Goal: Answer question/provide support: Share knowledge or assist other users

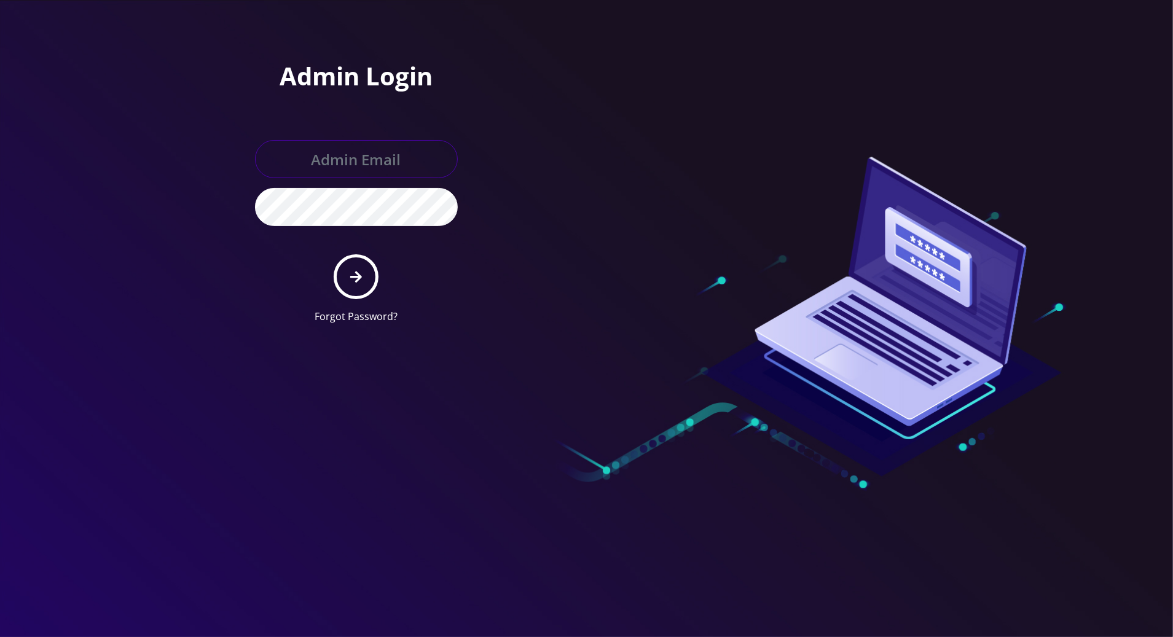
type input "tracy@teltik.com"
click at [351, 275] on icon "submit" at bounding box center [356, 277] width 12 height 12
type input "[PERSON_NAME][EMAIL_ADDRESS][DOMAIN_NAME]"
click at [246, 251] on div "Admin Login tracy@teltik.com Forgot Password?" at bounding box center [356, 197] width 221 height 272
click at [347, 273] on button "submit" at bounding box center [356, 276] width 45 height 45
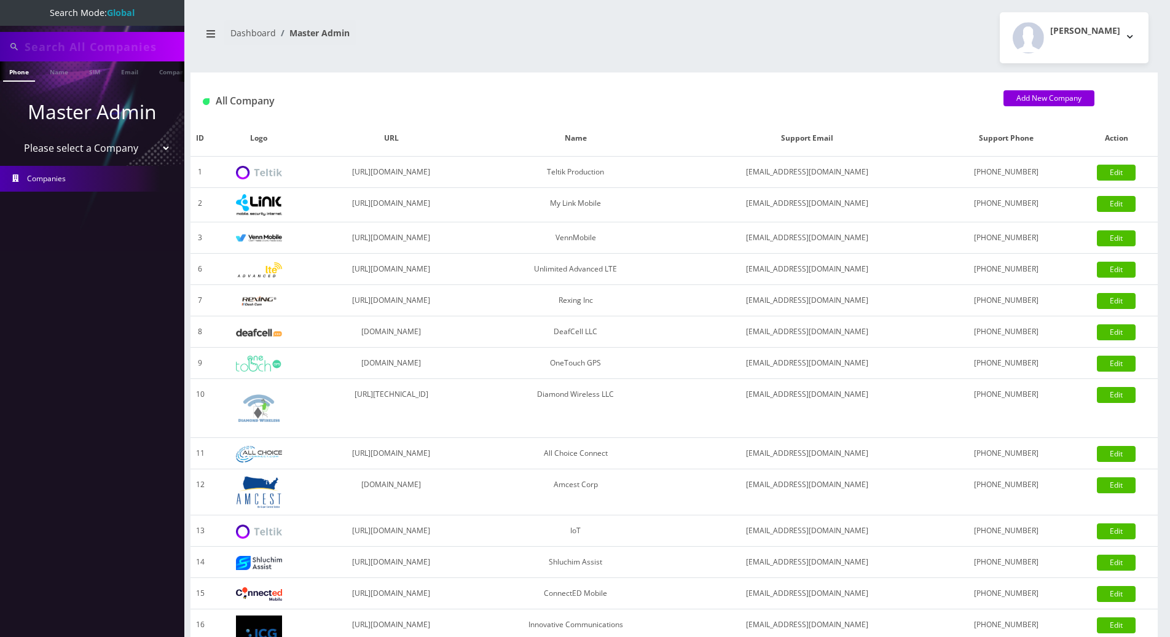
click at [129, 49] on input "text" at bounding box center [103, 46] width 157 height 23
paste input "3476772809"
type input "3476772809"
click at [18, 73] on link "Phone" at bounding box center [19, 71] width 32 height 20
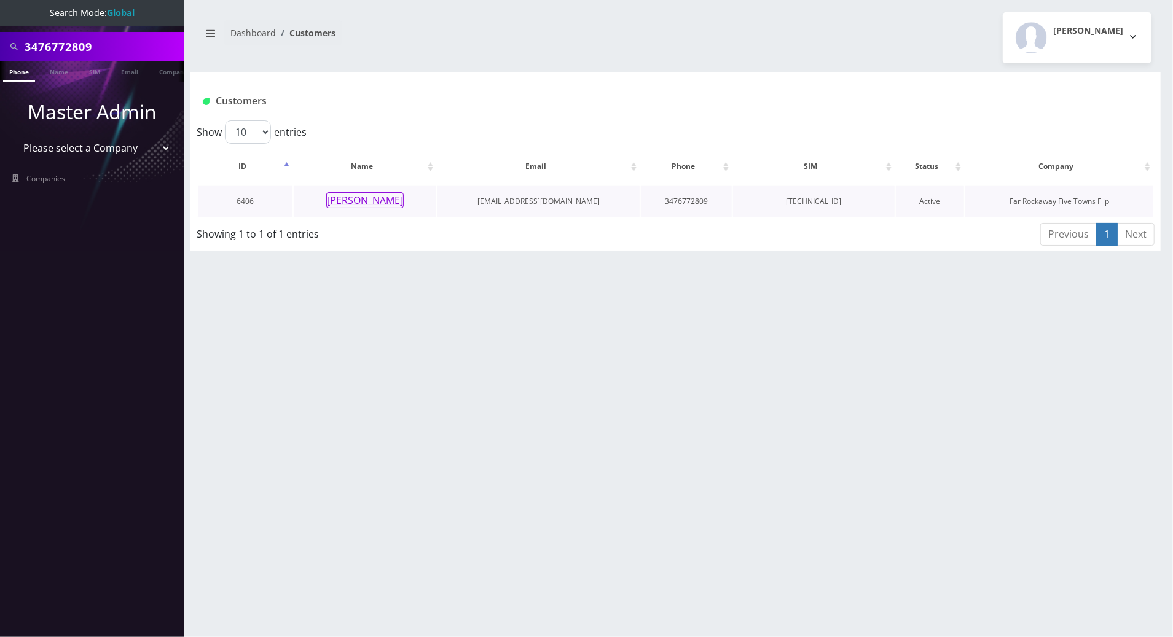
click at [345, 198] on button "[PERSON_NAME]" at bounding box center [364, 200] width 77 height 16
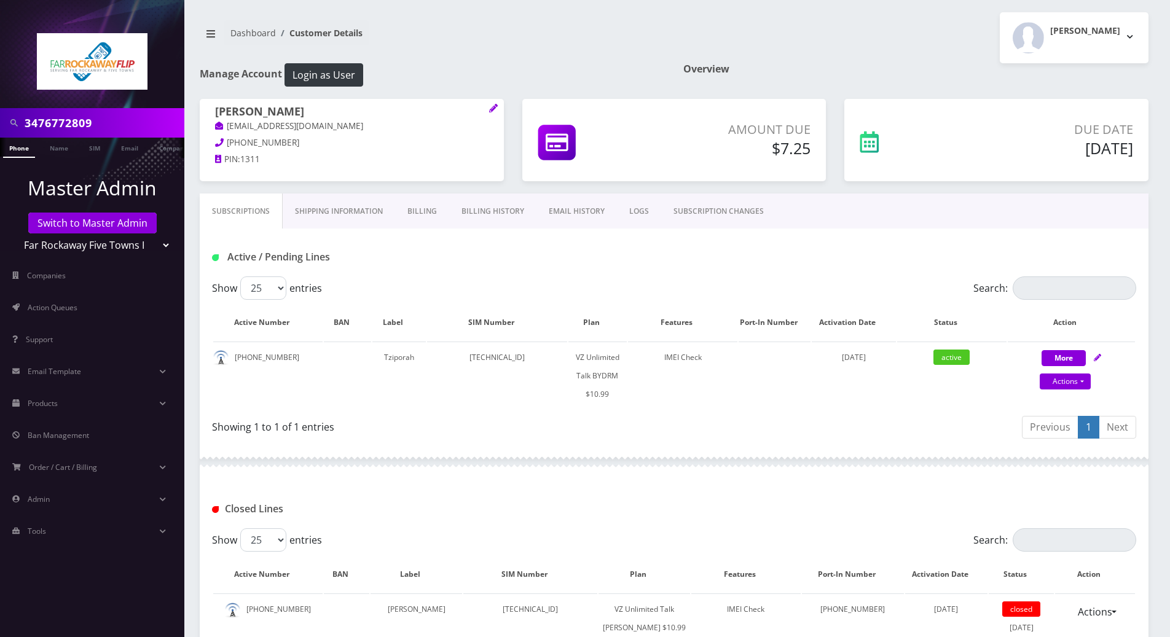
click at [532, 460] on div at bounding box center [674, 462] width 949 height 37
click at [638, 209] on link "LOGS" at bounding box center [639, 212] width 44 height 36
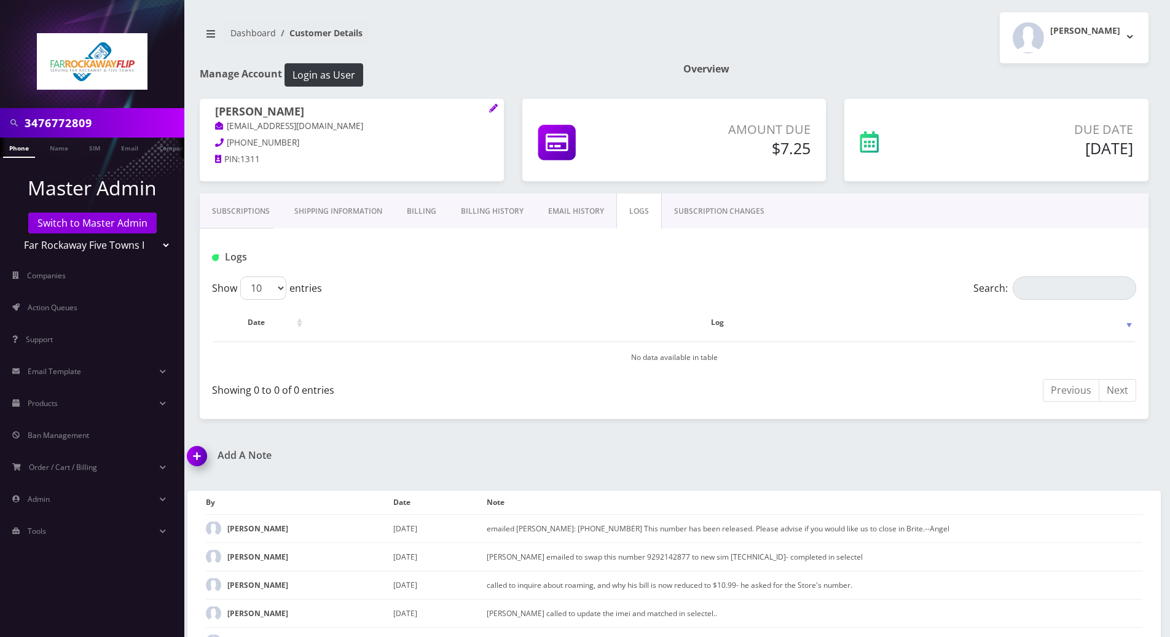
click at [697, 211] on link "SUBSCRIPTION CHANGES" at bounding box center [719, 212] width 115 height 36
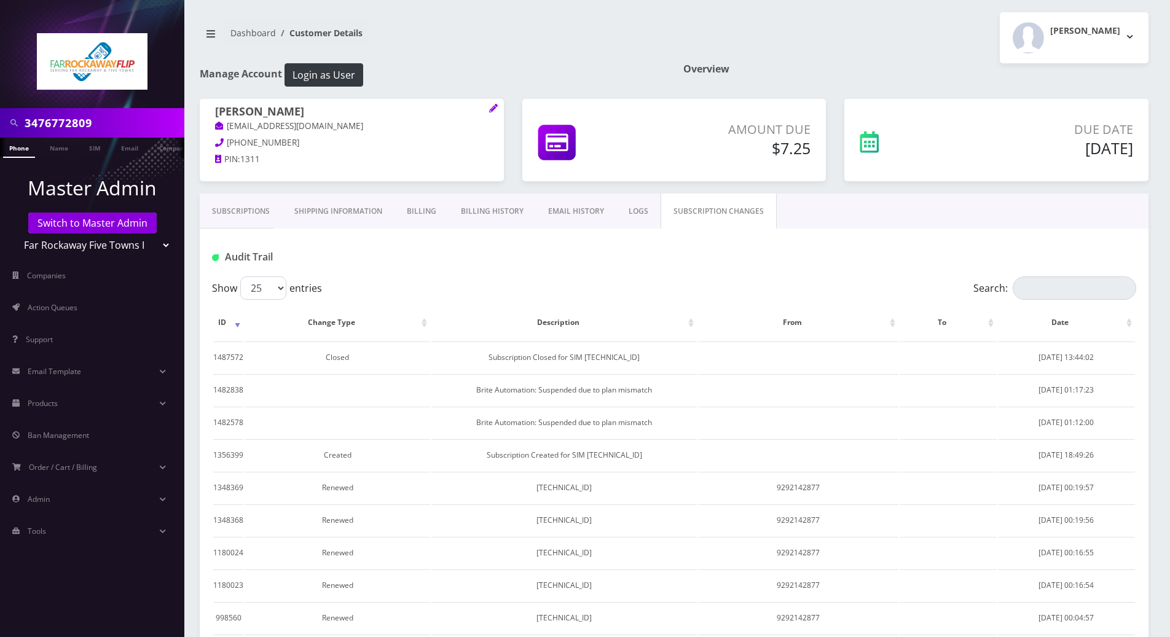
click at [231, 208] on link "Subscriptions" at bounding box center [241, 212] width 82 height 36
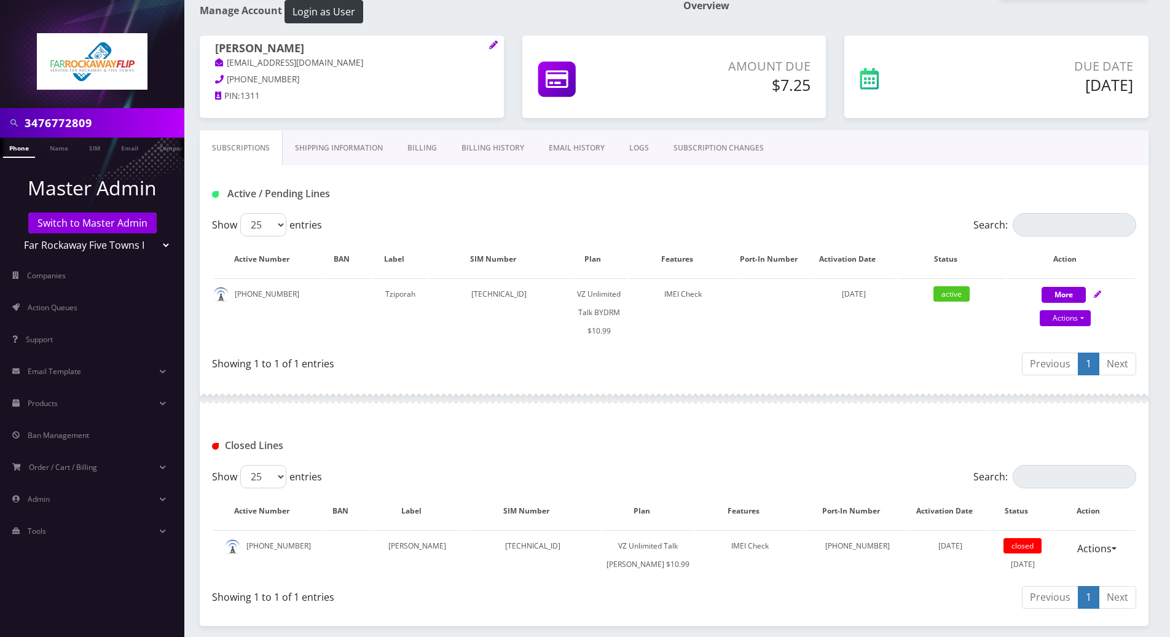
scroll to position [82, 0]
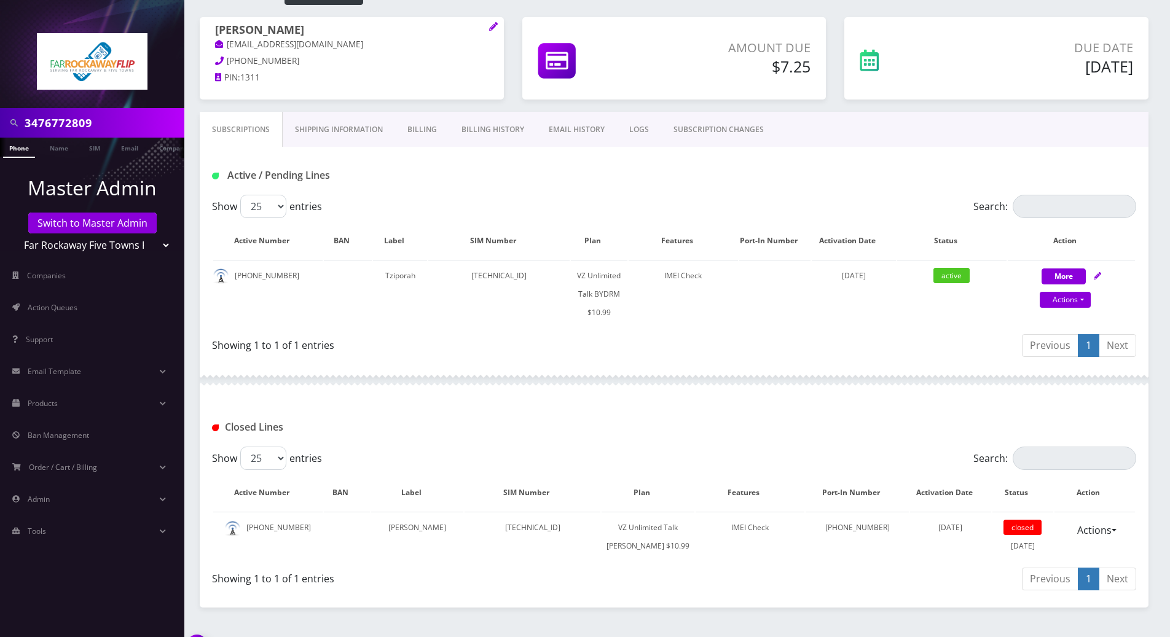
click at [827, 357] on div "Previous 1 Next" at bounding box center [910, 347] width 453 height 29
click at [444, 354] on div "Showing 1 to 1 of 1 entries" at bounding box center [443, 347] width 462 height 29
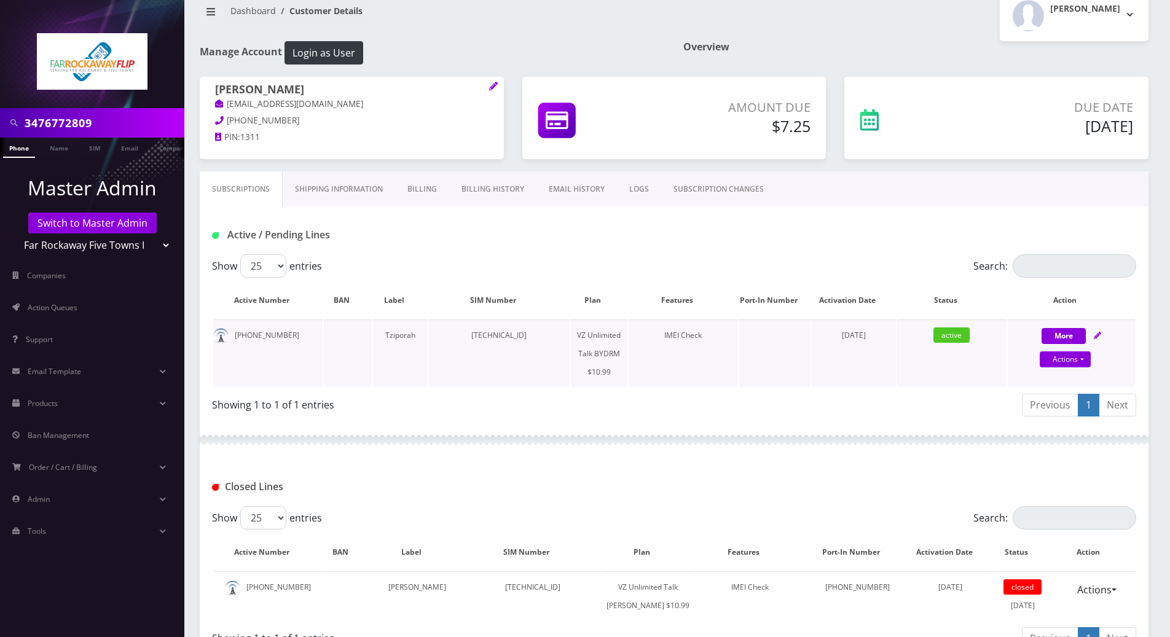
scroll to position [0, 0]
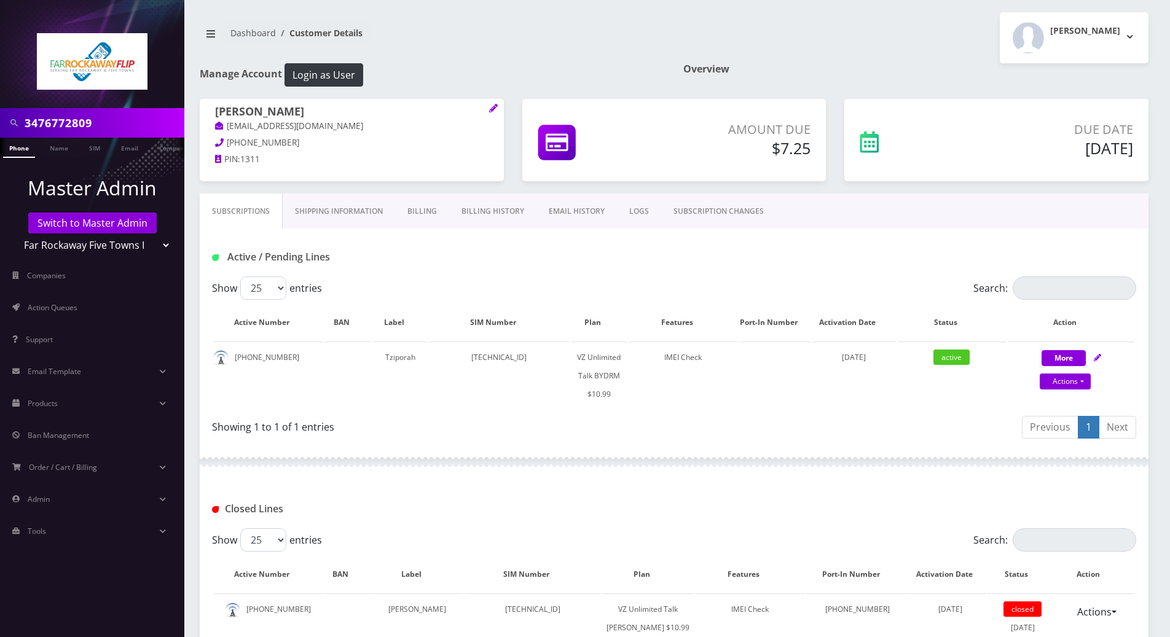
click at [433, 260] on h1 "Active / Pending Lines" at bounding box center [360, 257] width 296 height 12
click at [430, 214] on link "Billing" at bounding box center [422, 212] width 54 height 36
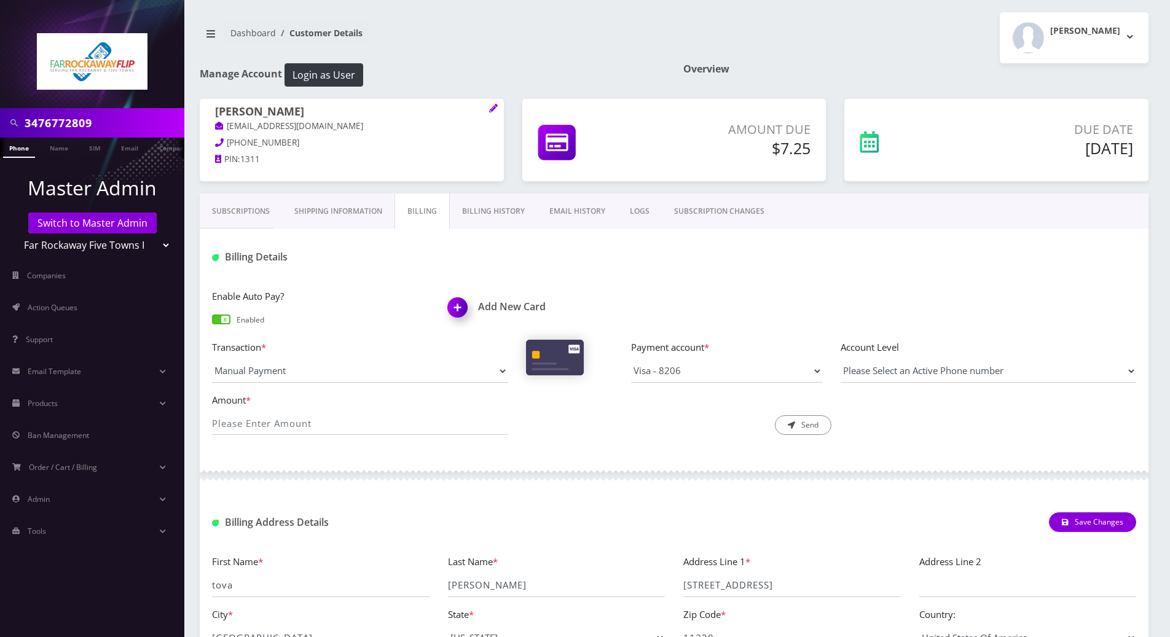
click at [317, 212] on link "Shipping Information" at bounding box center [338, 212] width 112 height 36
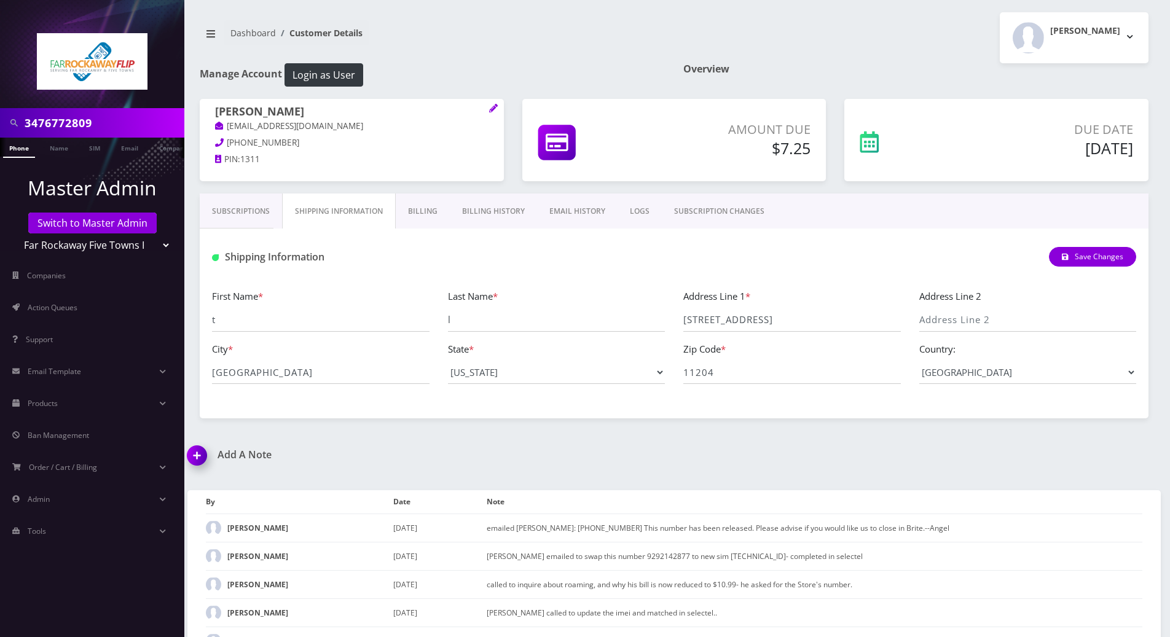
click at [240, 208] on link "Subscriptions" at bounding box center [241, 212] width 82 height 36
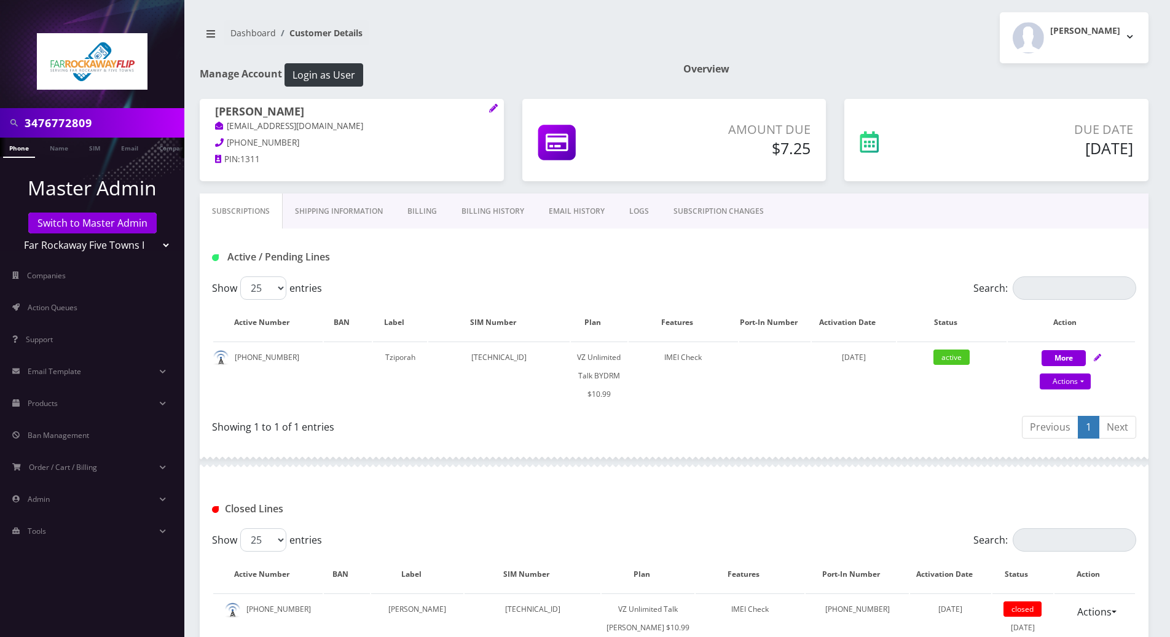
click at [604, 268] on div "Active / Pending Lines" at bounding box center [674, 253] width 949 height 48
click at [1008, 223] on div "Subscriptions Shipping Information Billing Billing History EMAIL HISTORY LOGS S…" at bounding box center [674, 211] width 949 height 35
click at [673, 266] on div "Active / Pending Lines" at bounding box center [674, 257] width 943 height 20
click at [1049, 249] on div "Active / Pending Lines" at bounding box center [674, 257] width 943 height 20
click at [1003, 233] on div "Active / Pending Lines" at bounding box center [674, 253] width 949 height 48
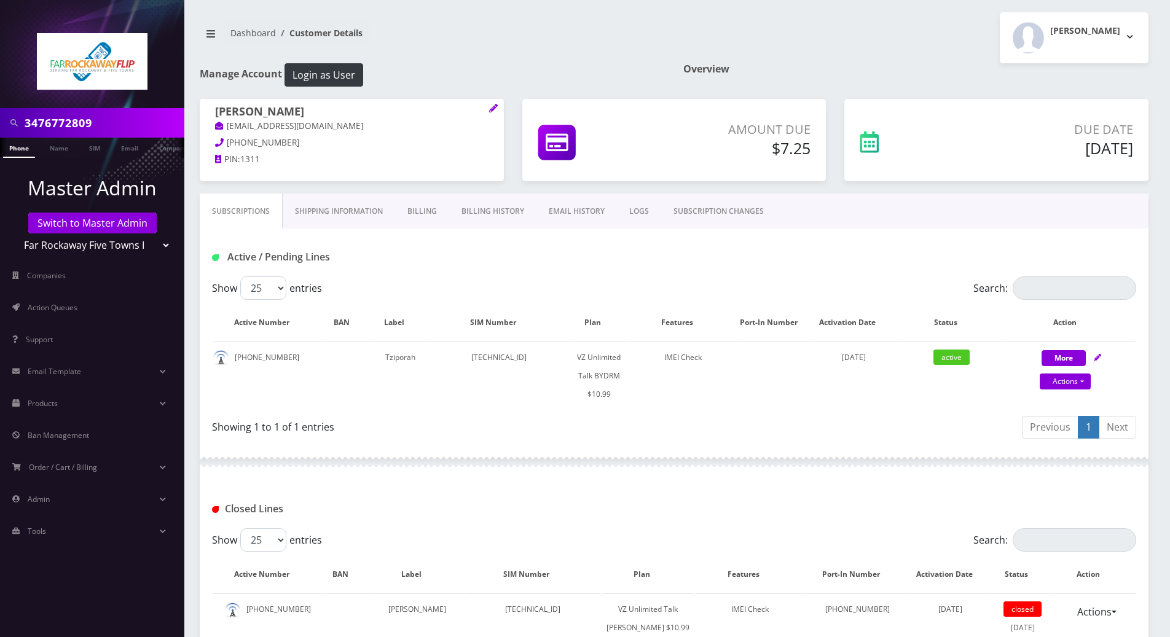
click at [612, 248] on div "Active / Pending Lines" at bounding box center [674, 257] width 943 height 20
click at [636, 213] on link "LOGS" at bounding box center [639, 212] width 44 height 36
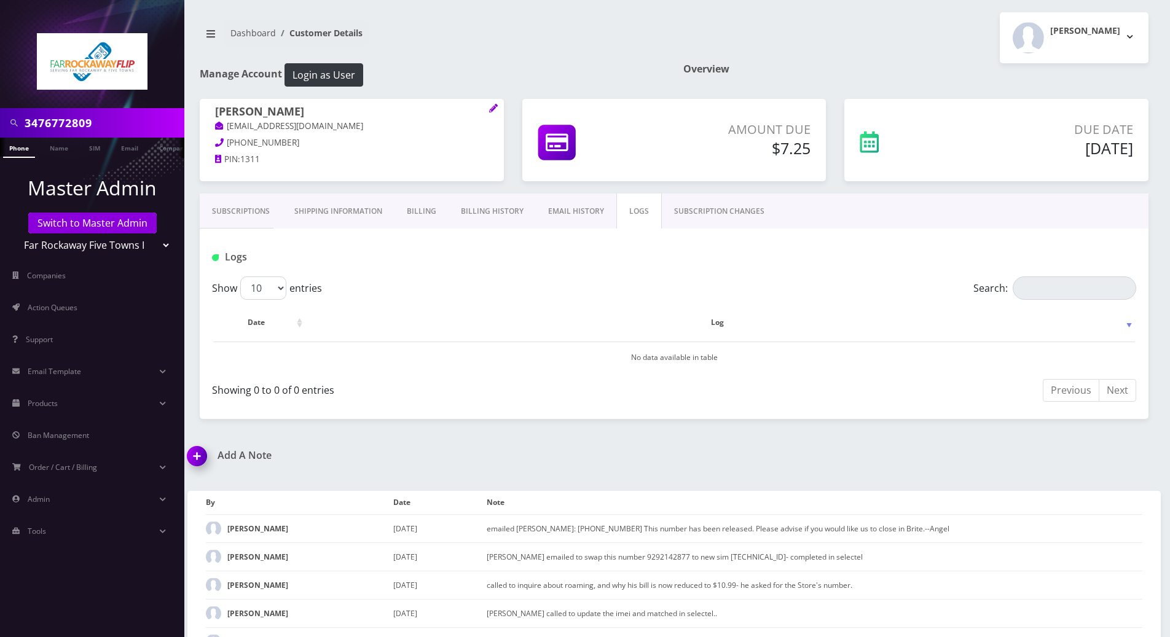
click at [229, 216] on link "Subscriptions" at bounding box center [241, 212] width 82 height 36
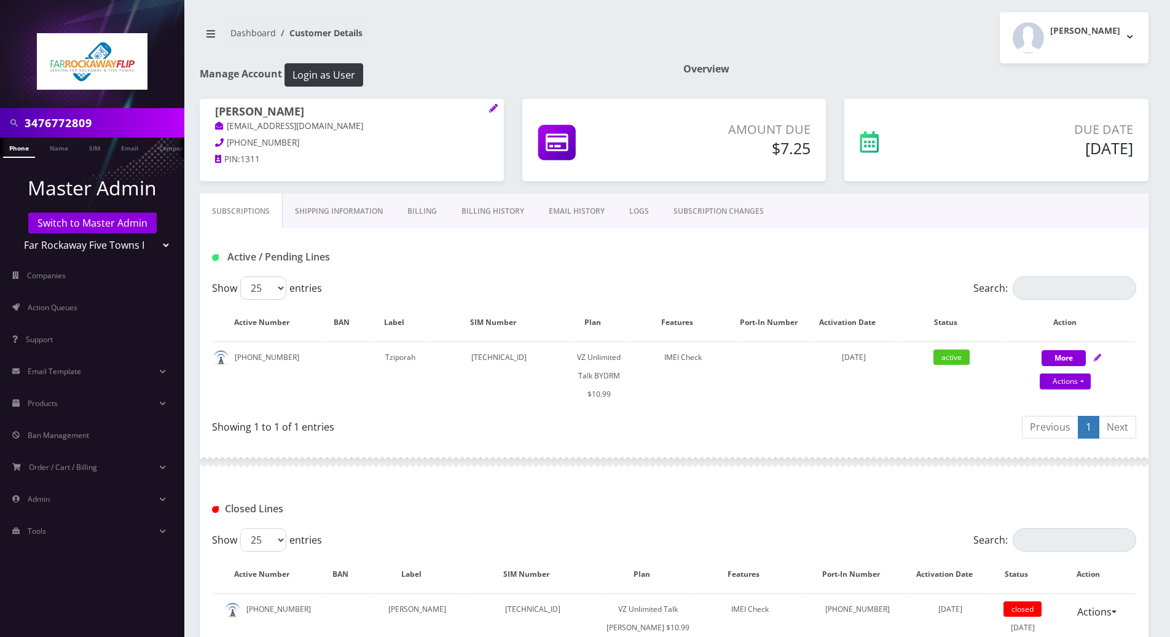
click at [543, 268] on div "Active / Pending Lines" at bounding box center [674, 253] width 949 height 48
click at [765, 262] on div "Active / Pending Lines" at bounding box center [674, 257] width 943 height 20
click at [566, 433] on div "Showing 1 to 1 of 1 entries" at bounding box center [438, 425] width 453 height 20
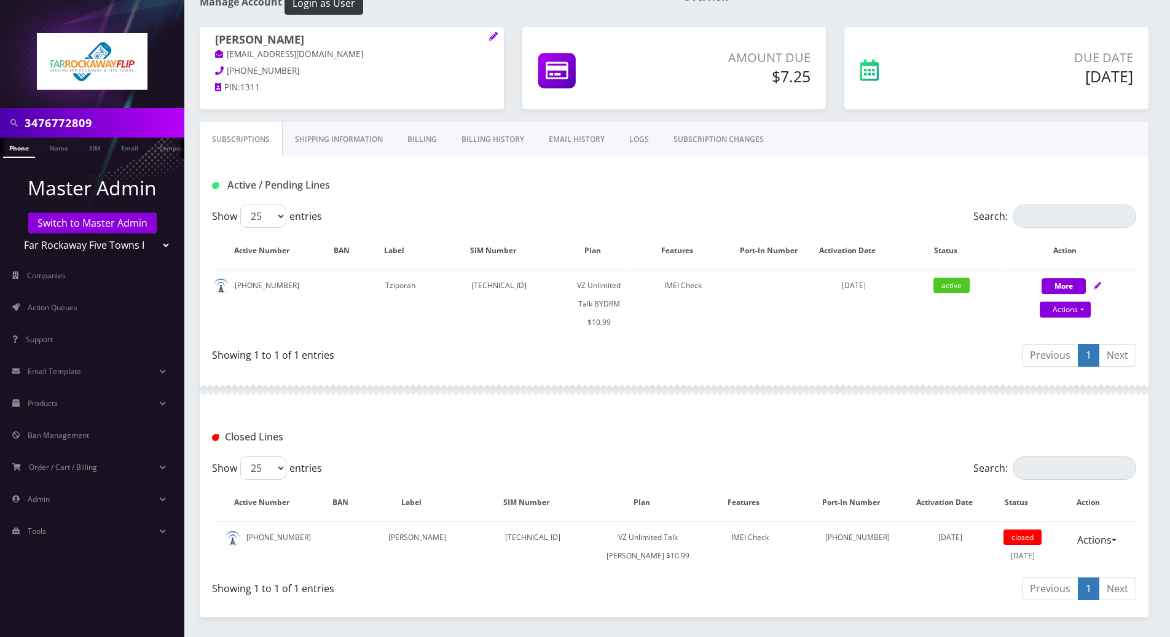
scroll to position [246, 0]
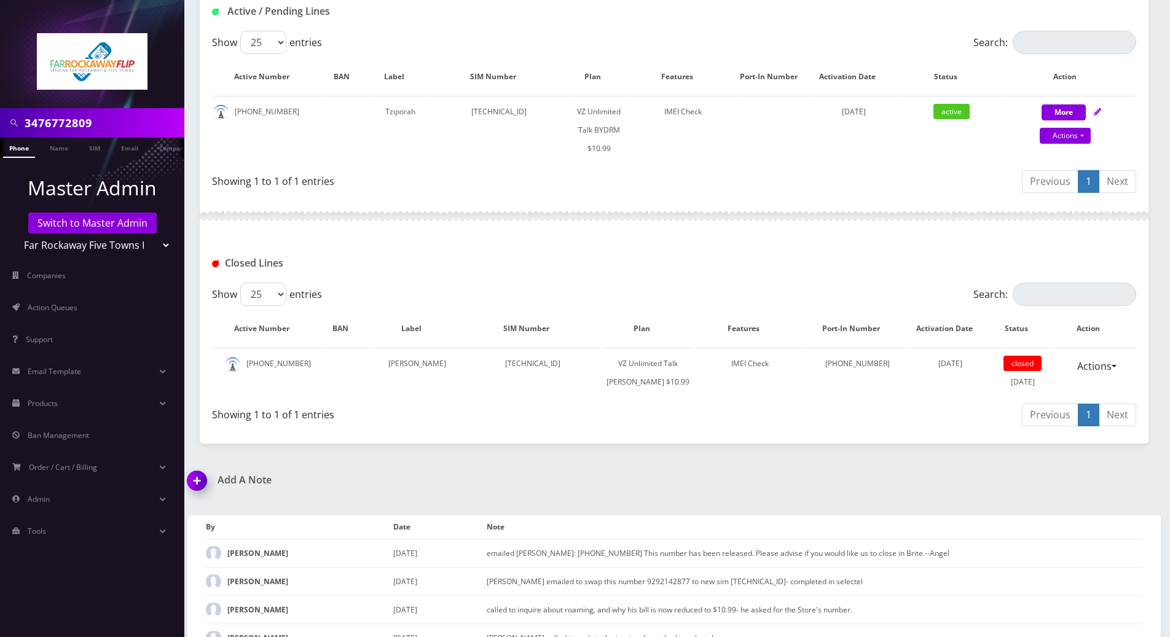
click at [198, 498] on img at bounding box center [199, 485] width 36 height 36
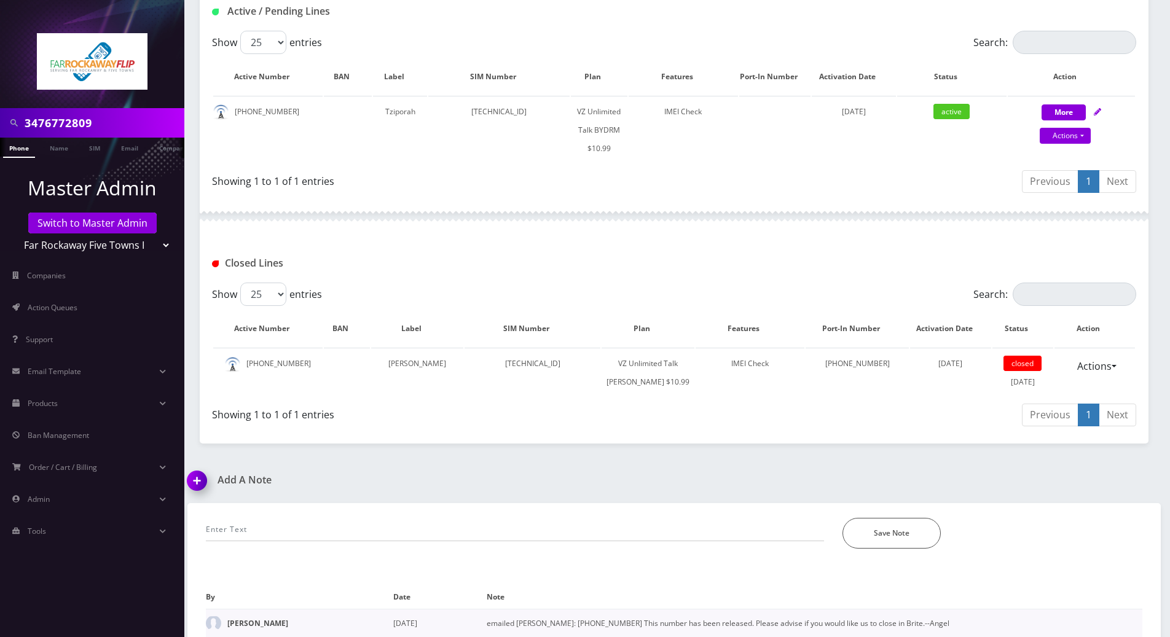
scroll to position [385, 0]
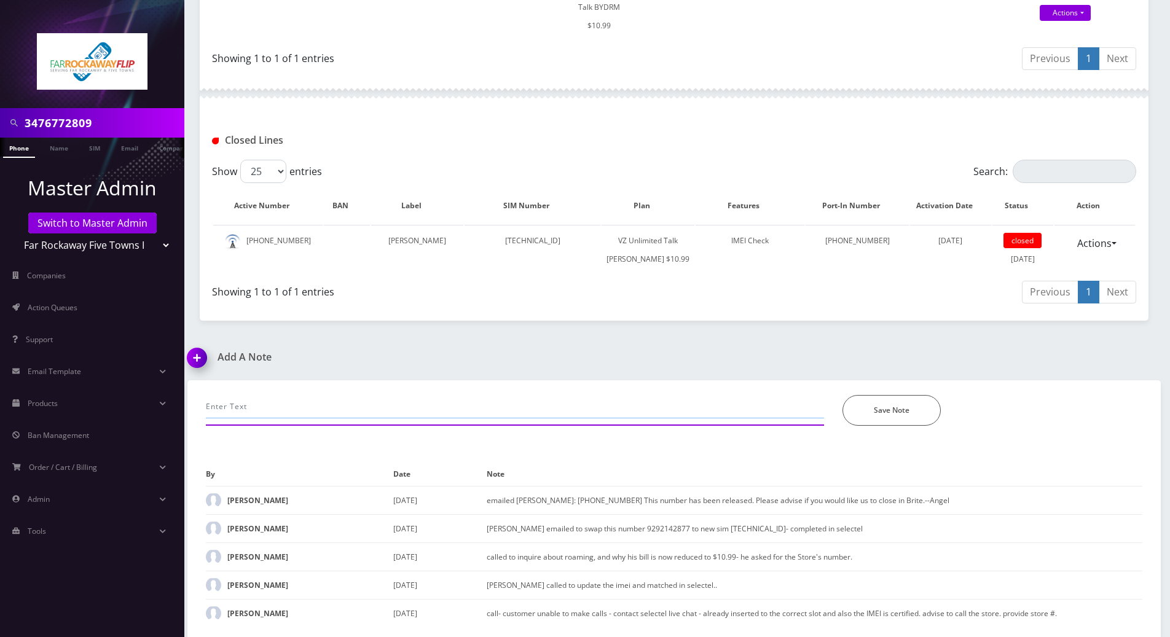
click at [463, 401] on input "text" at bounding box center [515, 406] width 618 height 23
click at [360, 403] on input "called-- said there's a beep" at bounding box center [515, 406] width 618 height 23
type input "called-- said she can't hear the other person sometimes but its workng now.. ad…"
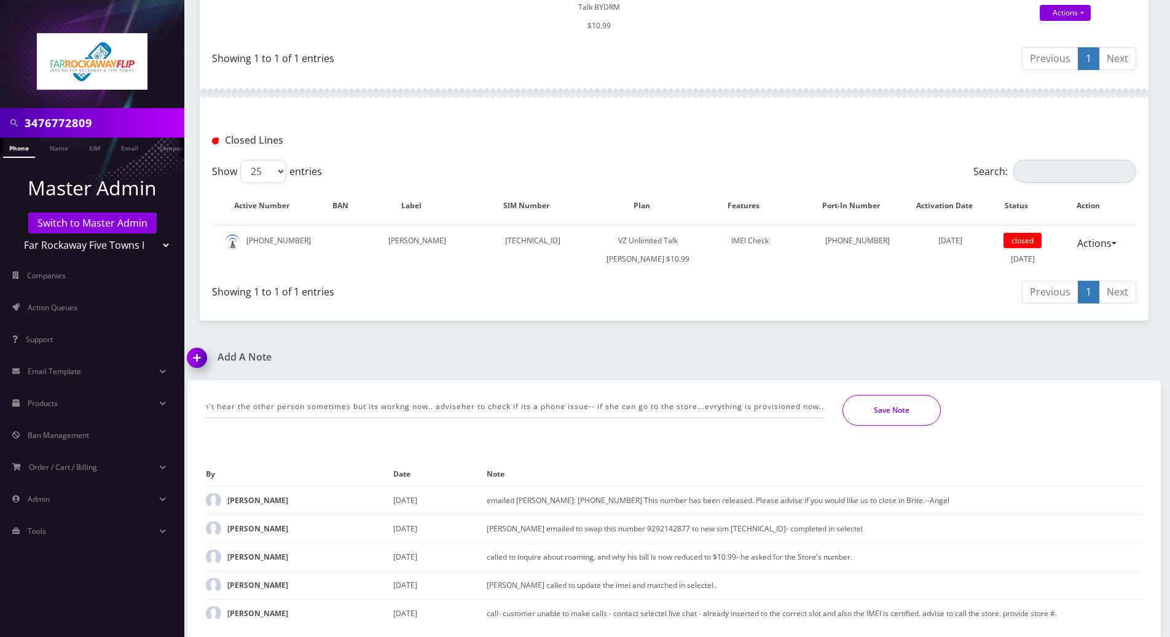
scroll to position [0, 0]
click at [871, 404] on button "Save Note" at bounding box center [892, 410] width 98 height 31
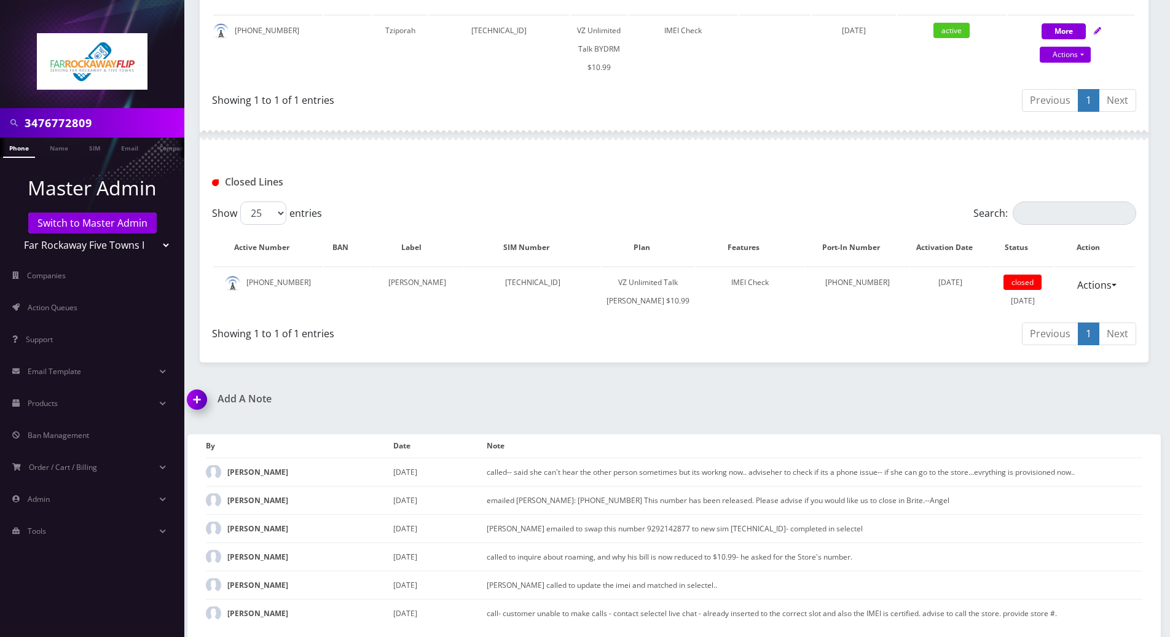
scroll to position [343, 0]
click at [1010, 403] on div "Add A Note called-- said she can't hear the other person sometimes but its work…" at bounding box center [674, 515] width 992 height 244
click at [1116, 402] on div "Add A Note called-- said she can't hear the other person sometimes but its work…" at bounding box center [674, 515] width 992 height 244
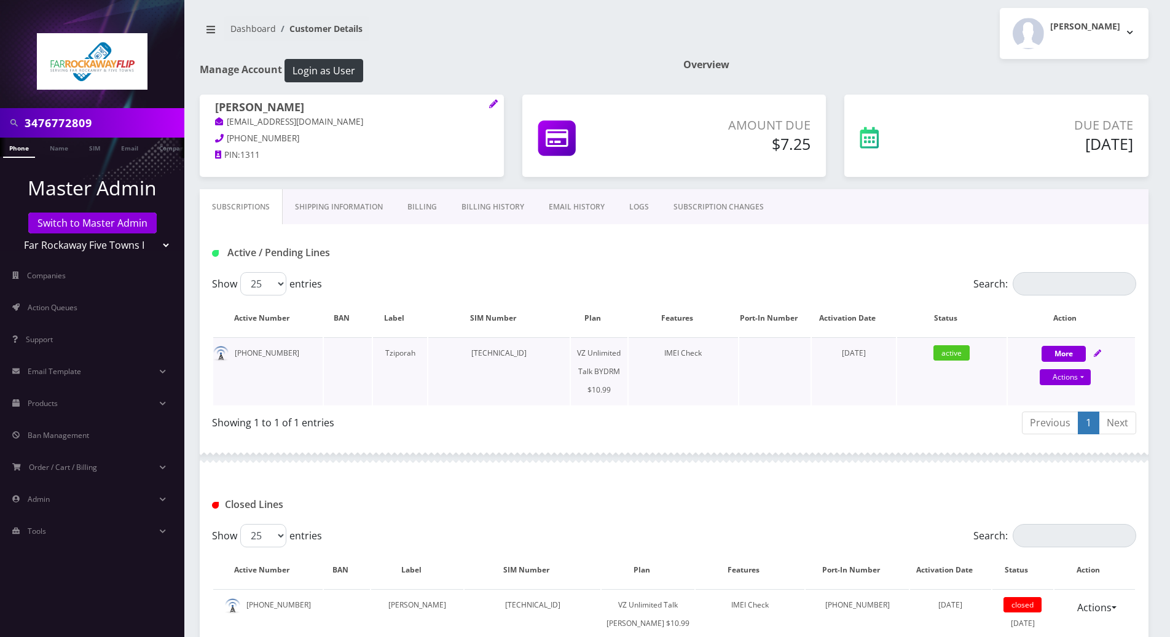
scroll to position [0, 0]
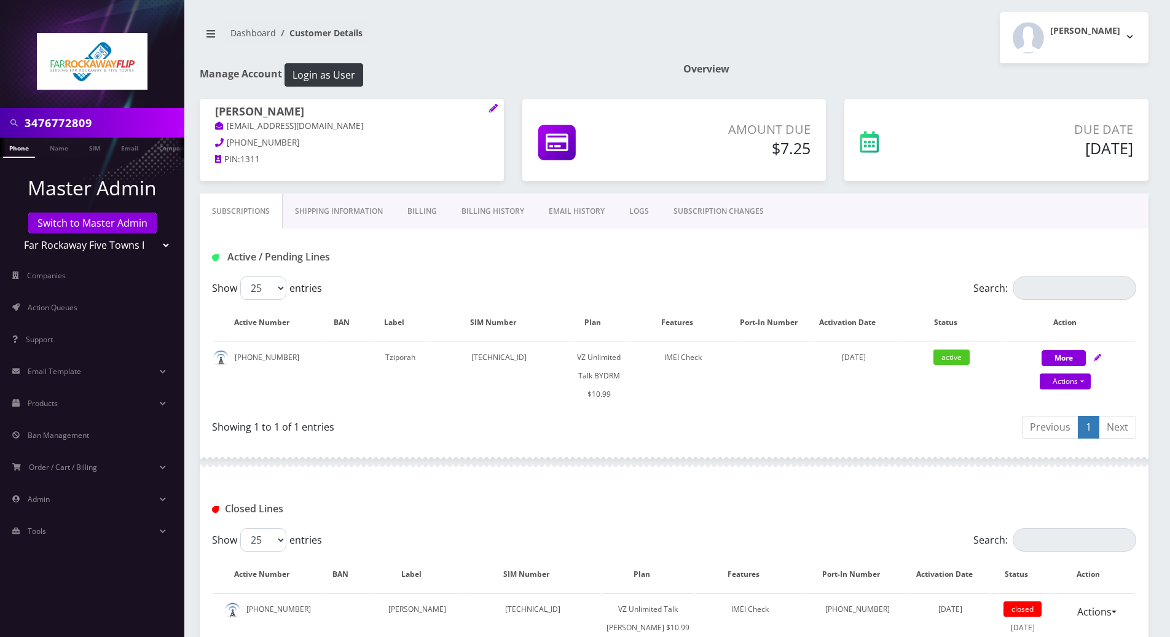
click at [1001, 233] on div "Active / Pending Lines" at bounding box center [674, 253] width 949 height 48
click at [1141, 322] on div "Show 25 50 100 250 500 entries Search: Active Number BAN Label SIM Number Plan …" at bounding box center [674, 360] width 949 height 167
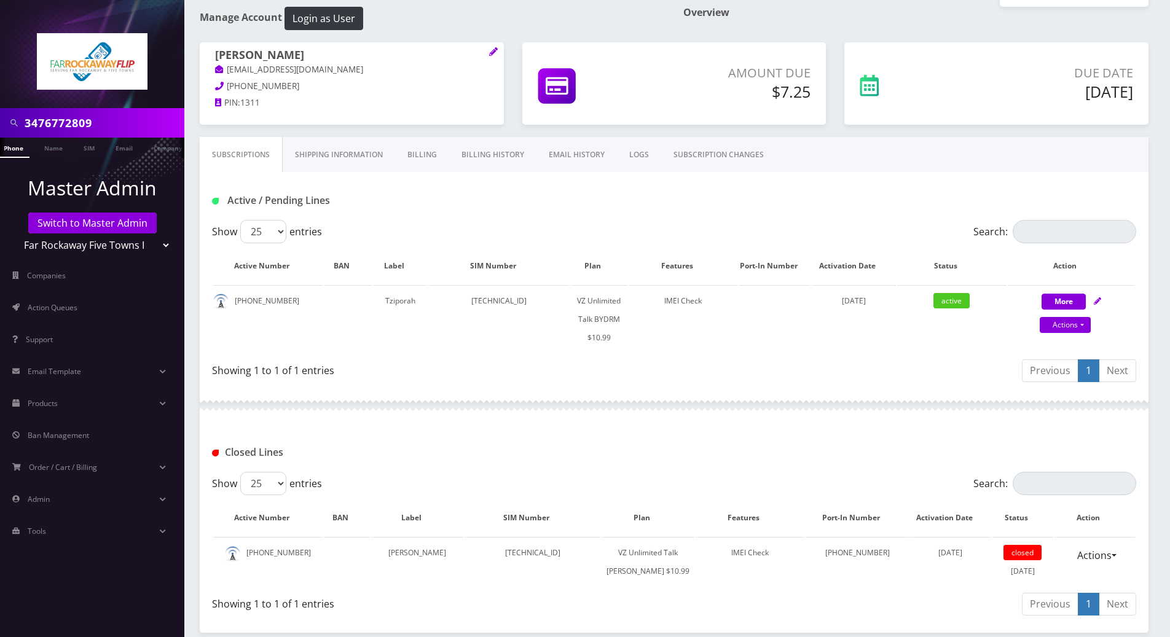
scroll to position [82, 0]
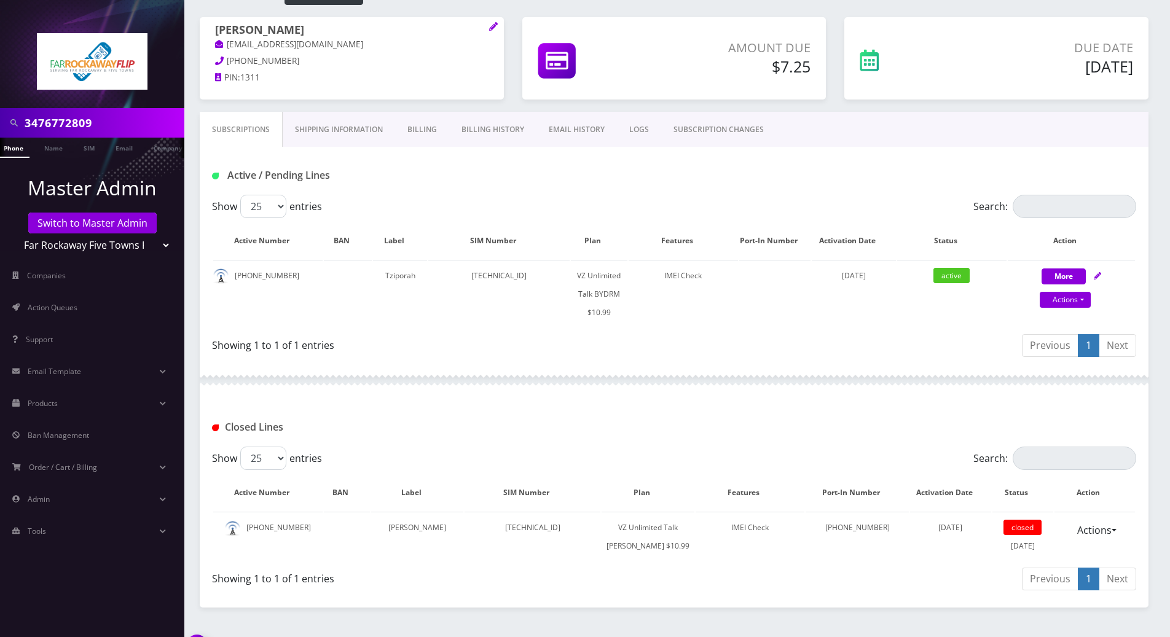
drag, startPoint x: 98, startPoint y: 123, endPoint x: -2, endPoint y: 103, distance: 102.7
click at [0, 103] on html "3476772809 Phone Name SIM Email Company Customer Master Admin Switch to Master …" at bounding box center [585, 400] width 1170 height 964
click at [104, 221] on link "Switch to Master Admin" at bounding box center [92, 223] width 128 height 21
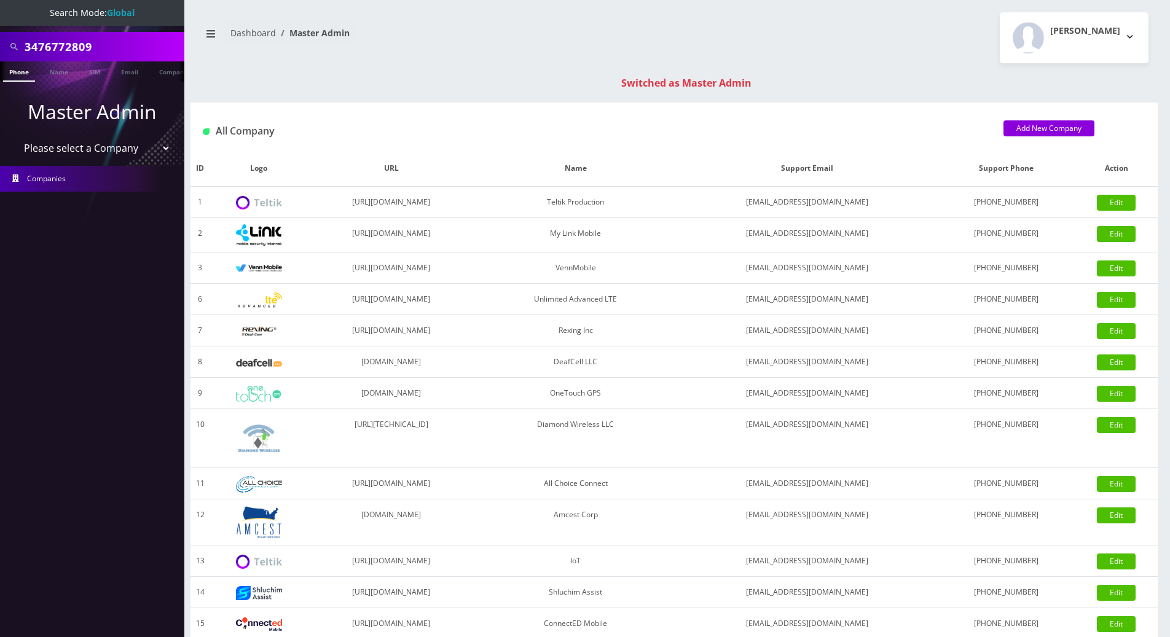
drag, startPoint x: 111, startPoint y: 47, endPoint x: -2, endPoint y: 46, distance: 113.7
click at [0, 46] on html "Search Mode: Global 3476772809 Phone Name SIM Email Company Customer Master Adm…" at bounding box center [585, 437] width 1170 height 874
click at [26, 44] on input "7881375" at bounding box center [103, 46] width 157 height 23
drag, startPoint x: 116, startPoint y: 46, endPoint x: 22, endPoint y: 47, distance: 94.1
click at [22, 47] on div "5167881375" at bounding box center [92, 46] width 178 height 23
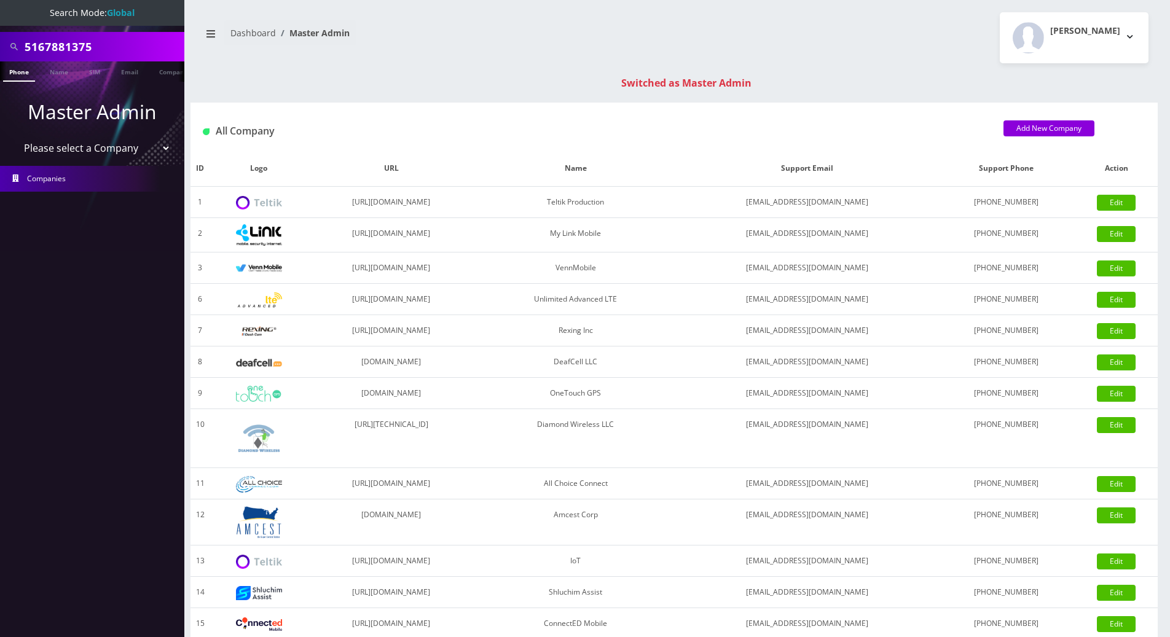
type input "5167881375"
click at [17, 67] on link "Phone" at bounding box center [19, 71] width 32 height 20
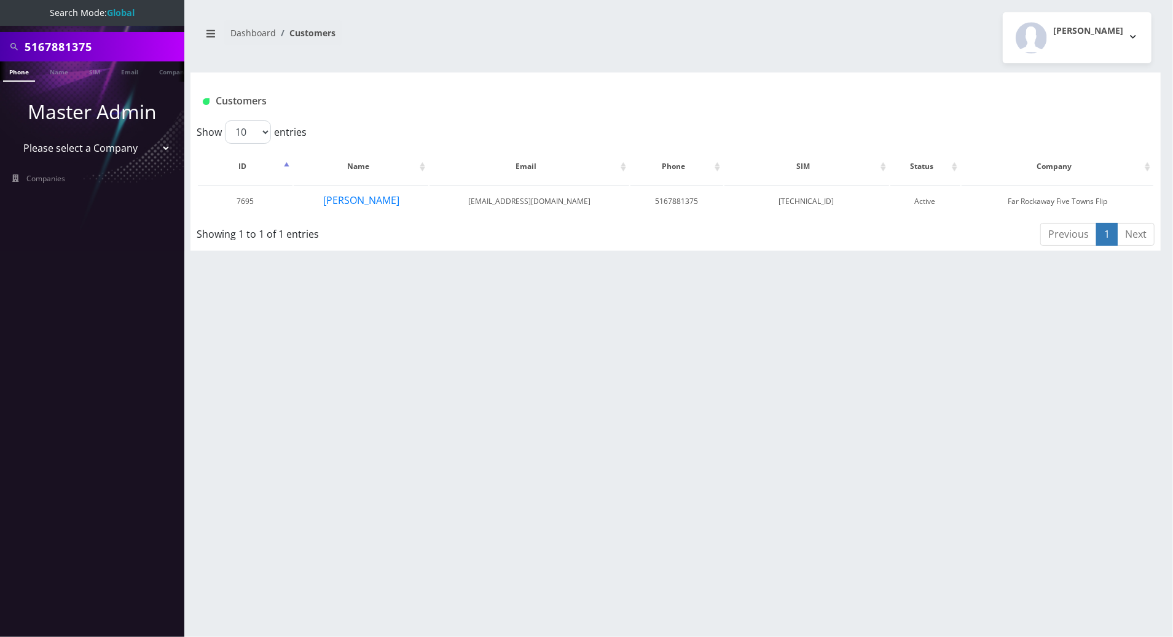
click at [273, 331] on div "5167881375 Phone Name SIM Email Company Customer Dashboard Customers Tracy Gena…" at bounding box center [675, 318] width 995 height 637
click at [369, 202] on button "[PERSON_NAME]" at bounding box center [361, 200] width 77 height 16
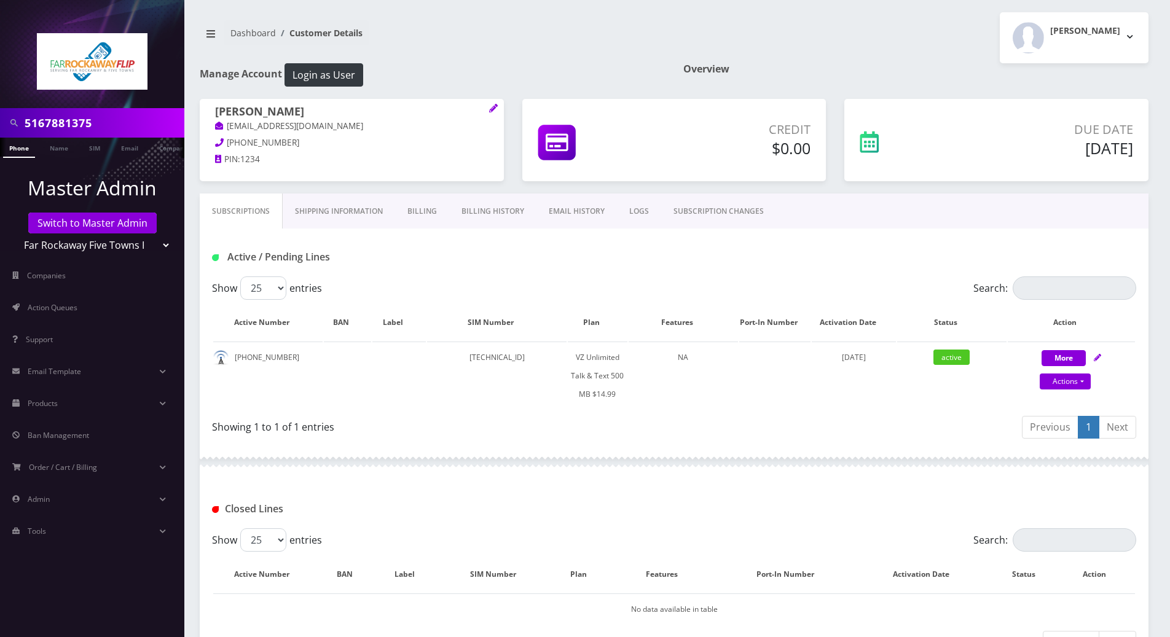
click at [504, 481] on div "Closed Lines" at bounding box center [674, 505] width 949 height 48
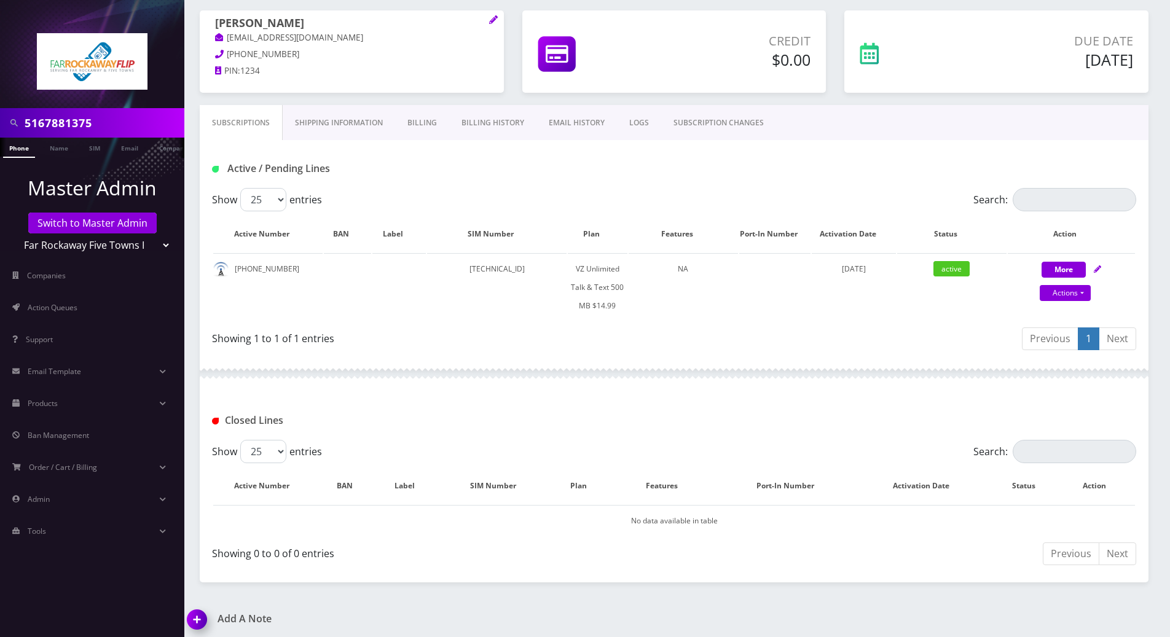
scroll to position [92, 0]
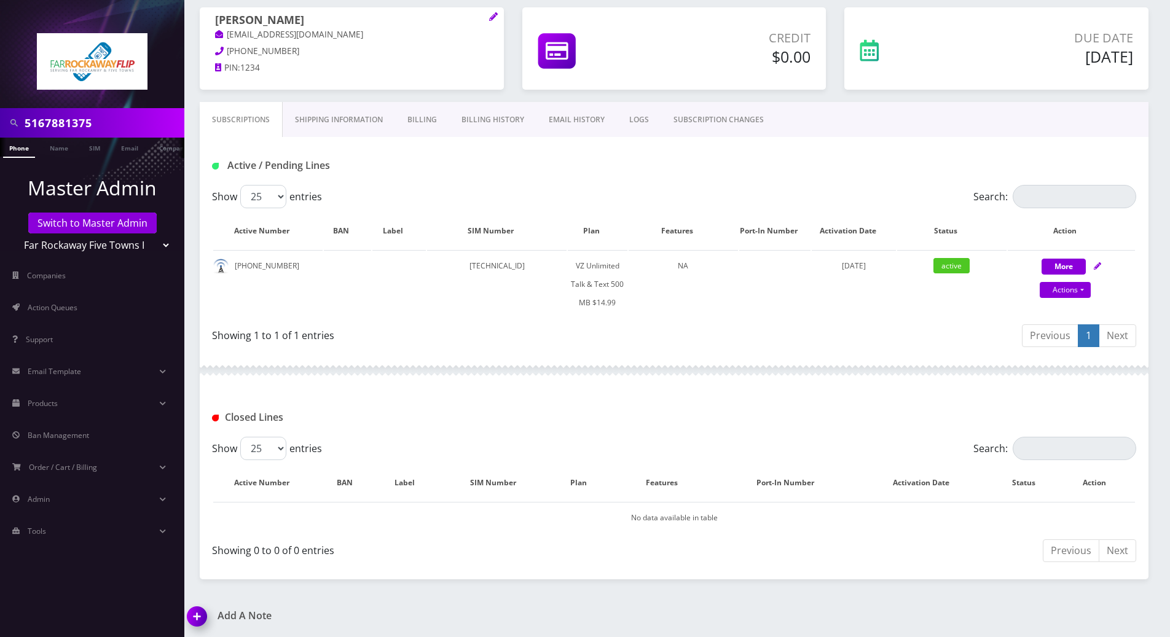
click at [634, 120] on link "LOGS" at bounding box center [639, 120] width 44 height 36
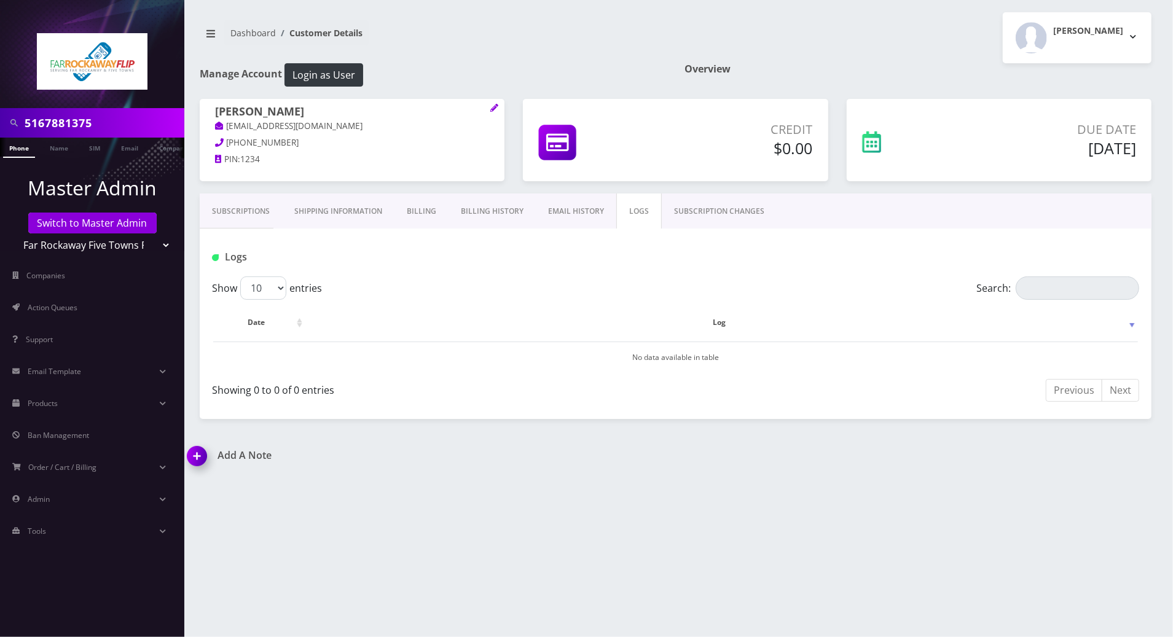
click at [679, 214] on link "SUBSCRIPTION CHANGES" at bounding box center [719, 212] width 115 height 36
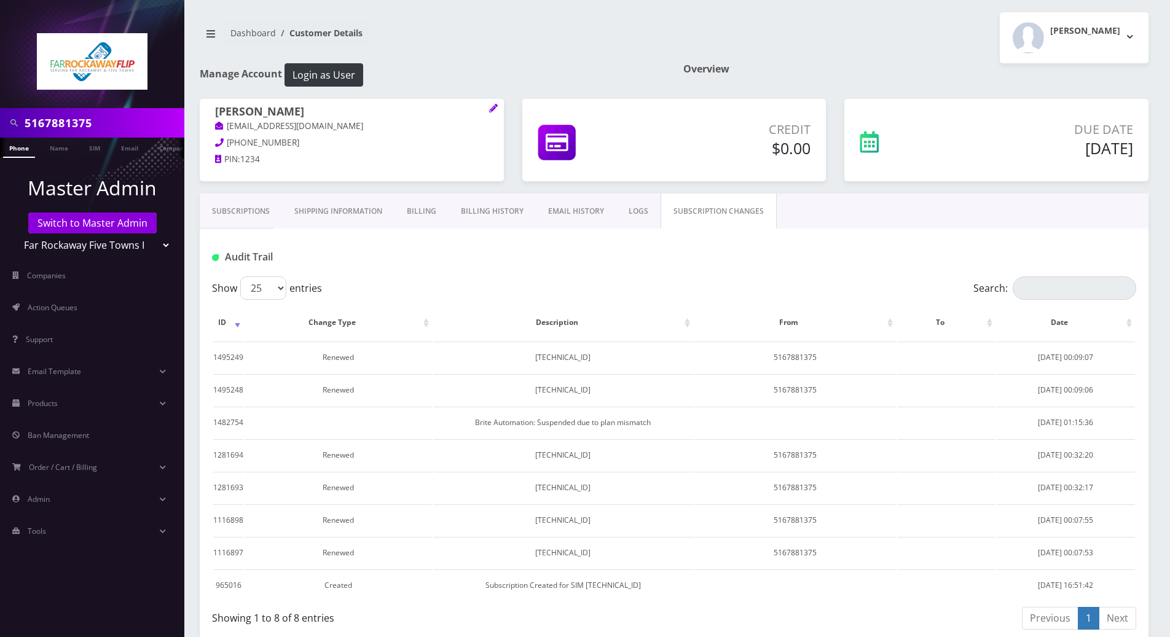
click at [236, 214] on link "Subscriptions" at bounding box center [241, 212] width 82 height 36
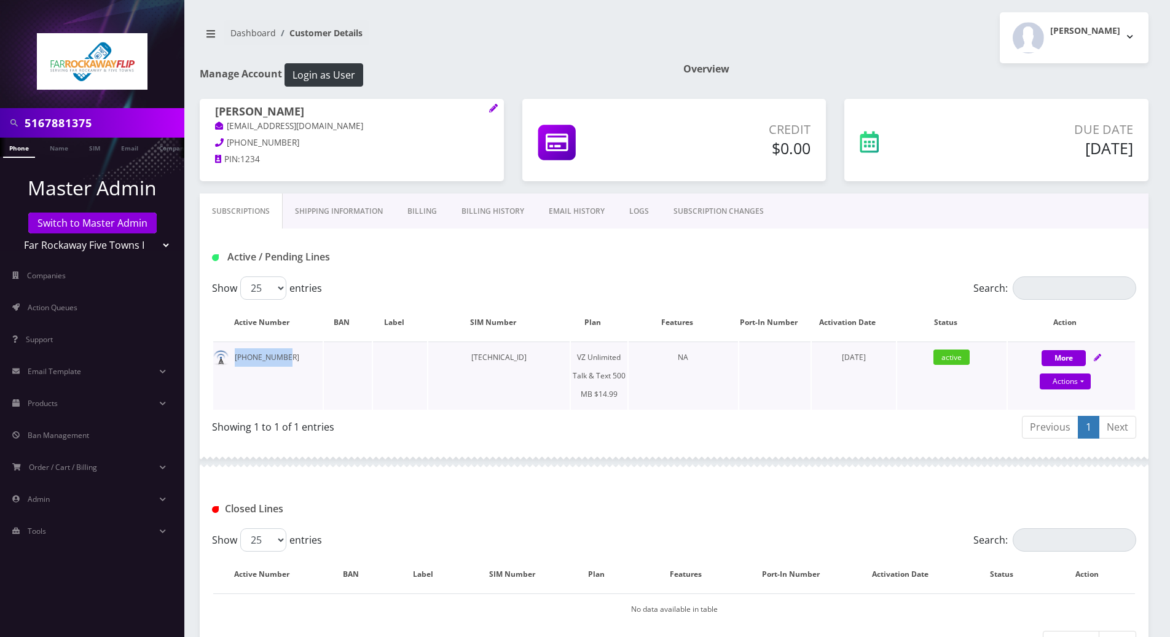
drag, startPoint x: 289, startPoint y: 358, endPoint x: 232, endPoint y: 353, distance: 56.8
click at [232, 353] on td "516-788-1375" at bounding box center [267, 376] width 109 height 68
copy td "516-788-1375"
click at [468, 209] on link "Billing History" at bounding box center [492, 212] width 87 height 36
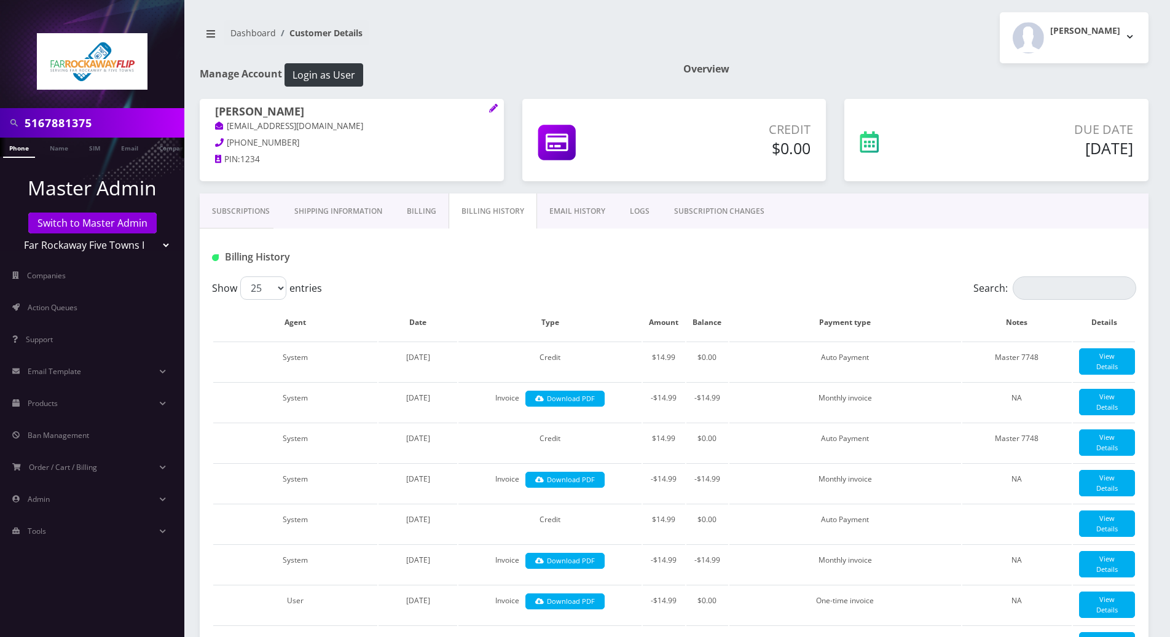
click at [238, 215] on link "Subscriptions" at bounding box center [241, 212] width 82 height 36
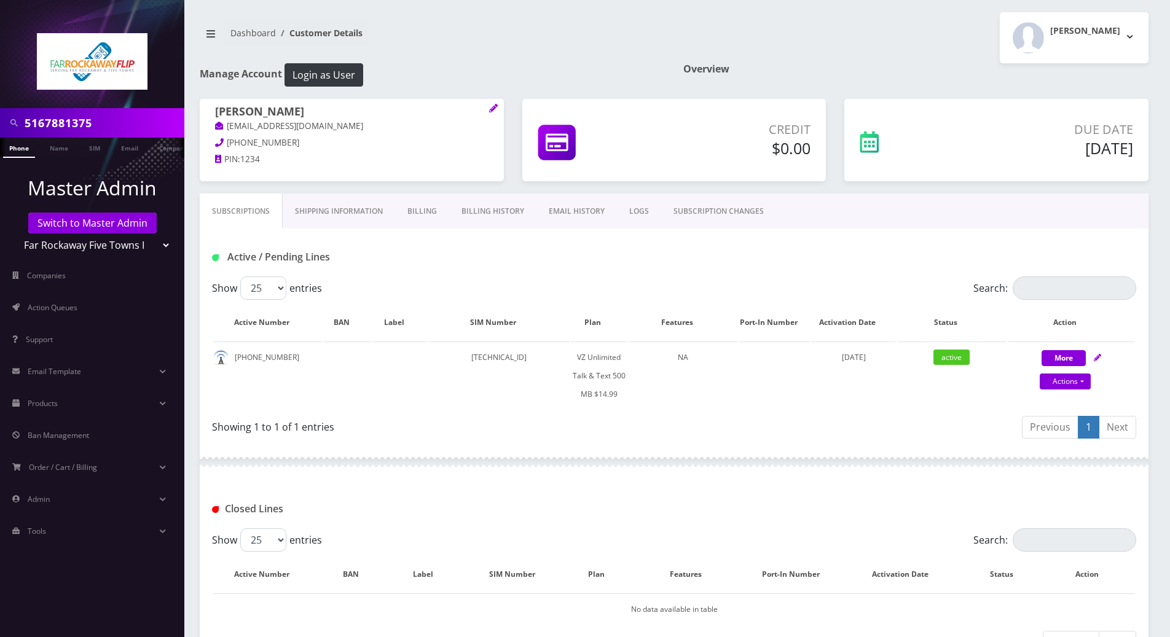
click at [661, 507] on div "Closed Lines" at bounding box center [674, 509] width 943 height 20
click at [417, 210] on link "Billing" at bounding box center [422, 212] width 54 height 36
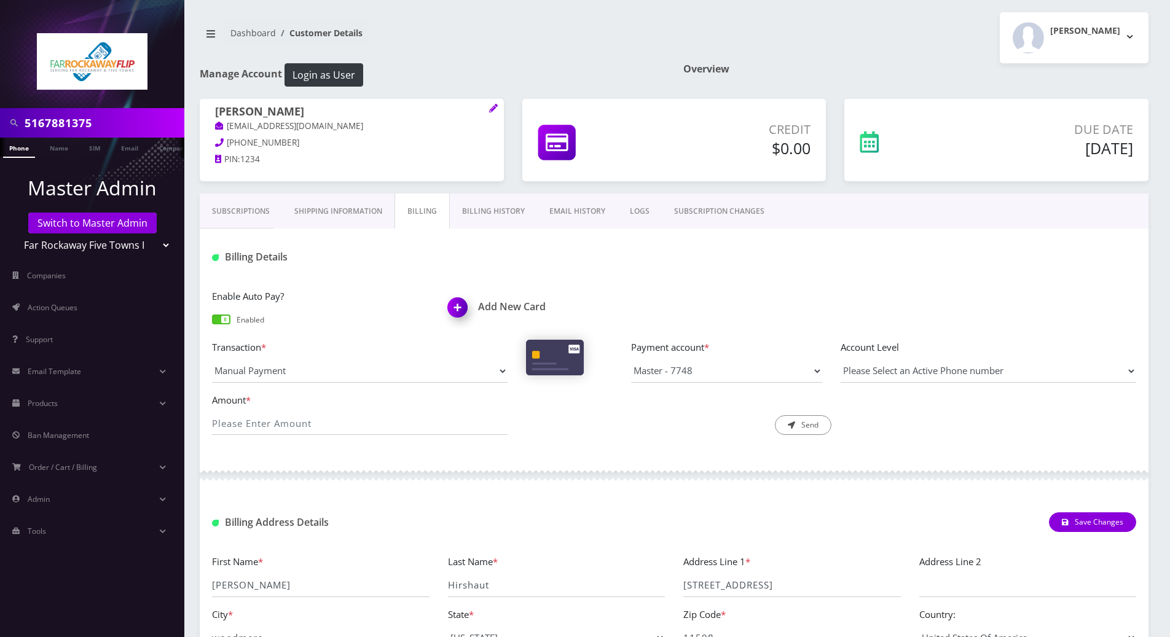
click at [505, 210] on link "Billing History" at bounding box center [493, 212] width 87 height 36
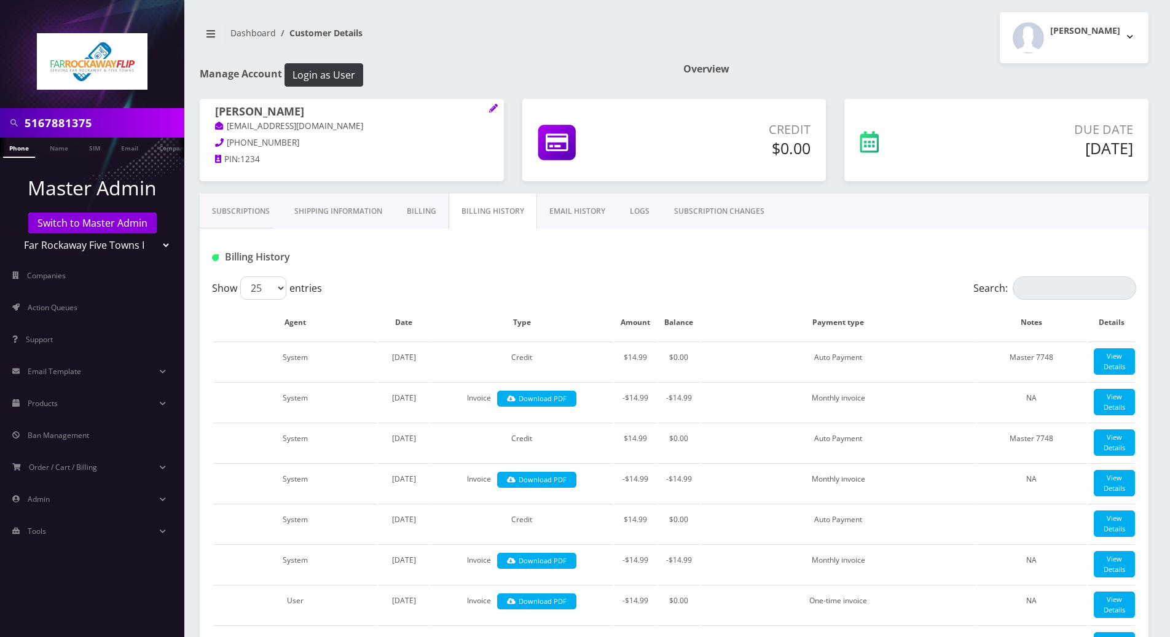
click at [237, 209] on link "Subscriptions" at bounding box center [241, 212] width 82 height 36
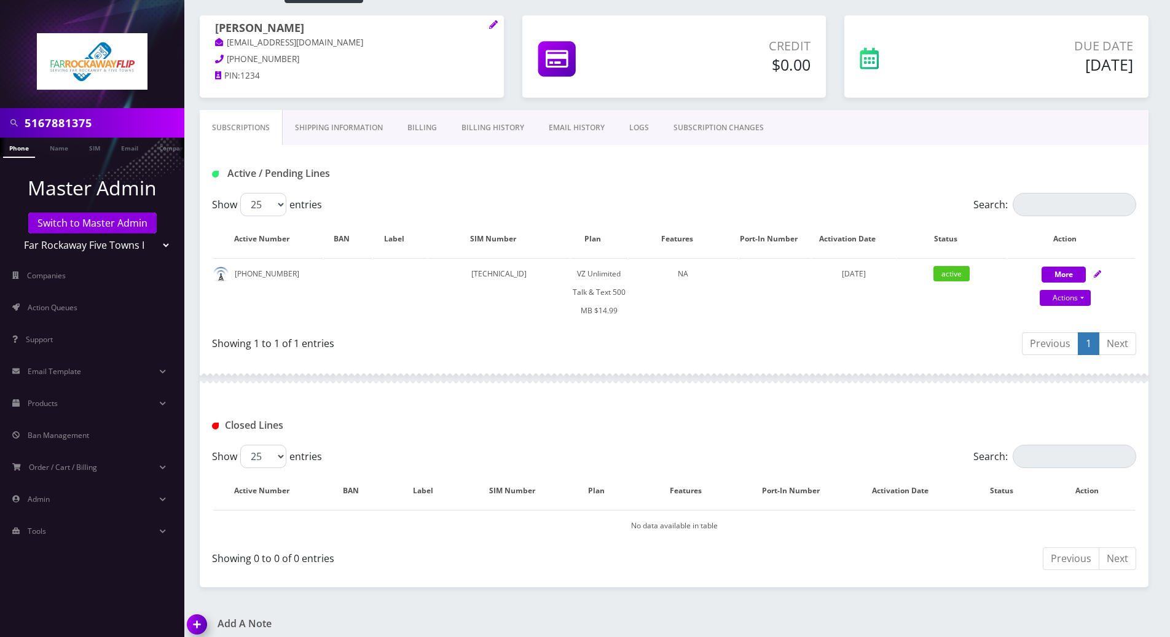
scroll to position [92, 0]
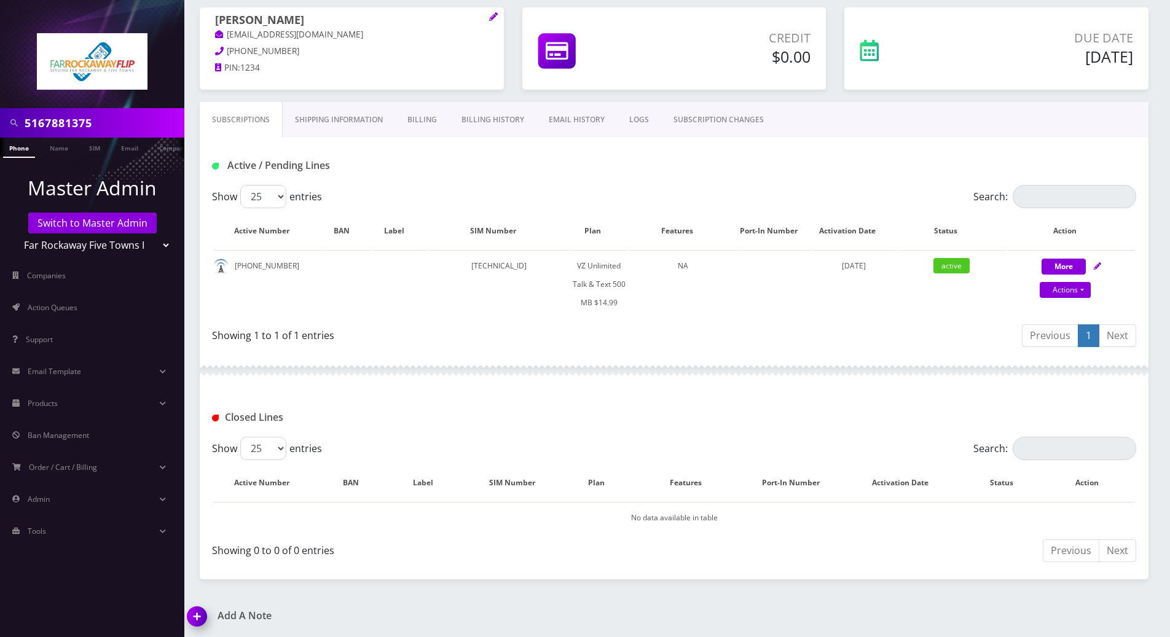
click at [193, 616] on img at bounding box center [199, 621] width 36 height 36
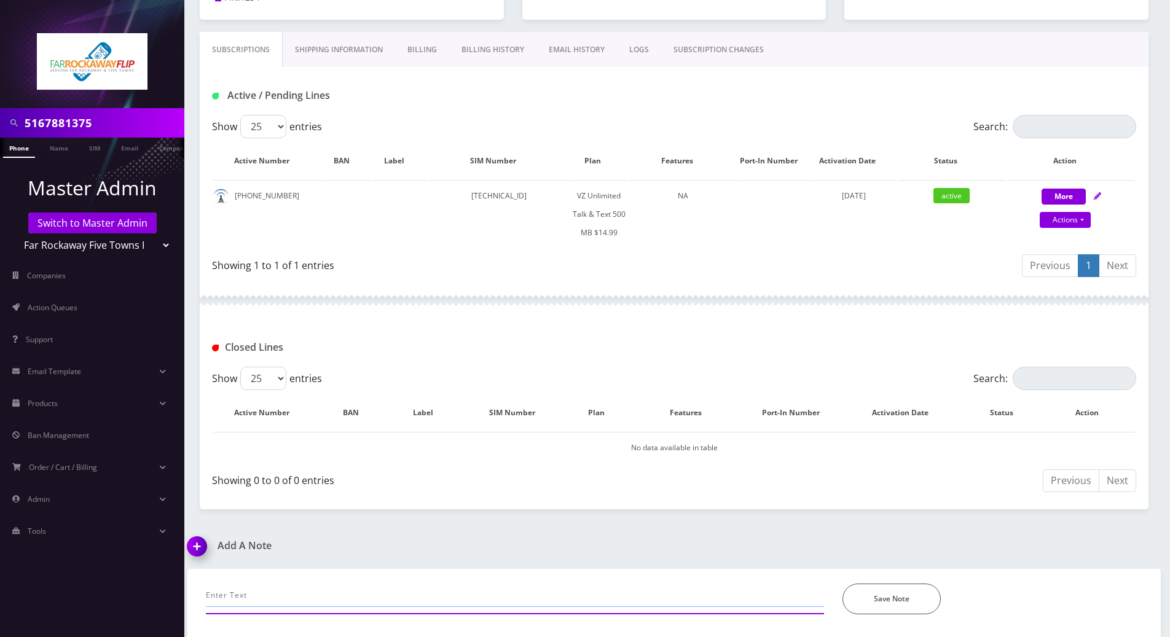
click at [338, 596] on input "text" at bounding box center [515, 595] width 618 height 23
type input "sms wasnt working, chatted selectel rep-- working now"
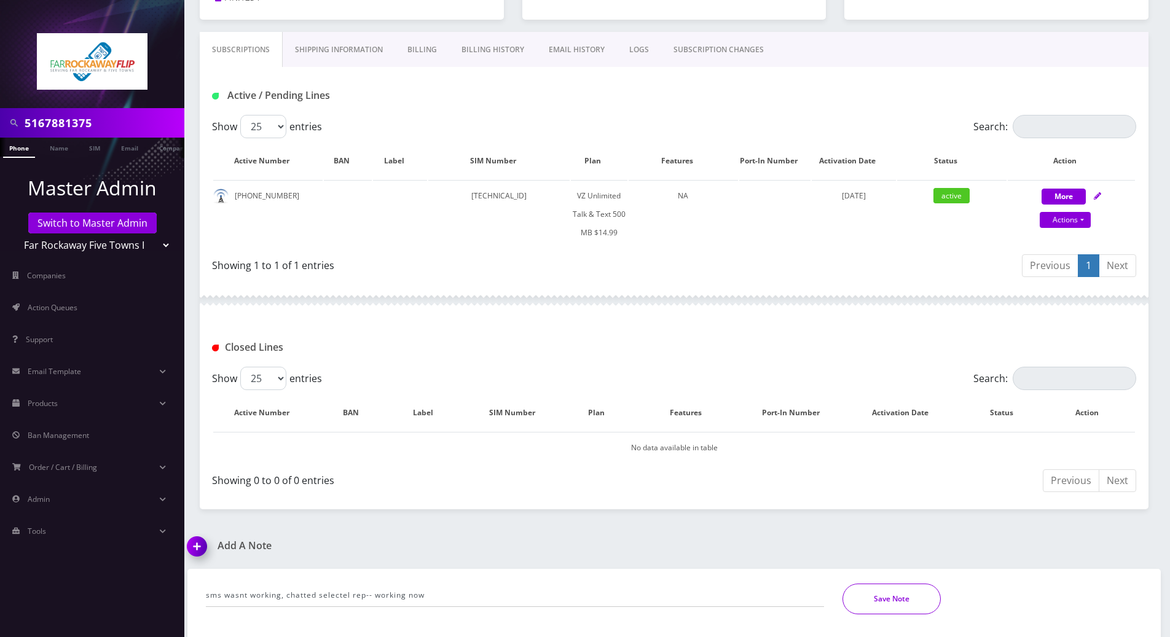
click at [924, 587] on button "Save Note" at bounding box center [892, 599] width 98 height 31
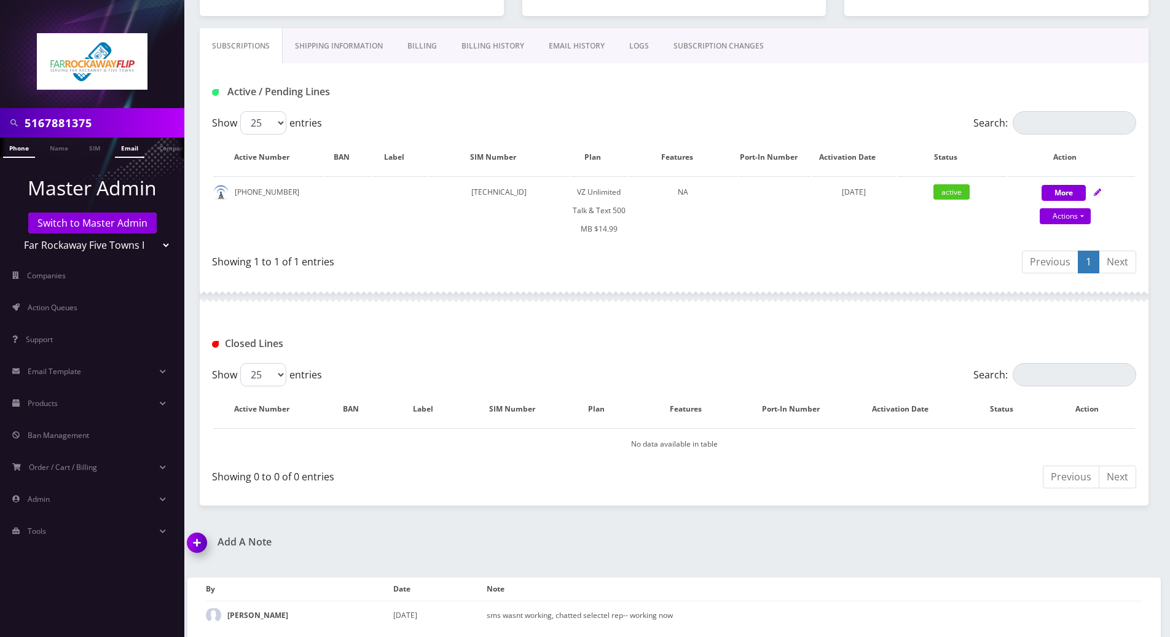
scroll to position [0, 6]
click at [109, 226] on link "Switch to Master Admin" at bounding box center [92, 223] width 128 height 21
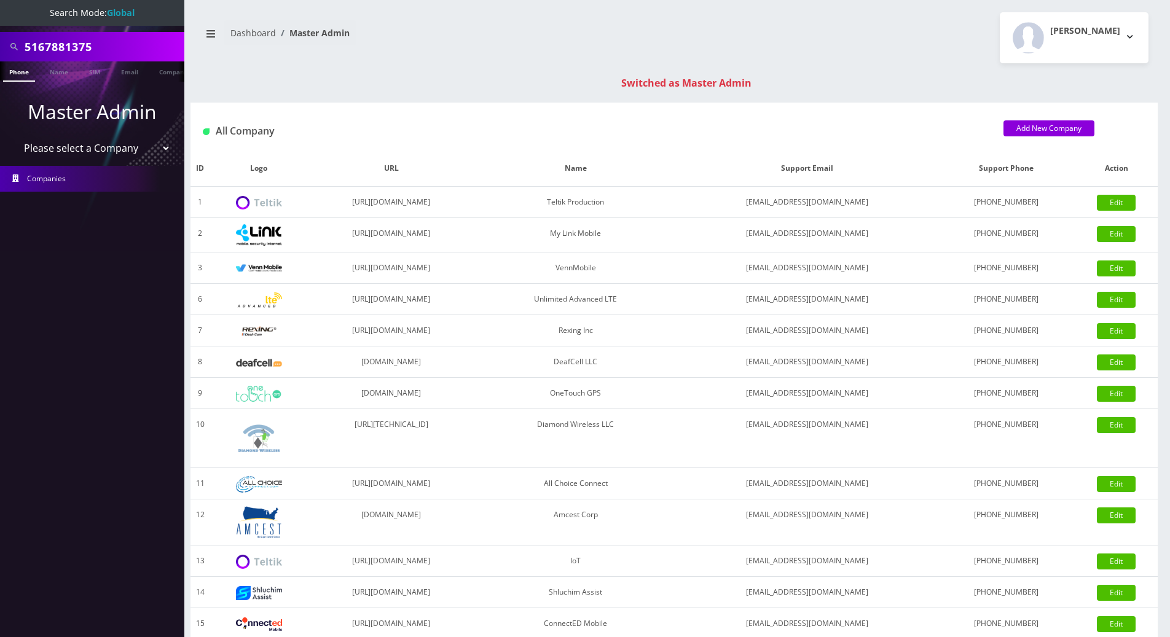
drag, startPoint x: 117, startPoint y: 49, endPoint x: 8, endPoint y: 49, distance: 109.4
click at [8, 49] on div "5167881375" at bounding box center [92, 46] width 178 height 23
paste input "9175167930"
type input "9175167930"
click at [26, 71] on link "Phone" at bounding box center [19, 71] width 32 height 20
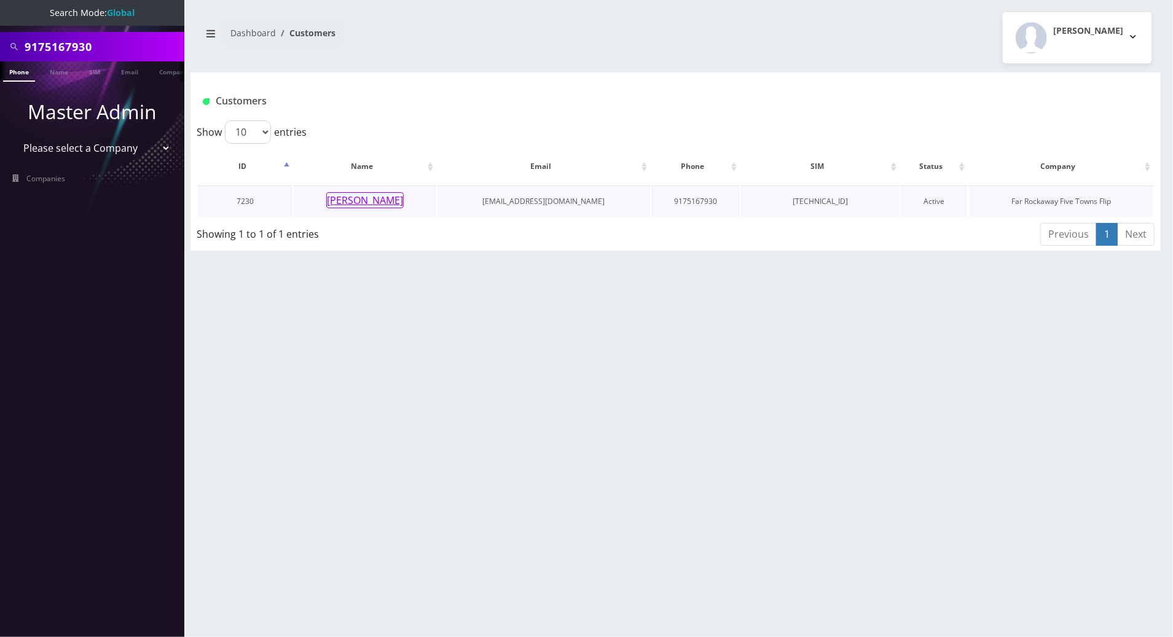
click at [371, 202] on button "[PERSON_NAME]" at bounding box center [364, 200] width 77 height 16
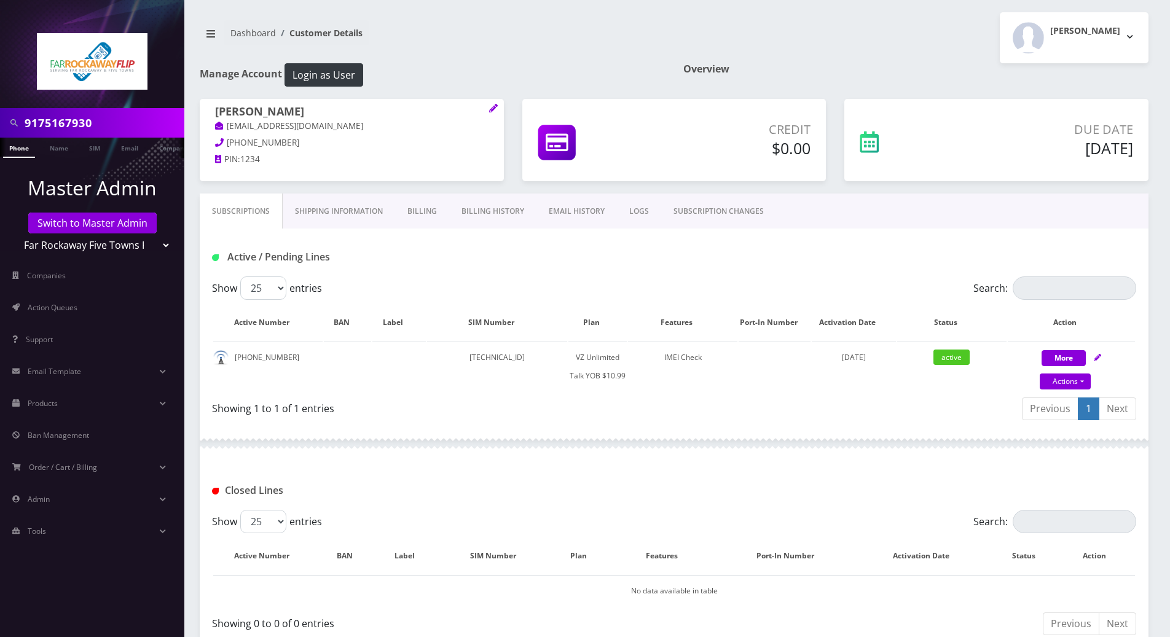
click at [416, 211] on link "Billing" at bounding box center [422, 212] width 54 height 36
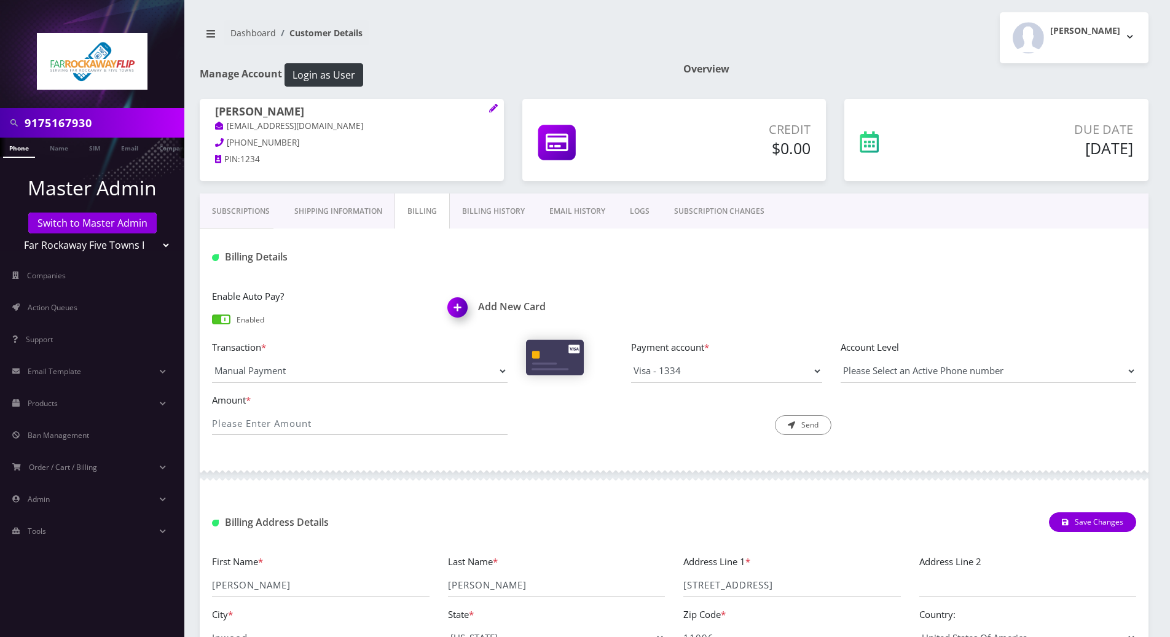
click at [493, 206] on link "Billing History" at bounding box center [493, 212] width 87 height 36
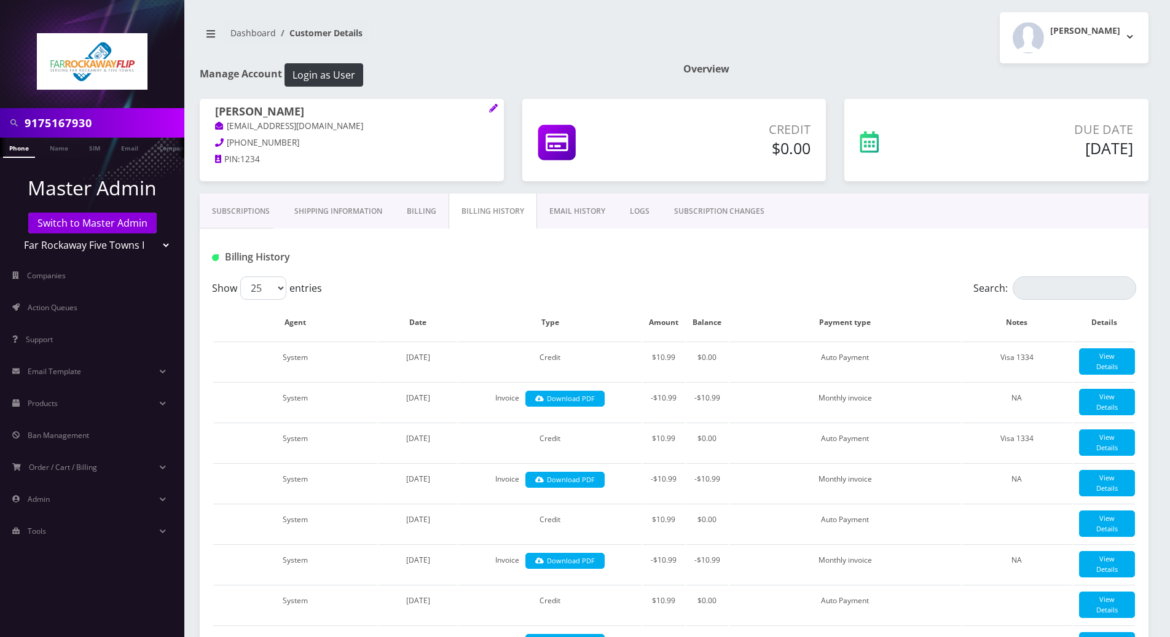
click at [372, 253] on h1 "Billing History" at bounding box center [360, 257] width 296 height 12
click at [237, 202] on link "Subscriptions" at bounding box center [241, 212] width 82 height 36
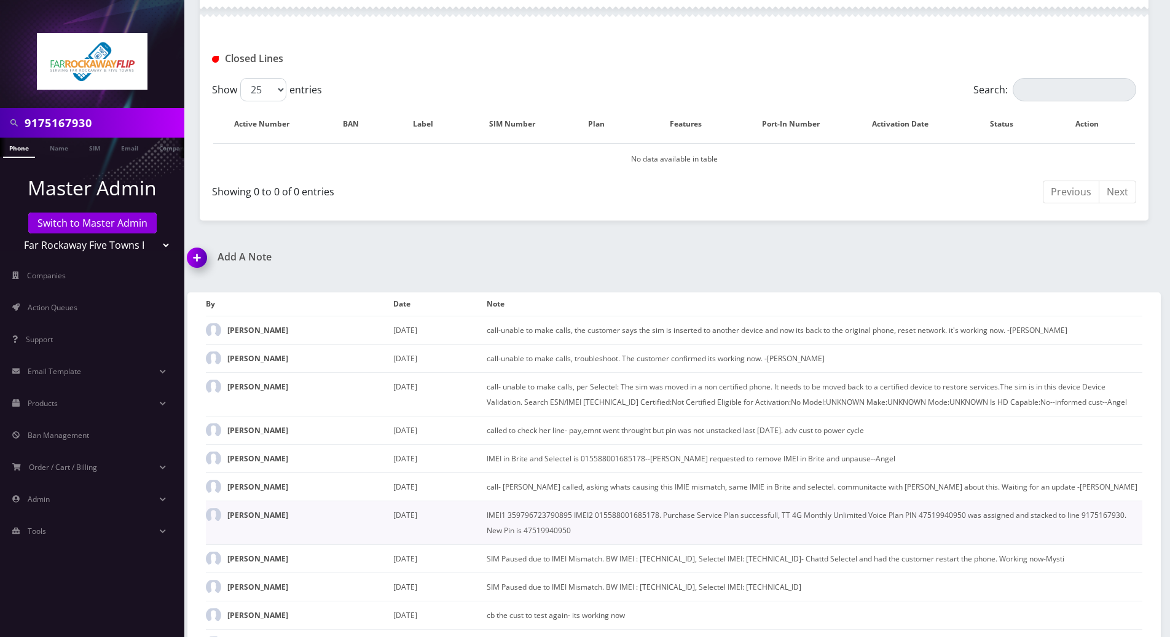
scroll to position [492, 0]
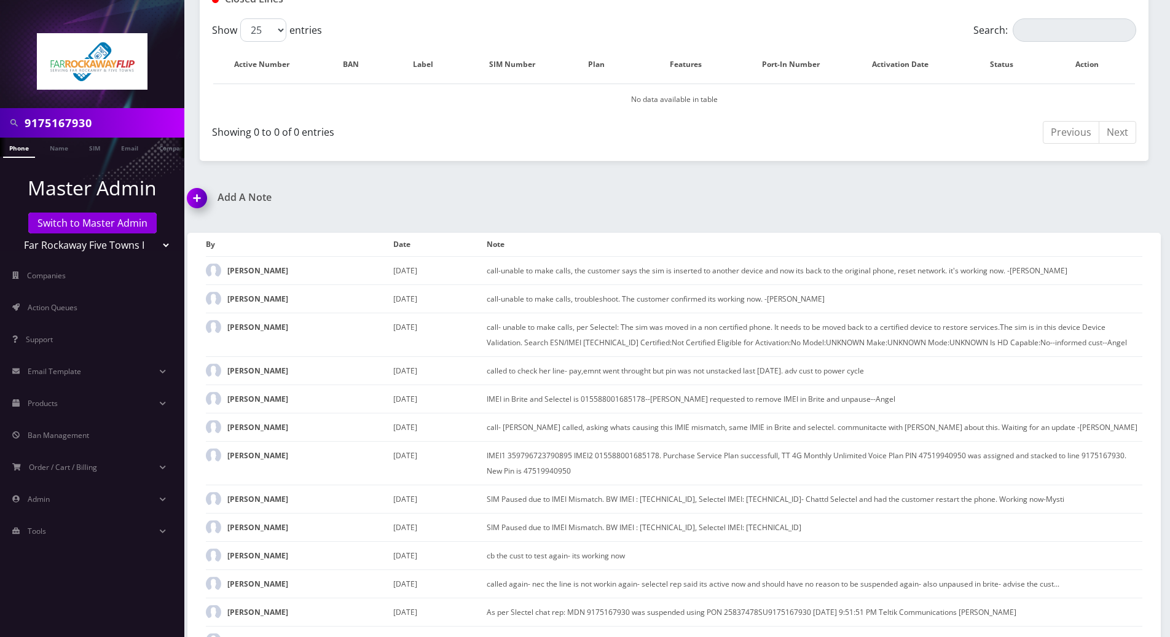
click at [195, 199] on img at bounding box center [199, 202] width 36 height 36
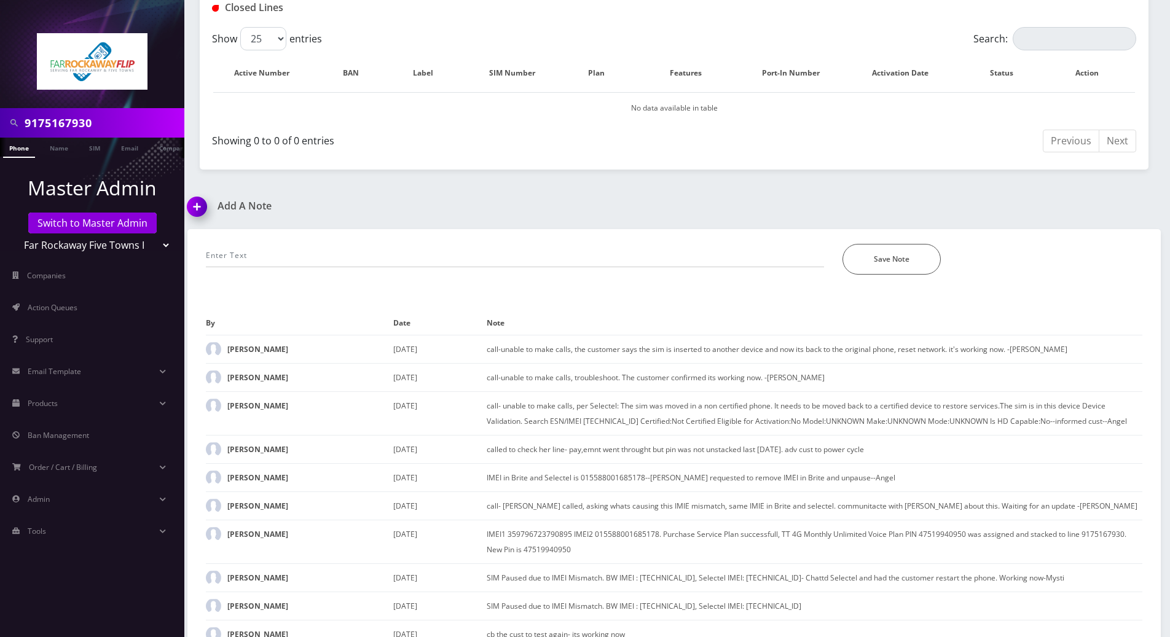
scroll to position [425, 0]
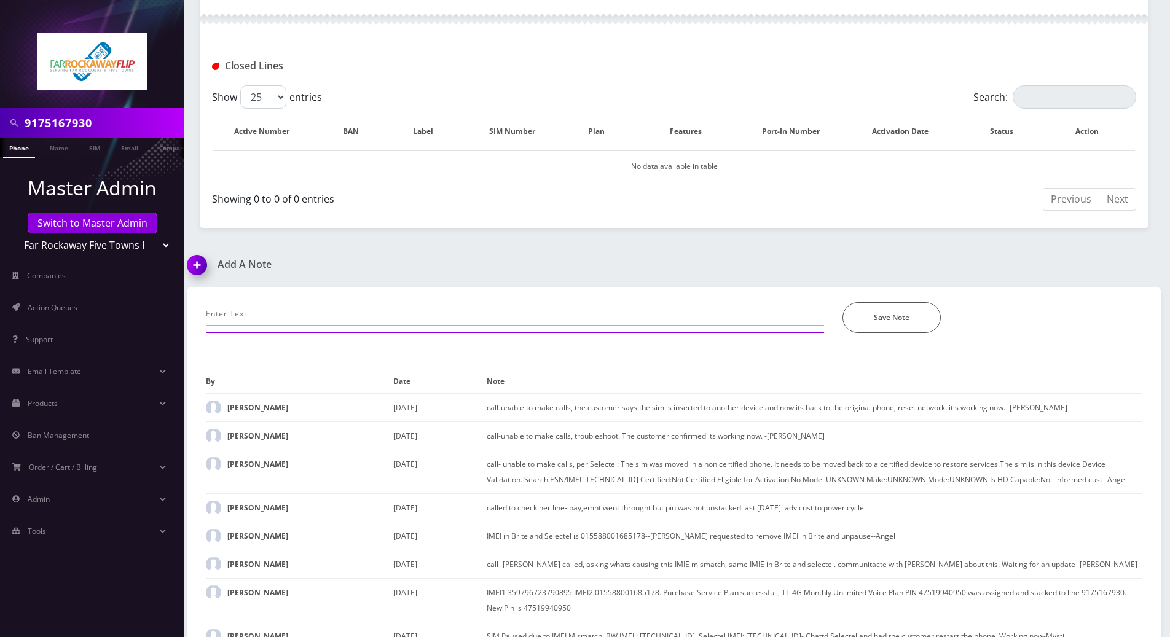
click at [332, 308] on input "text" at bounding box center [515, 313] width 618 height 23
paste input "Purchase Service Plan successfull, TT 4G Monthly Unlimited Voice Plan PIN 47833…"
type input "Purchase Service Plan successfull, TT 4G Monthly Unlimited Voice Plan PIN 47833…"
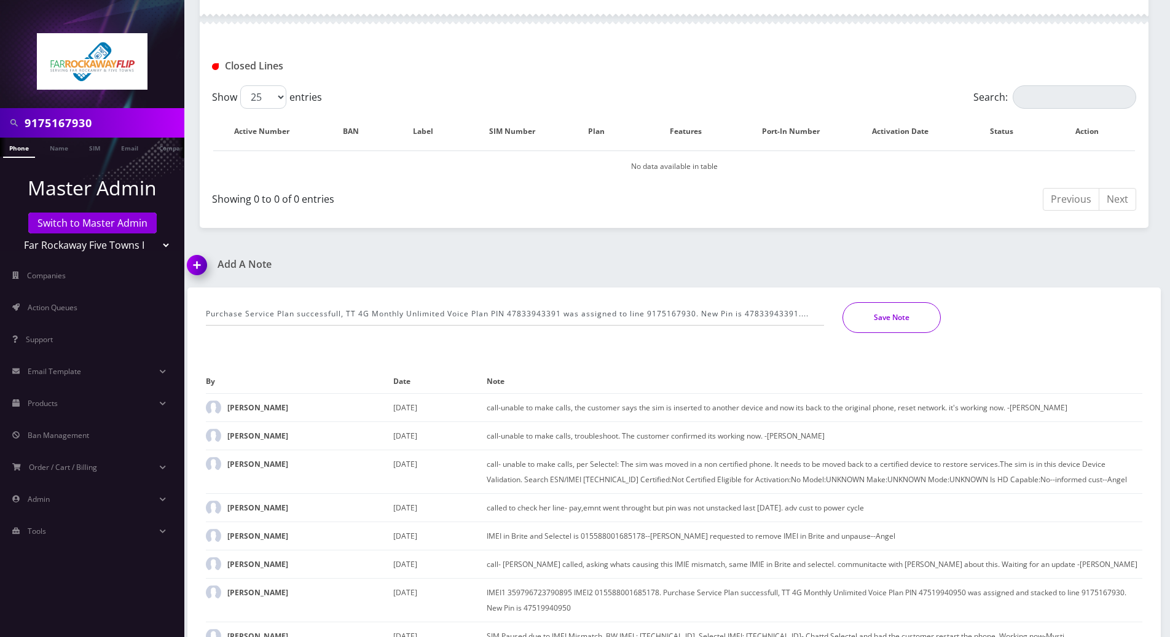
click at [910, 316] on button "Save Note" at bounding box center [892, 317] width 98 height 31
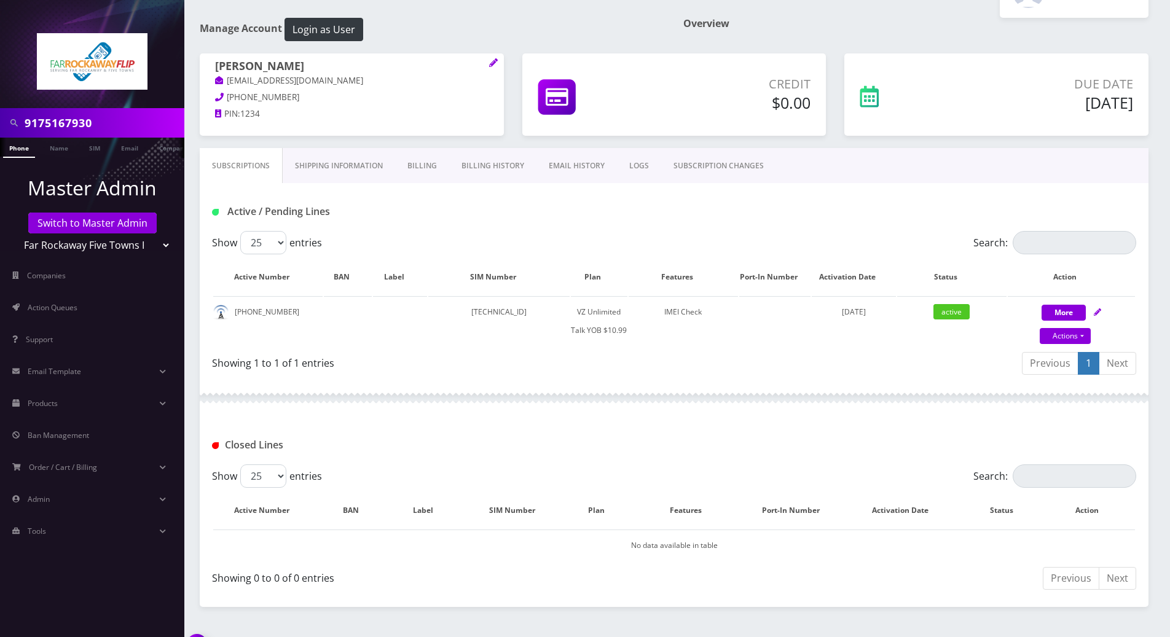
scroll to position [0, 0]
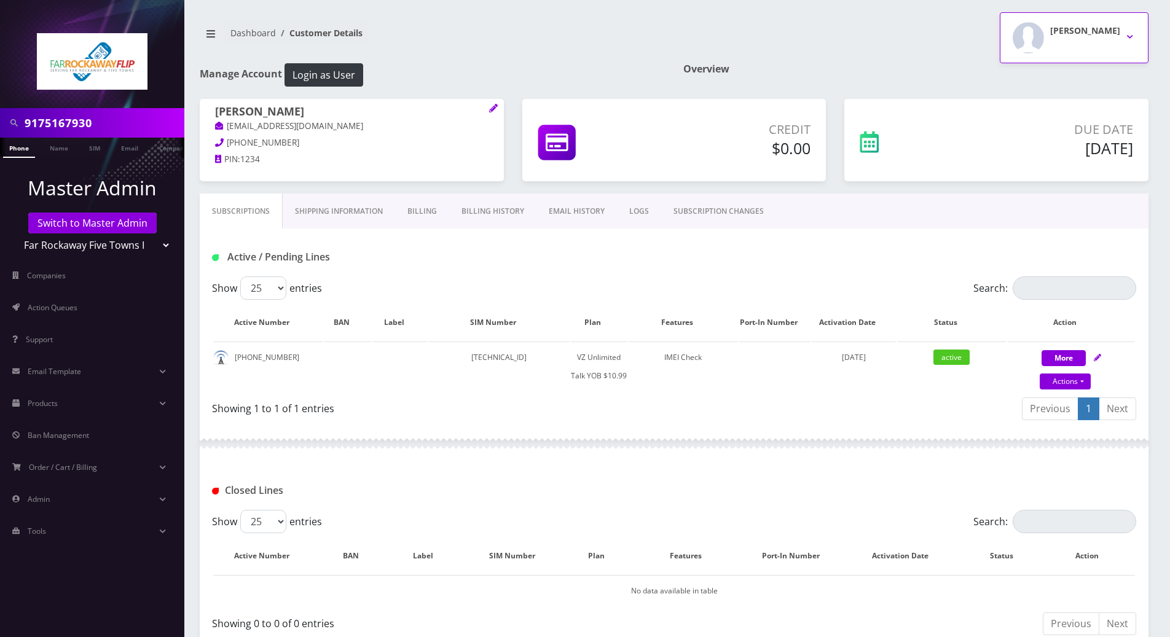
click at [1129, 35] on button "[PERSON_NAME]" at bounding box center [1074, 37] width 149 height 51
click at [1028, 77] on link "Logout" at bounding box center [1074, 77] width 149 height 17
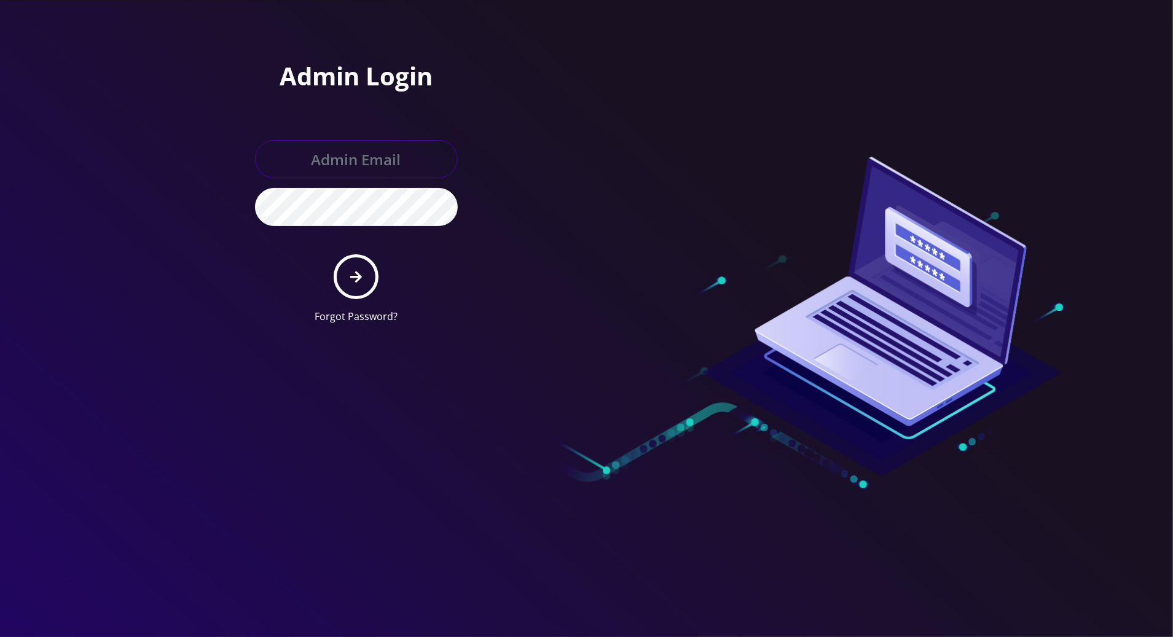
type input "tracy@teltik.com"
click at [344, 291] on button "submit" at bounding box center [356, 276] width 45 height 45
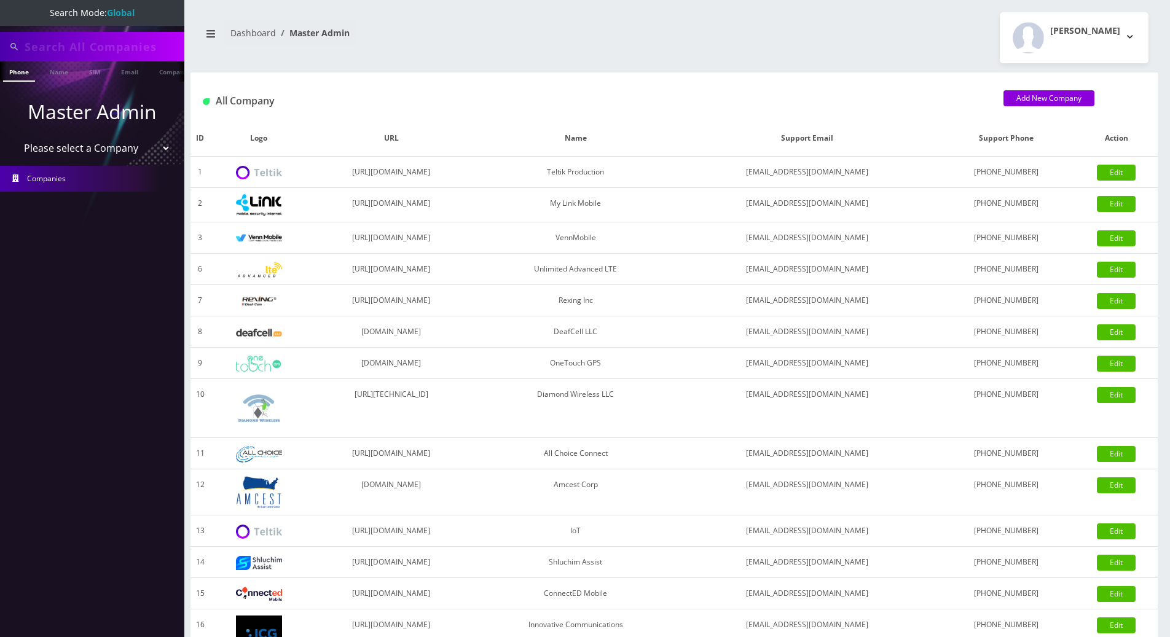
click at [104, 45] on input "text" at bounding box center [103, 46] width 157 height 23
type input "h"
type input "9295450736"
click at [5, 71] on li at bounding box center [6, 74] width 12 height 31
click at [12, 75] on div "Phone Name SIM Email Company Customer" at bounding box center [92, 71] width 184 height 20
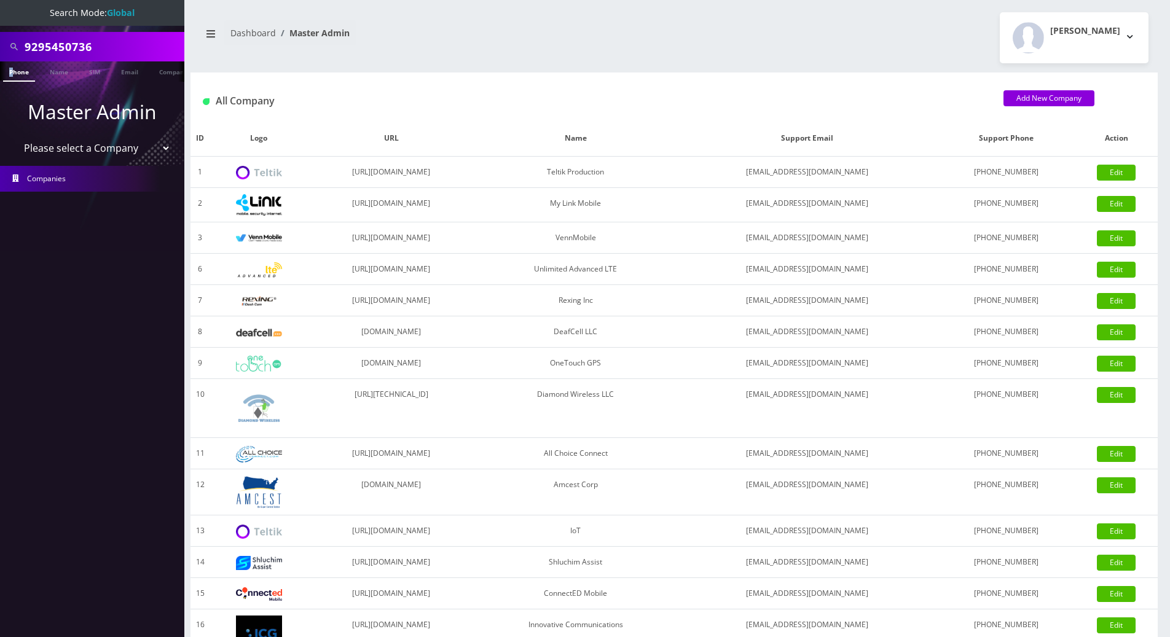
click at [14, 76] on link "Phone" at bounding box center [19, 71] width 32 height 20
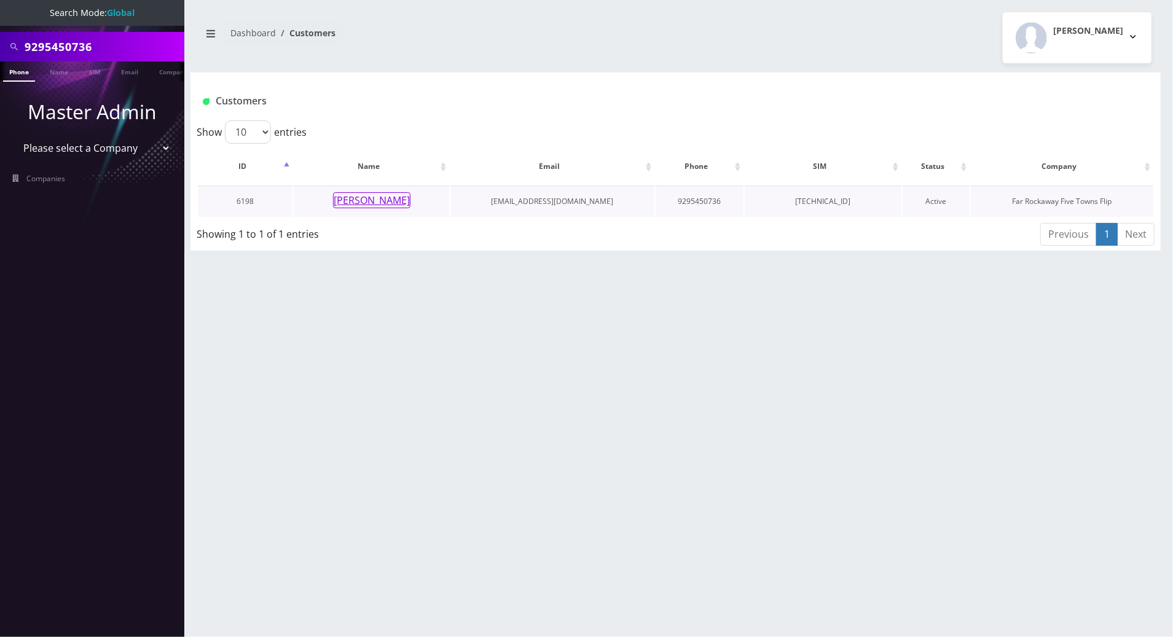
click at [375, 202] on button "[PERSON_NAME]" at bounding box center [371, 200] width 77 height 16
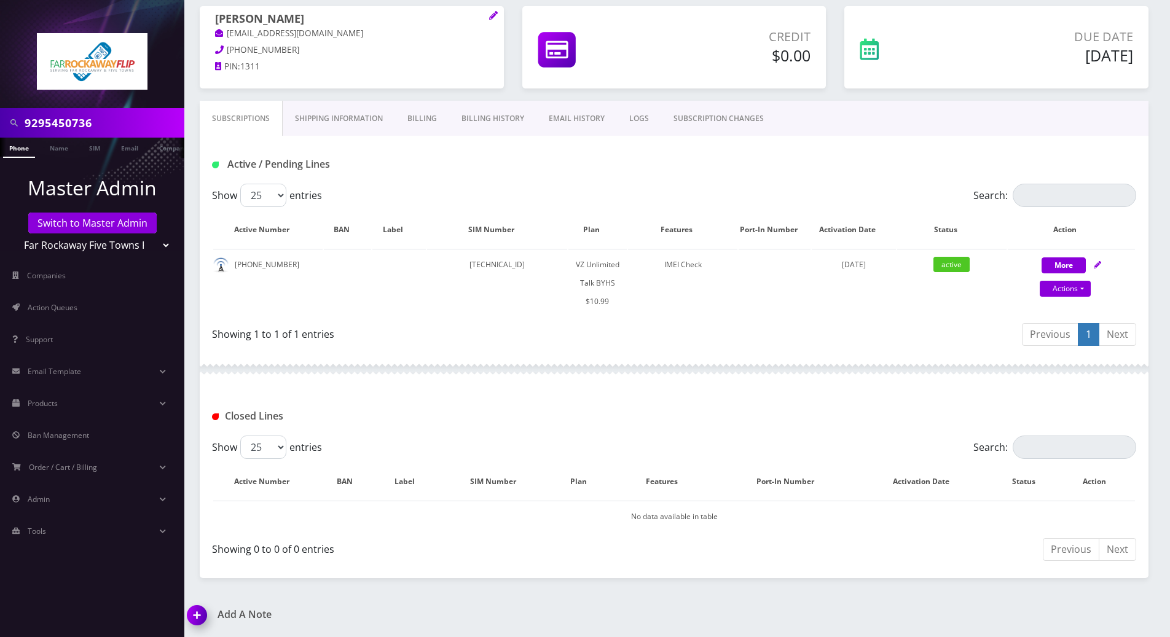
scroll to position [86, 0]
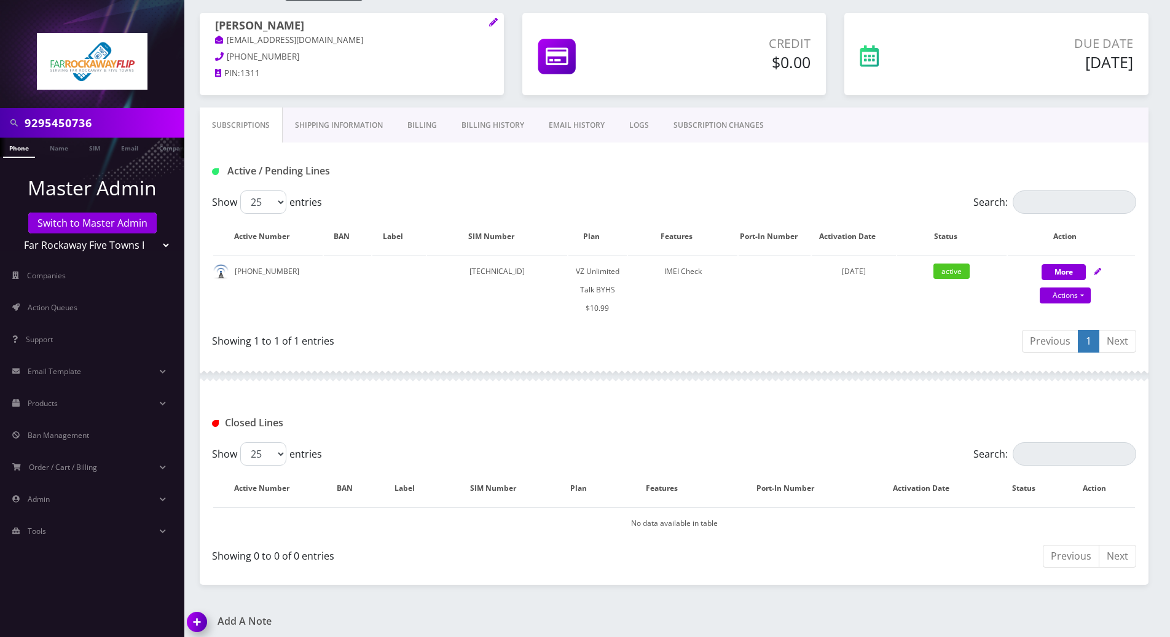
click at [479, 122] on link "Billing History" at bounding box center [492, 126] width 87 height 36
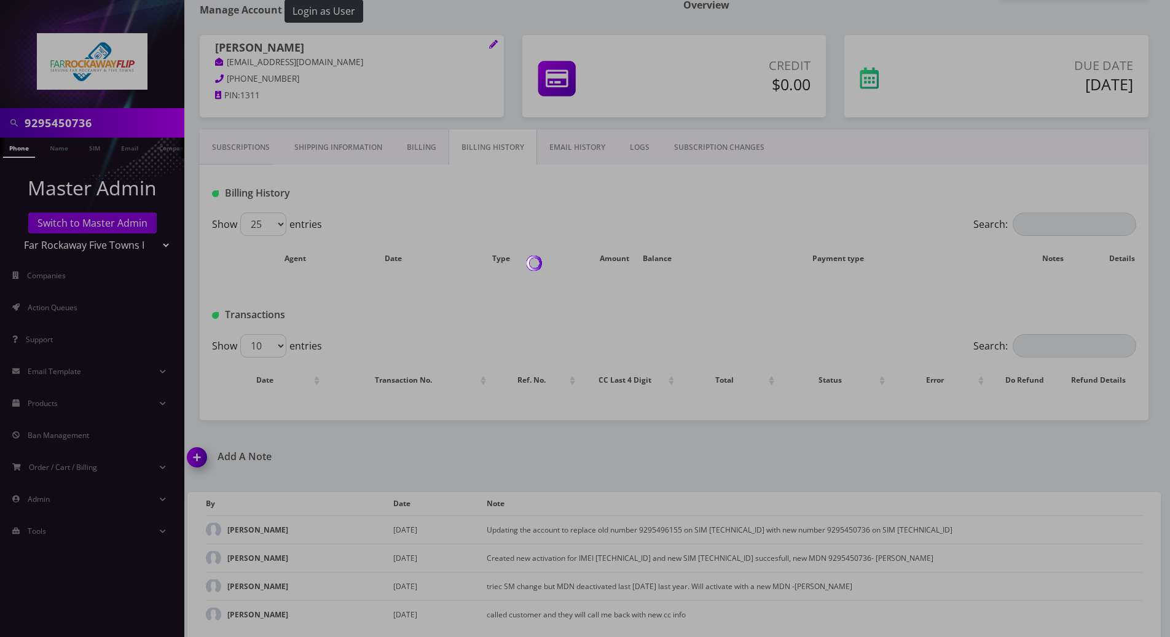
scroll to position [86, 0]
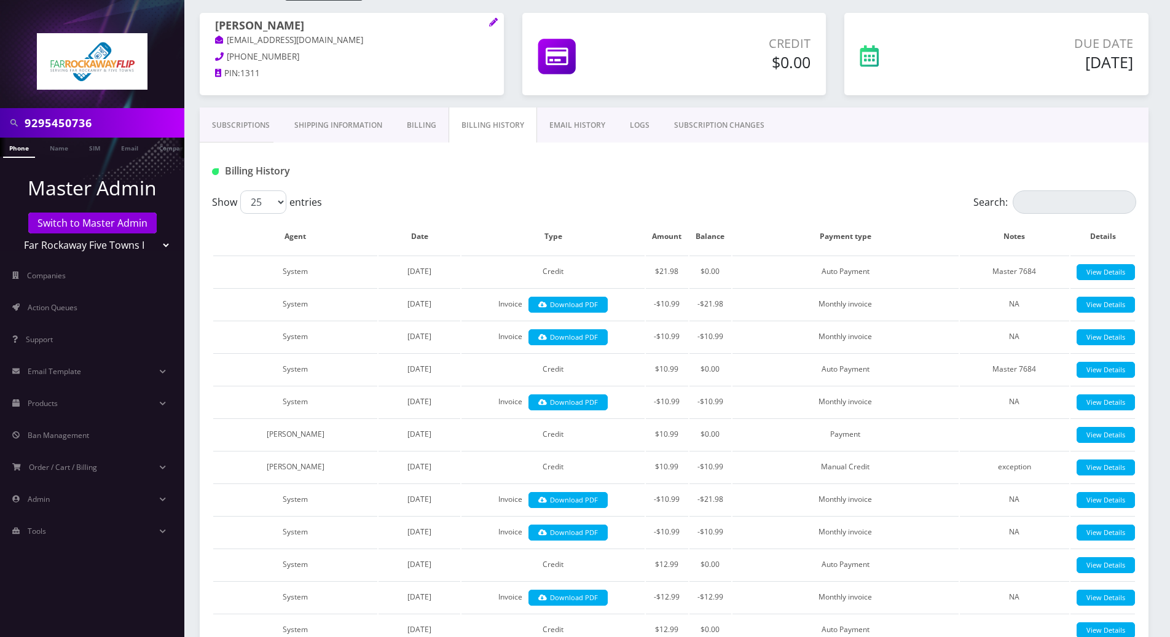
click at [417, 120] on link "Billing" at bounding box center [422, 126] width 54 height 36
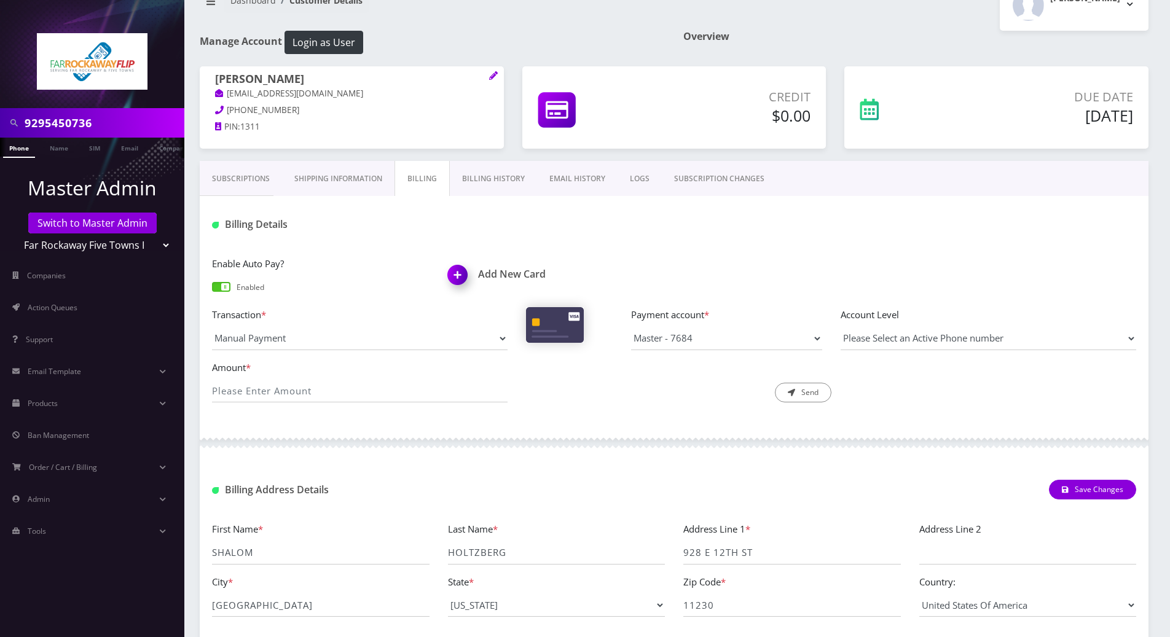
scroll to position [18, 0]
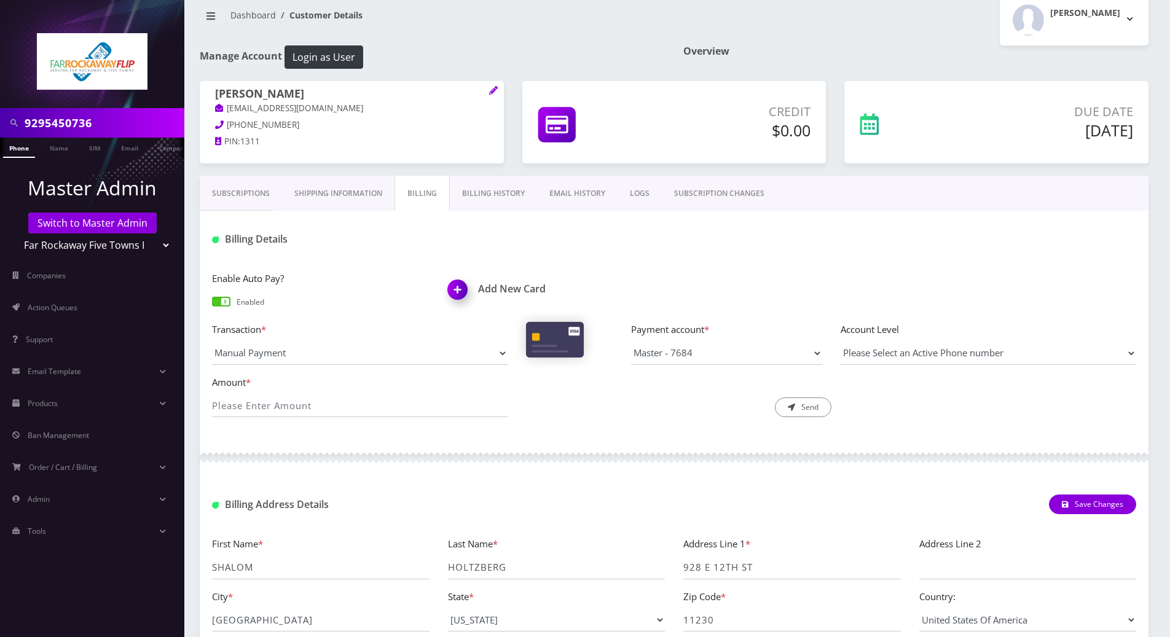
click at [467, 191] on link "Billing History" at bounding box center [493, 194] width 87 height 36
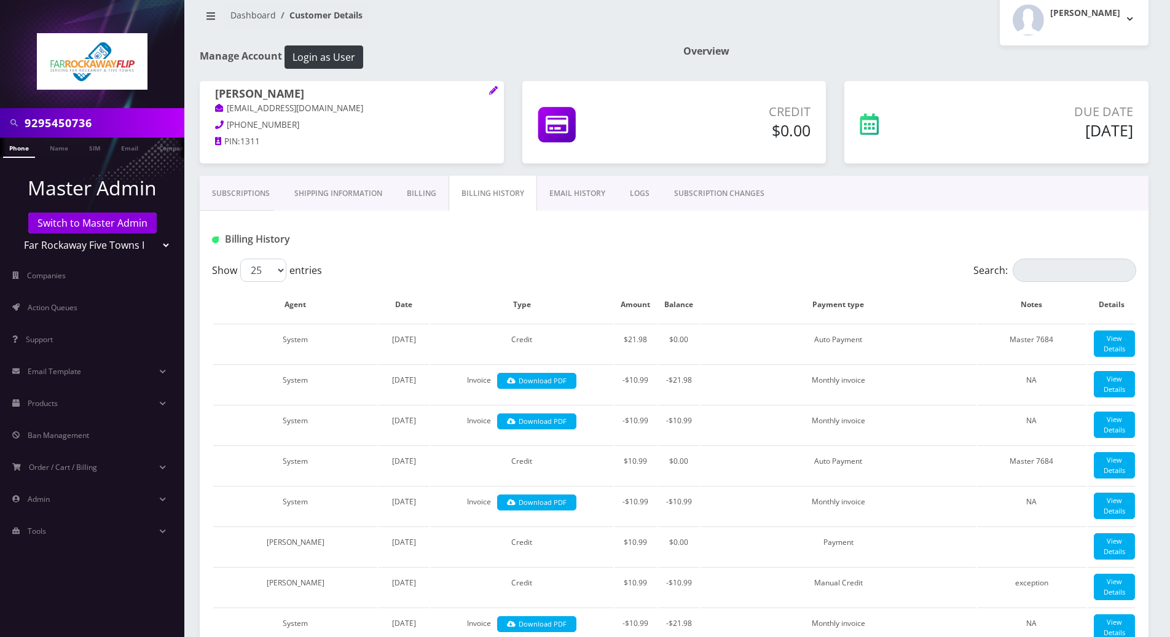
drag, startPoint x: 224, startPoint y: 188, endPoint x: 234, endPoint y: 189, distance: 9.3
click at [225, 188] on link "Subscriptions" at bounding box center [241, 194] width 82 height 36
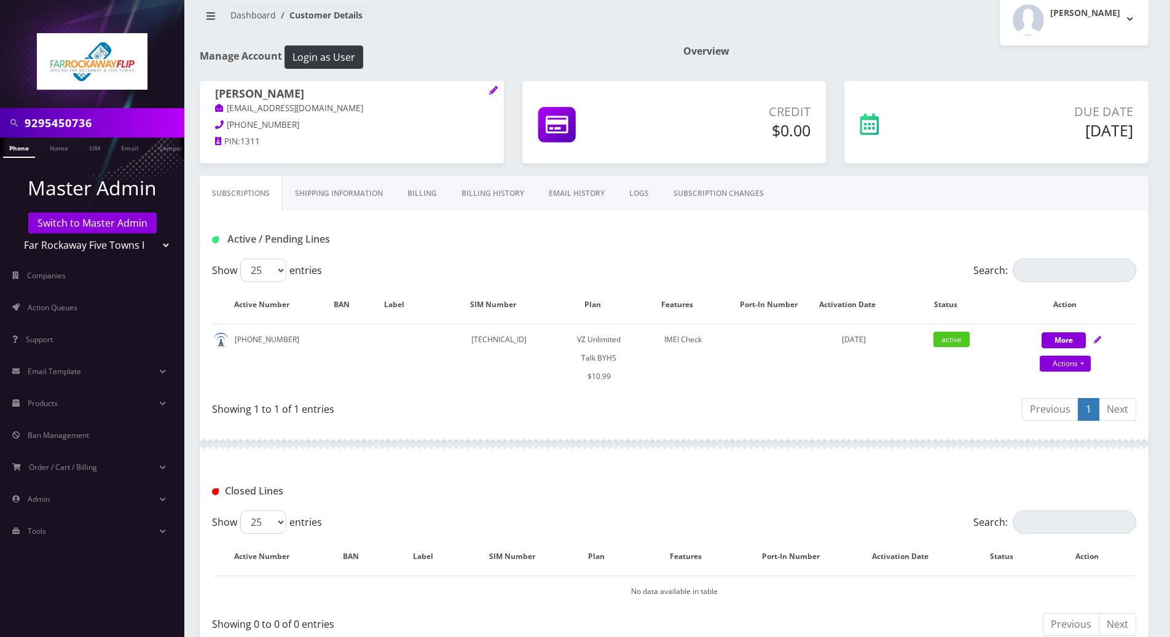
click at [412, 195] on link "Billing" at bounding box center [422, 194] width 54 height 36
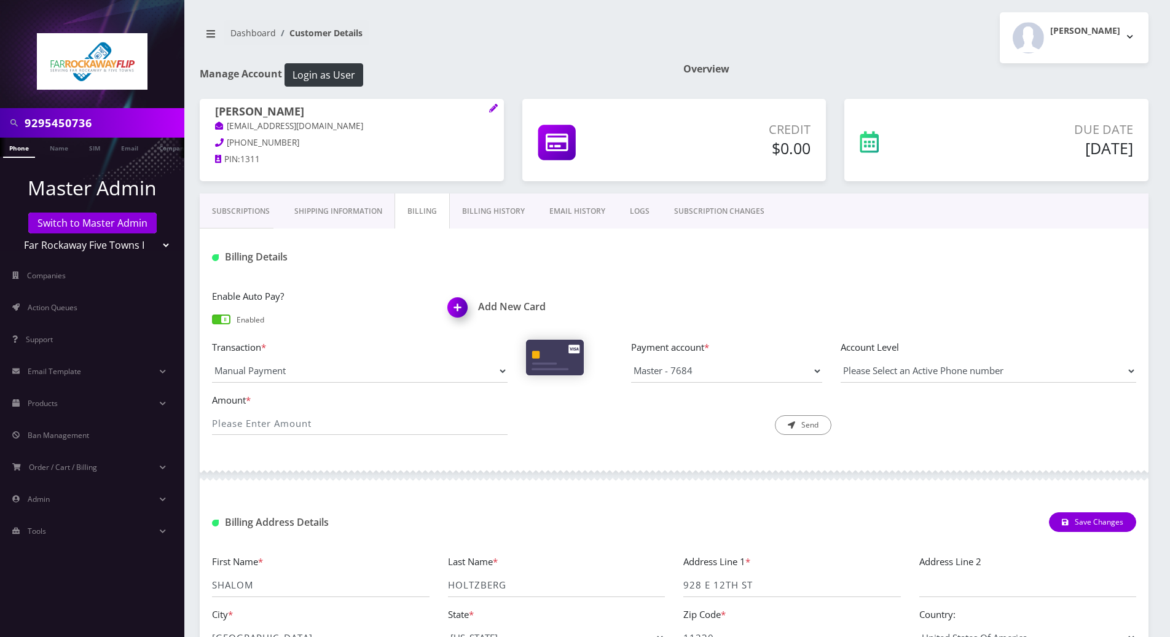
click at [227, 211] on link "Subscriptions" at bounding box center [241, 212] width 82 height 36
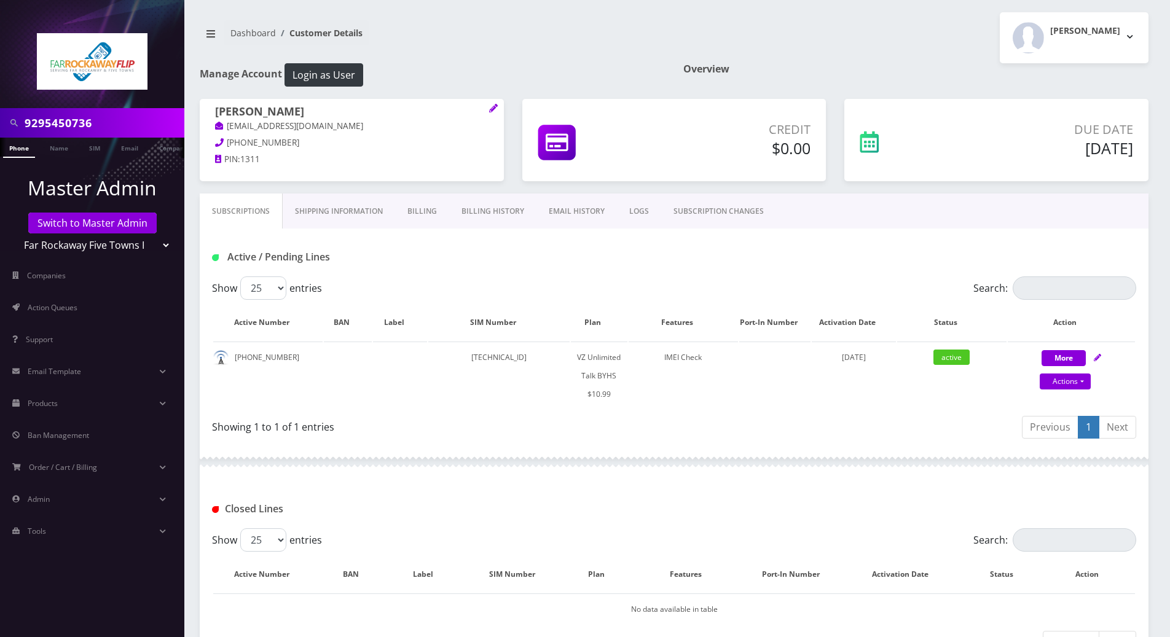
click at [499, 211] on link "Billing History" at bounding box center [492, 212] width 87 height 36
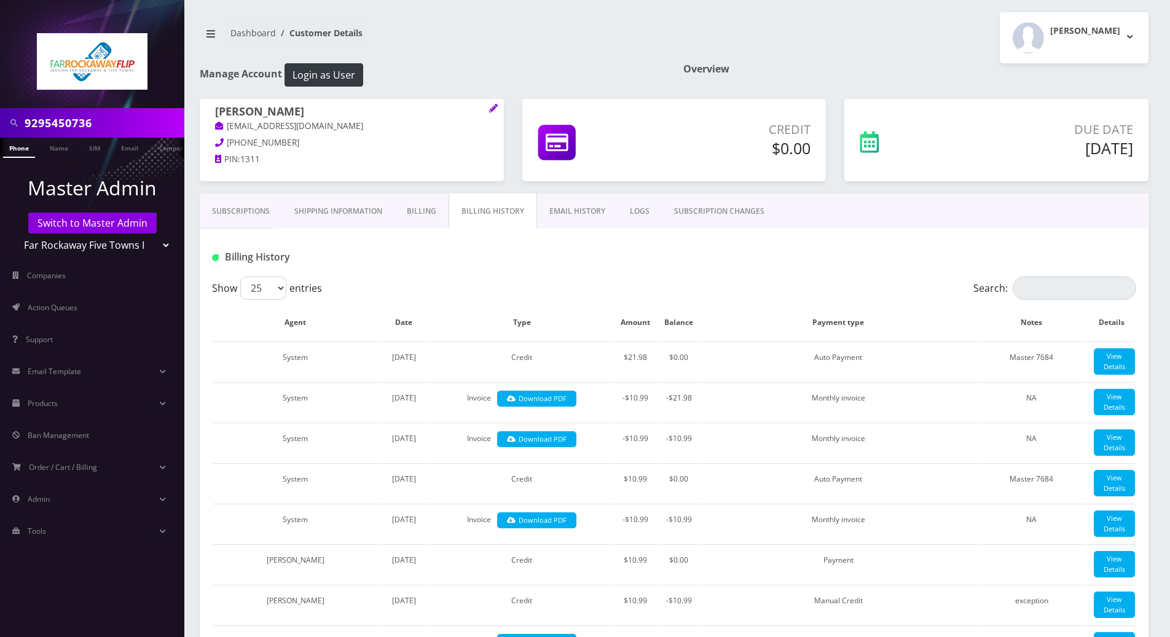
click at [238, 211] on link "Subscriptions" at bounding box center [241, 212] width 82 height 36
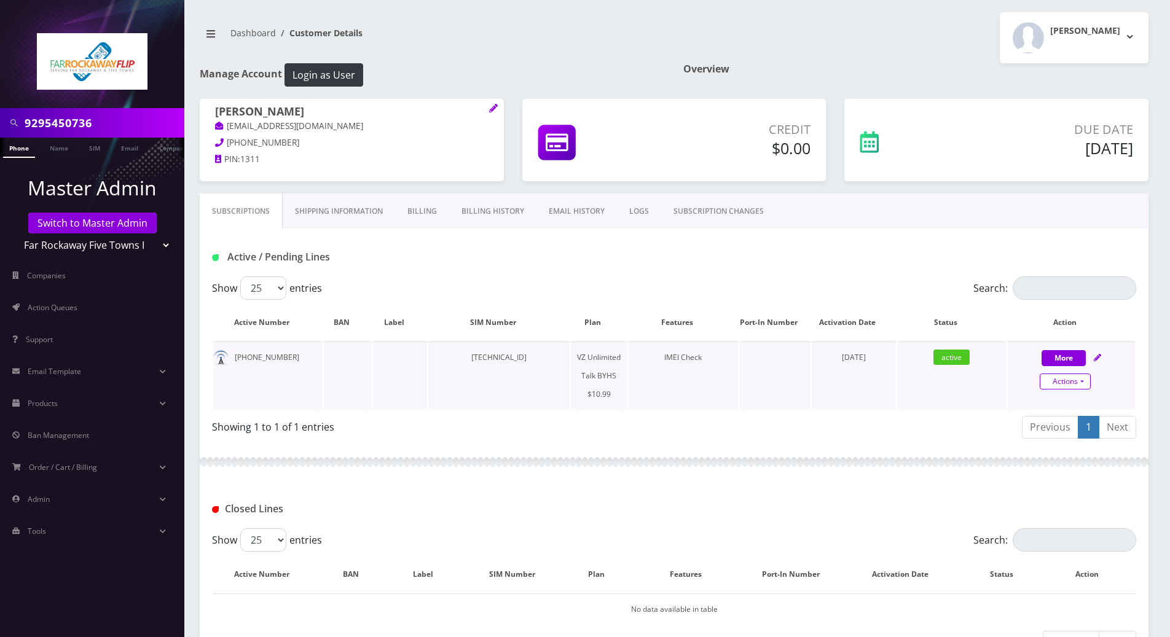
click at [1081, 380] on link "Actions" at bounding box center [1065, 382] width 51 height 16
select select "467"
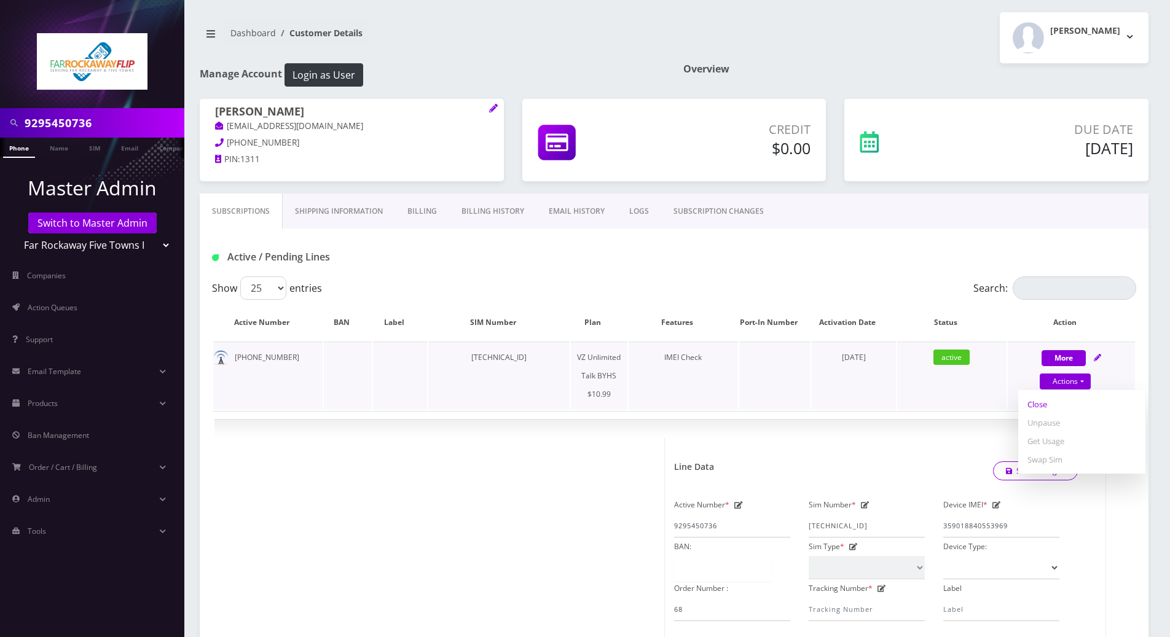
click at [1041, 404] on link "Close" at bounding box center [1082, 404] width 127 height 18
type input "09/25/2025"
select select "467"
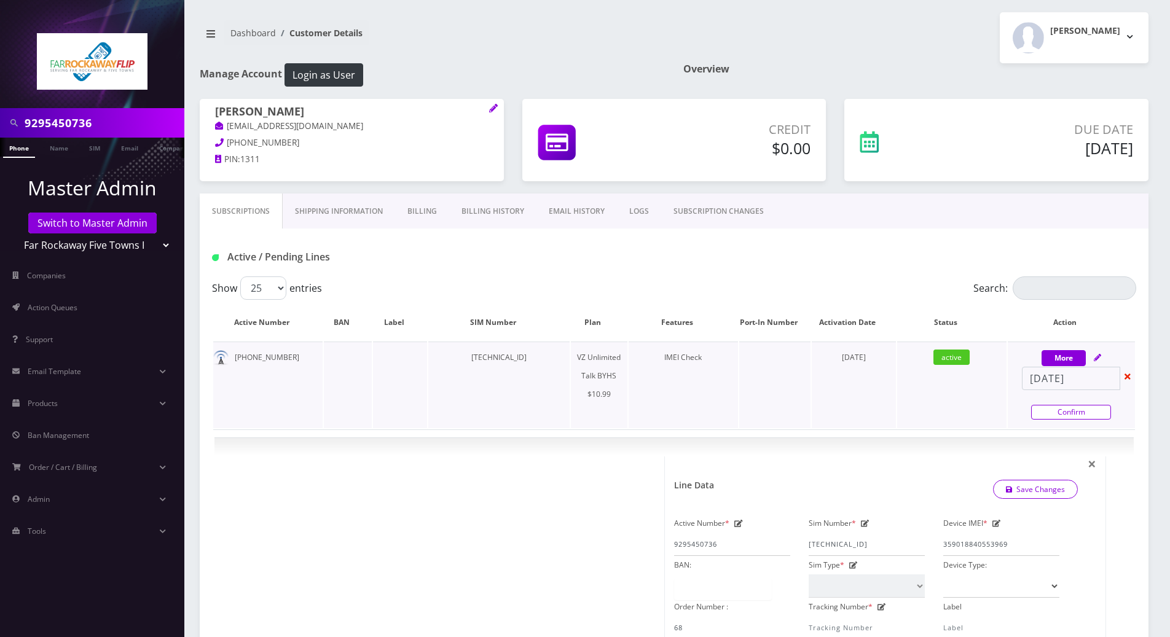
click at [1063, 415] on link "Confirm" at bounding box center [1071, 412] width 80 height 15
select select "467"
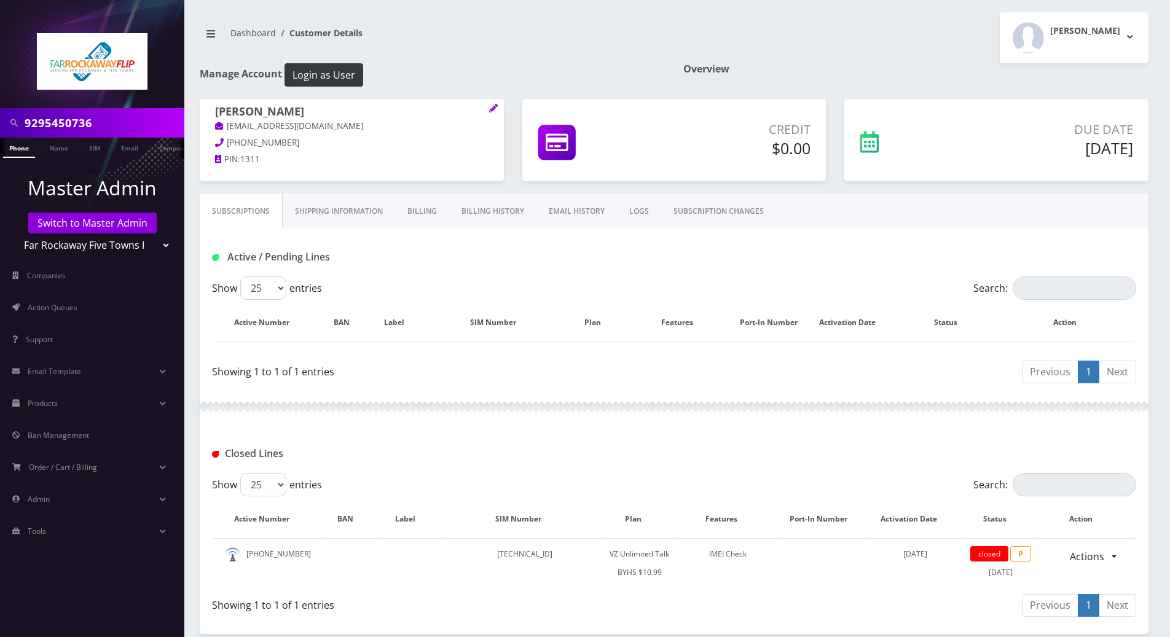
click at [418, 211] on link "Billing" at bounding box center [422, 212] width 54 height 36
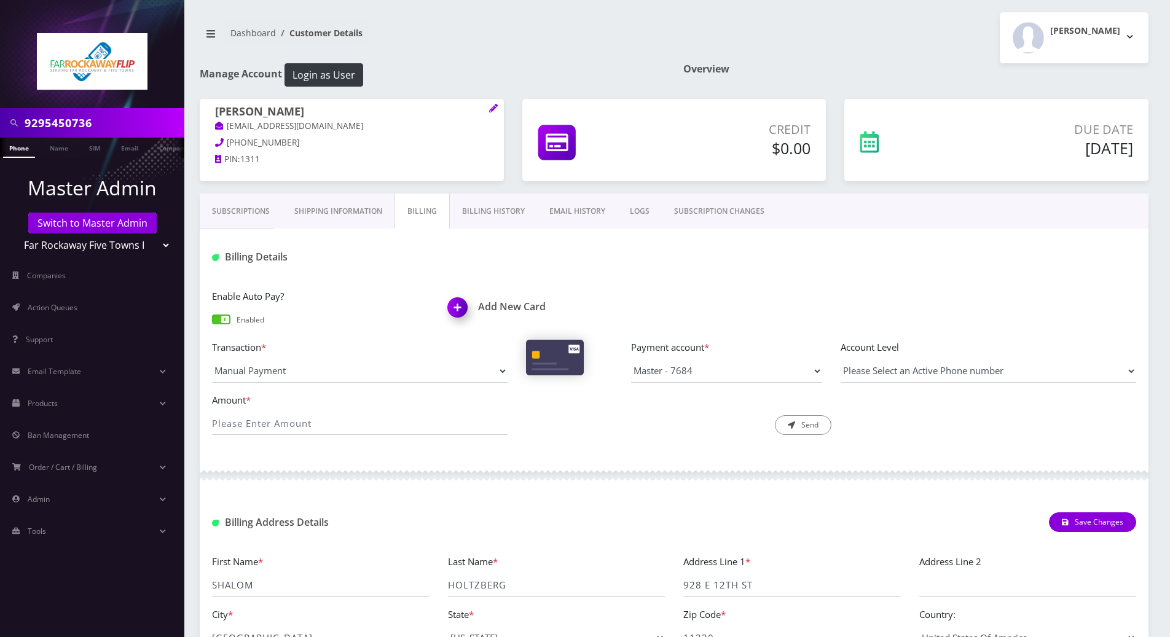
click at [243, 210] on link "Subscriptions" at bounding box center [241, 212] width 82 height 36
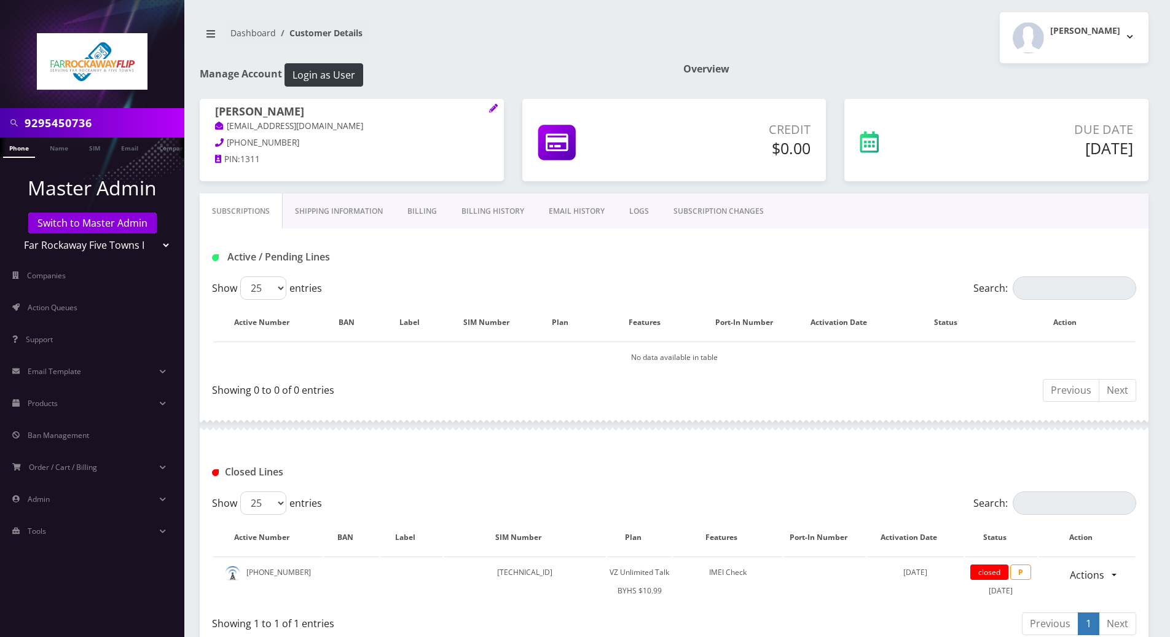
click at [545, 452] on div "Closed Lines" at bounding box center [674, 468] width 949 height 48
click at [495, 210] on link "Billing History" at bounding box center [492, 212] width 87 height 36
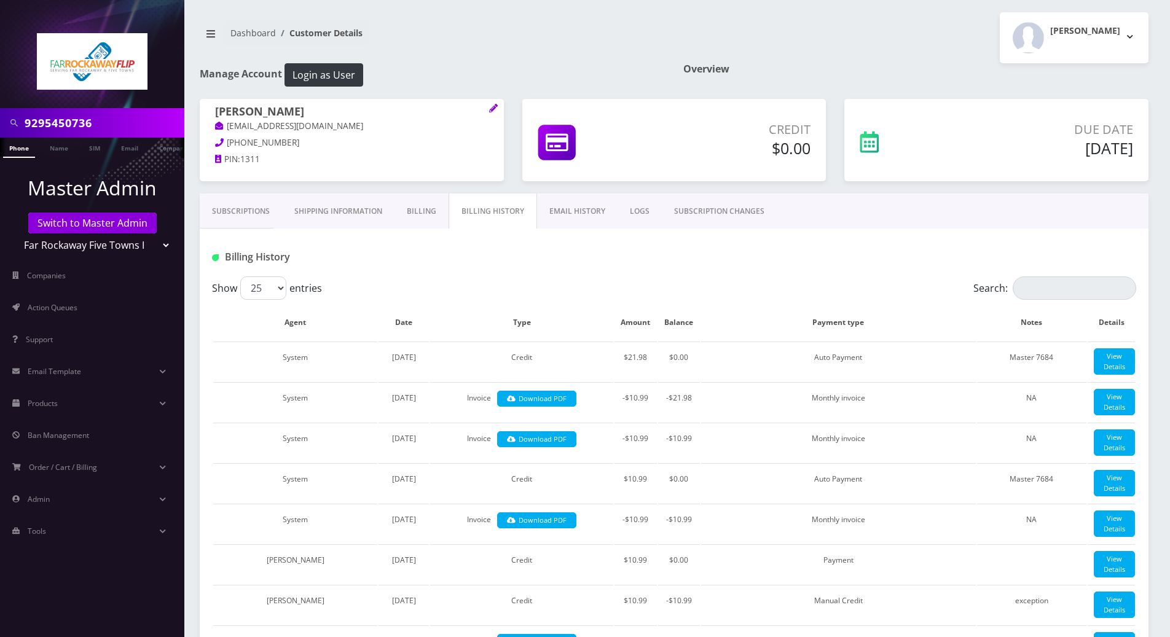
click at [420, 214] on link "Billing" at bounding box center [422, 212] width 54 height 36
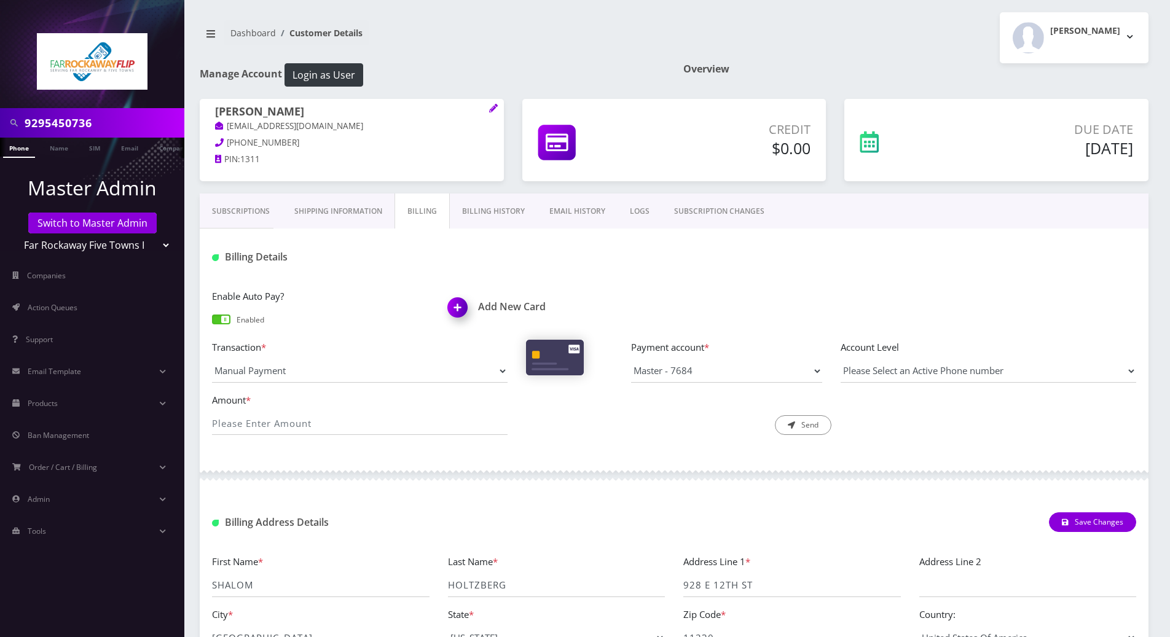
click at [226, 320] on span at bounding box center [221, 320] width 18 height 10
click at [212, 325] on input "checkbox" at bounding box center [212, 325] width 0 height 0
click at [653, 286] on div "Enable Auto Pay? Enabled Add New Card Transaction * Manual Payment Custom Charg…" at bounding box center [674, 367] width 949 height 181
click at [604, 438] on div "Amount * Description * Send" at bounding box center [674, 419] width 943 height 53
click at [246, 209] on link "Subscriptions" at bounding box center [241, 212] width 82 height 36
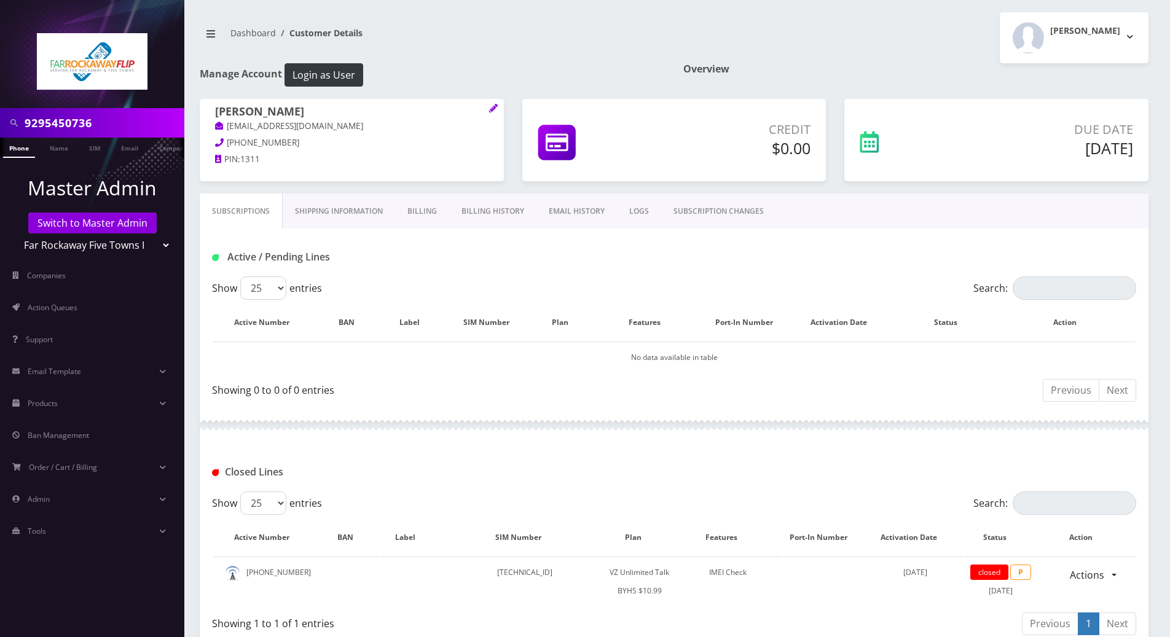
click at [424, 210] on link "Billing" at bounding box center [422, 212] width 54 height 36
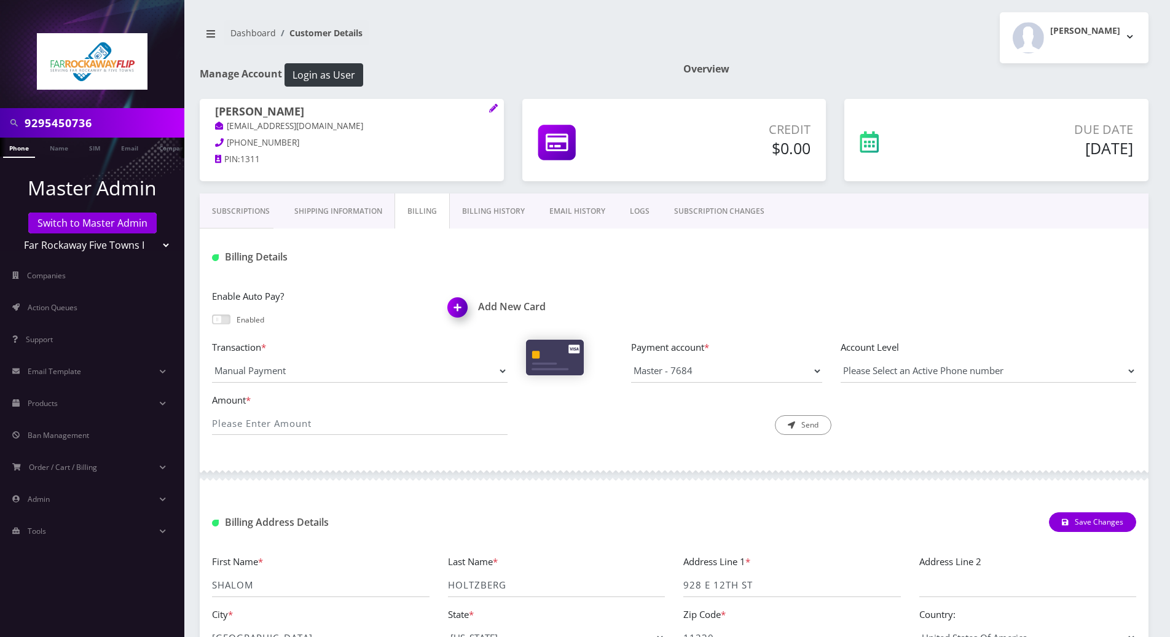
click at [475, 206] on link "Billing History" at bounding box center [493, 212] width 87 height 36
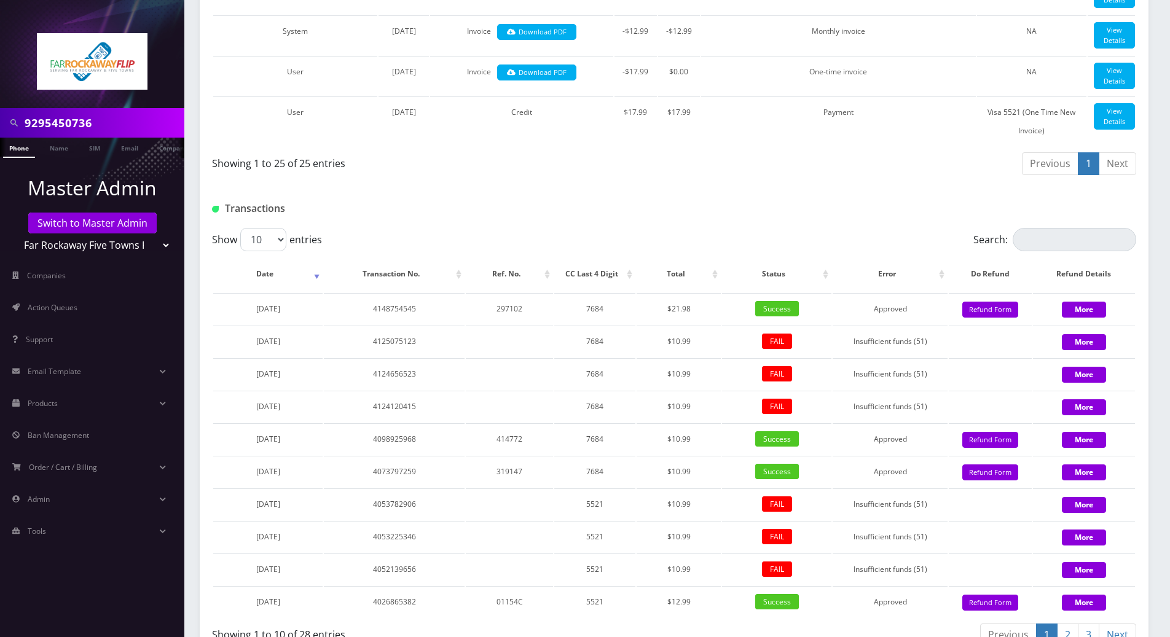
scroll to position [1639, 0]
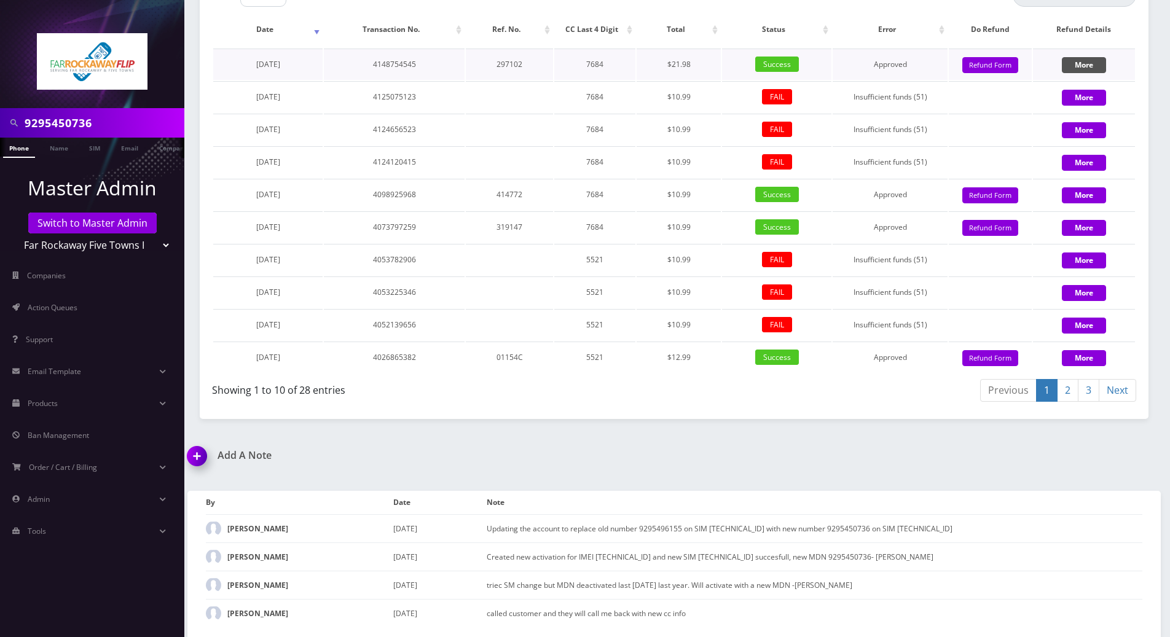
click at [1074, 73] on button "More" at bounding box center [1084, 65] width 44 height 16
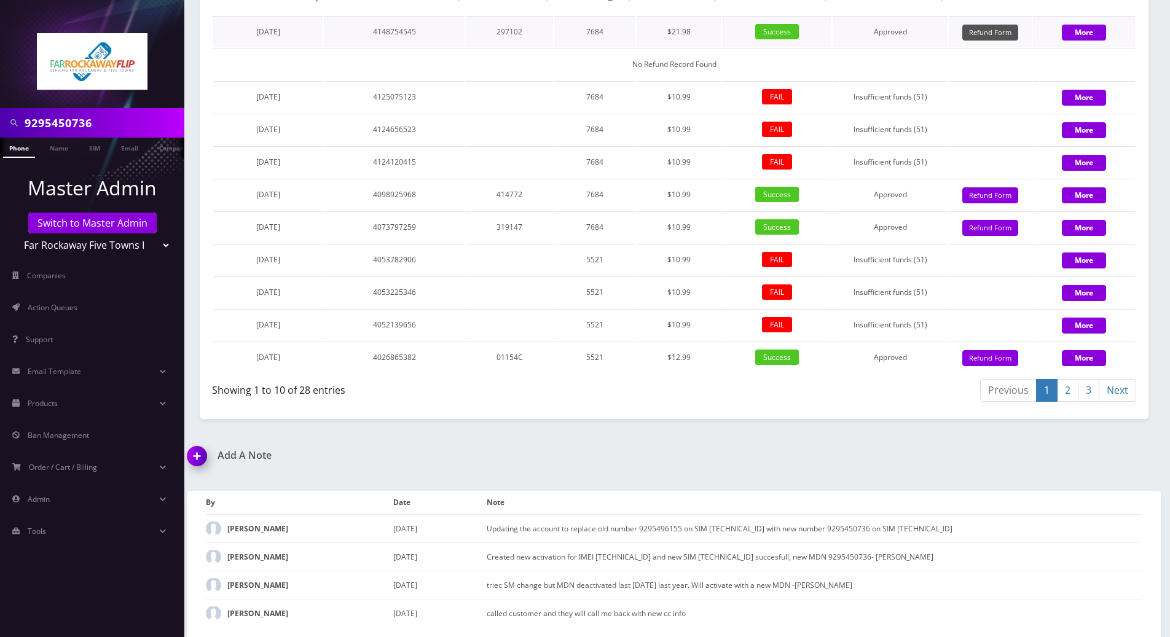
click at [988, 41] on button "Refund Form" at bounding box center [991, 33] width 56 height 17
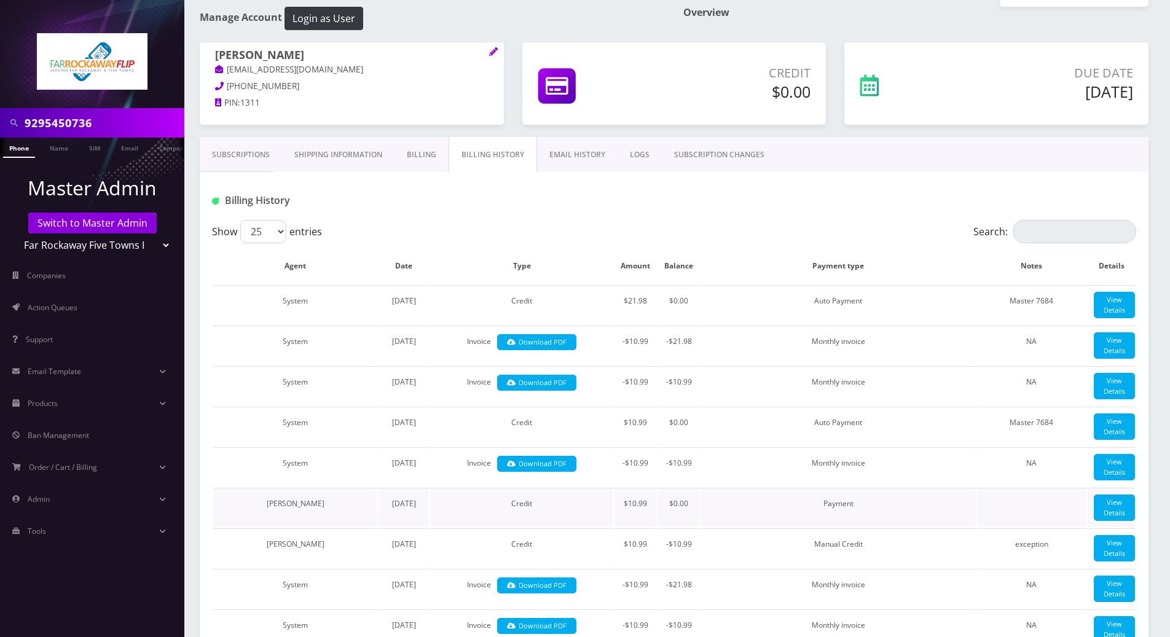
scroll to position [0, 0]
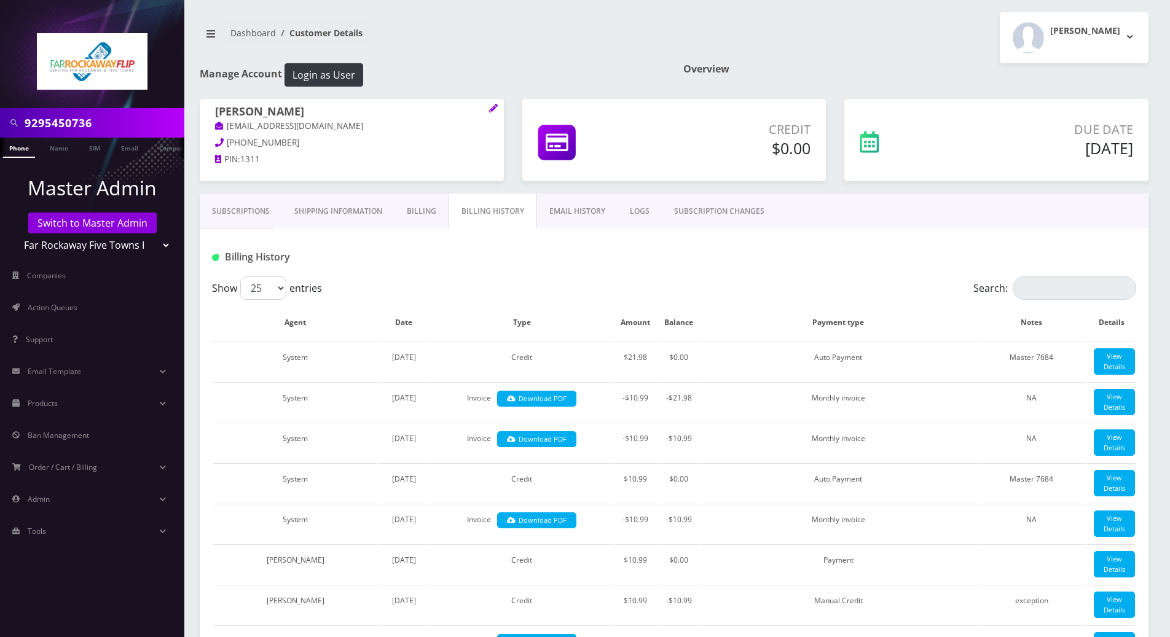
click at [419, 208] on link "Billing" at bounding box center [422, 212] width 54 height 36
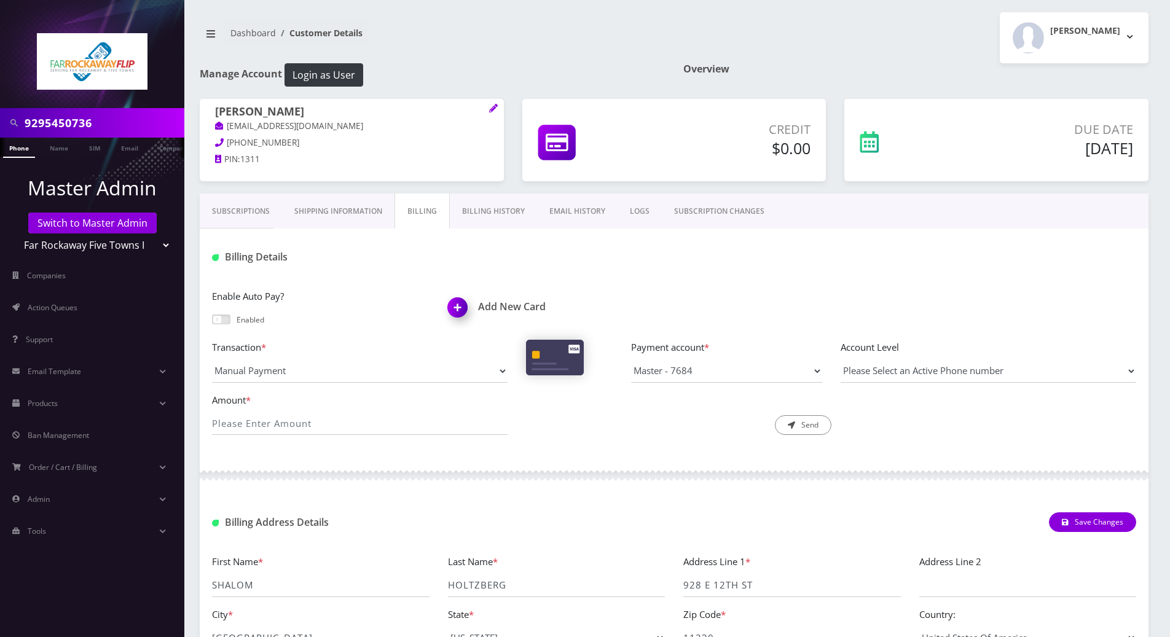
click at [514, 470] on div at bounding box center [674, 475] width 949 height 37
click at [1004, 264] on div at bounding box center [831, 257] width 629 height 20
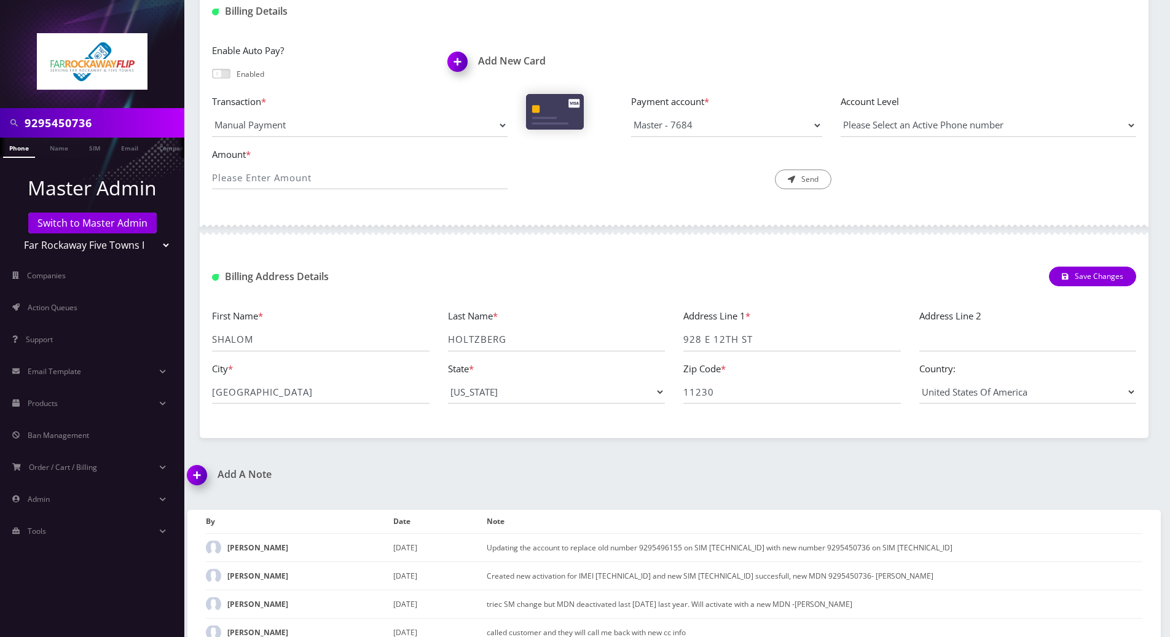
scroll to position [264, 0]
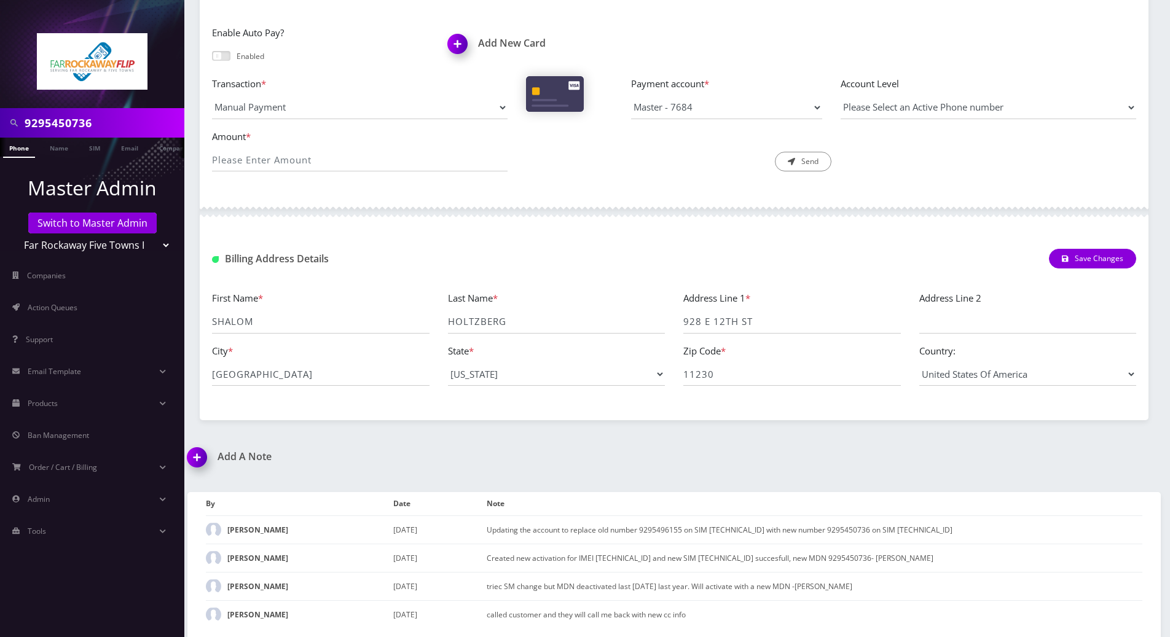
drag, startPoint x: 202, startPoint y: 456, endPoint x: 287, endPoint y: 467, distance: 86.1
click at [201, 456] on img at bounding box center [199, 462] width 36 height 36
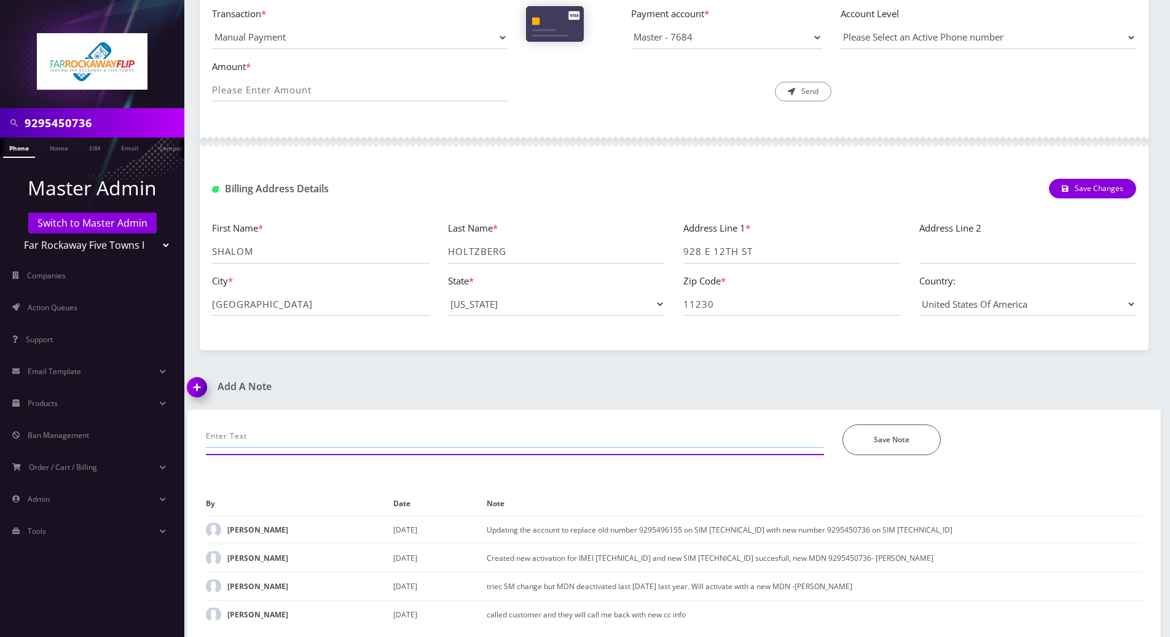
click at [324, 436] on input "text" at bounding box center [515, 436] width 618 height 23
paste input "9295392329"
type input "called to cancel -- her bcn 9295392329, claims that she really thought she has …"
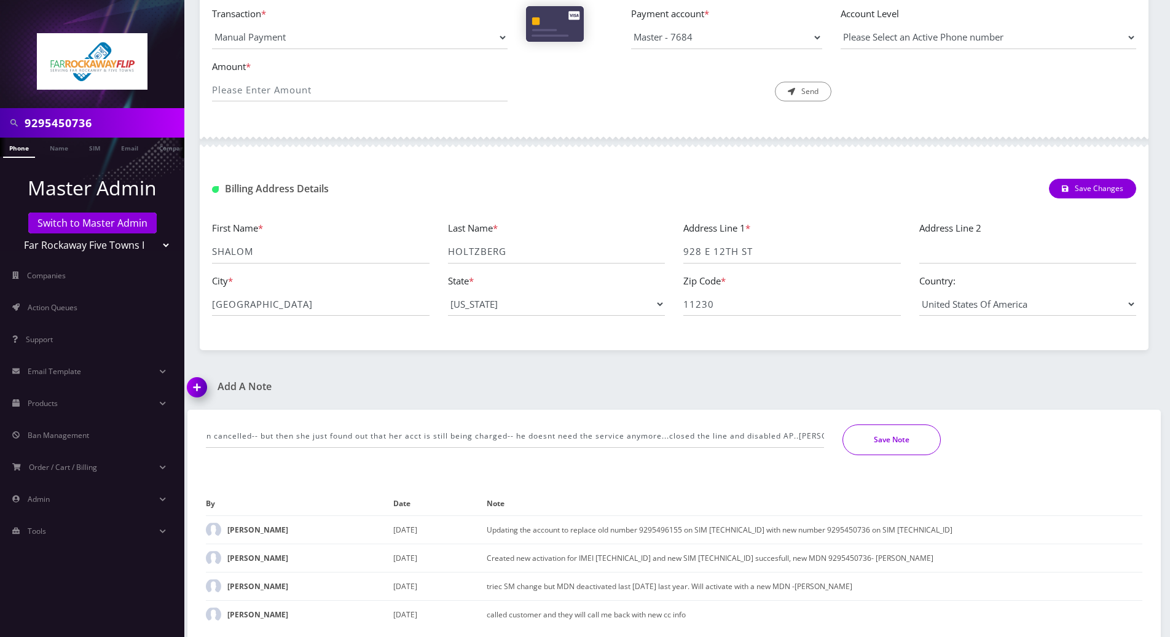
scroll to position [0, 0]
click at [876, 440] on button "Save Note" at bounding box center [892, 440] width 98 height 31
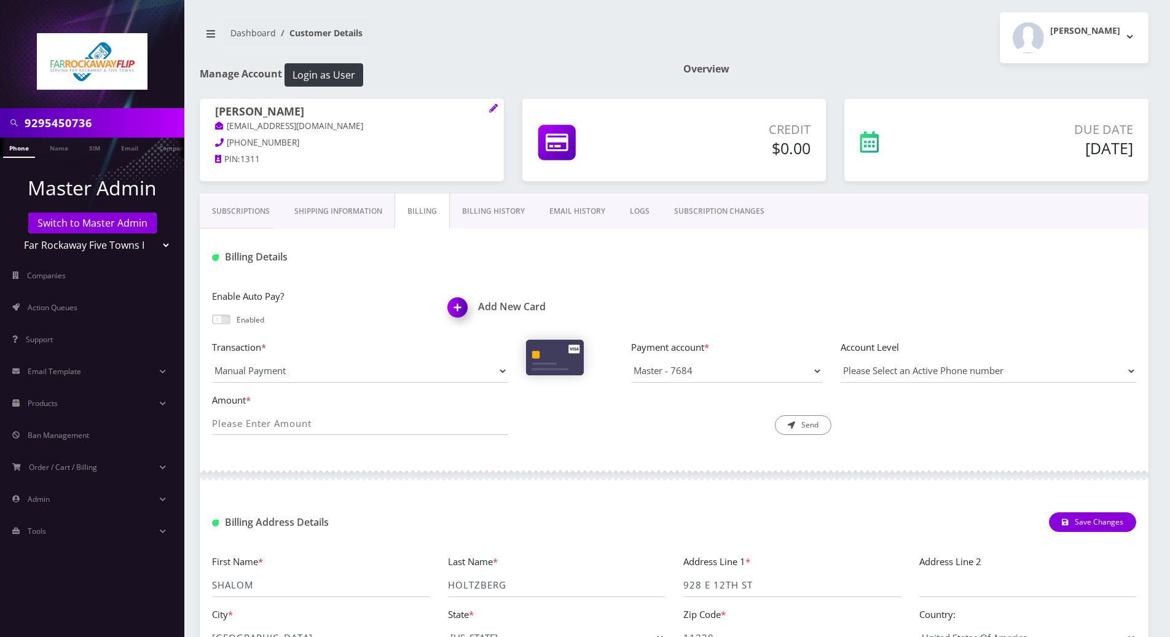
click at [229, 203] on link "Subscriptions" at bounding box center [241, 212] width 82 height 36
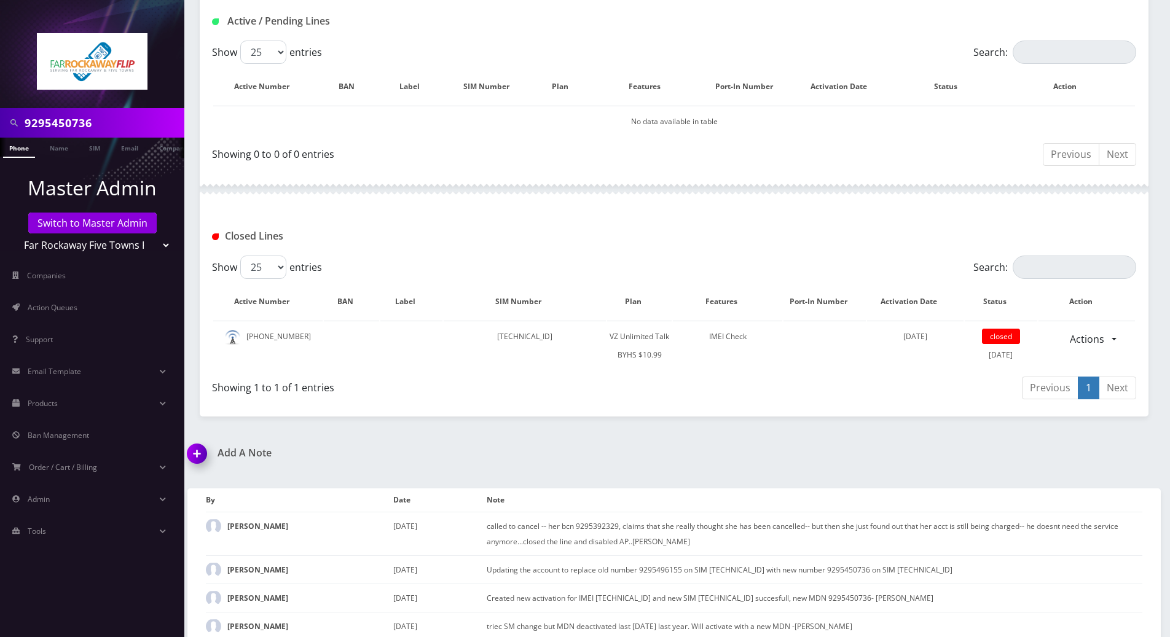
scroll to position [275, 0]
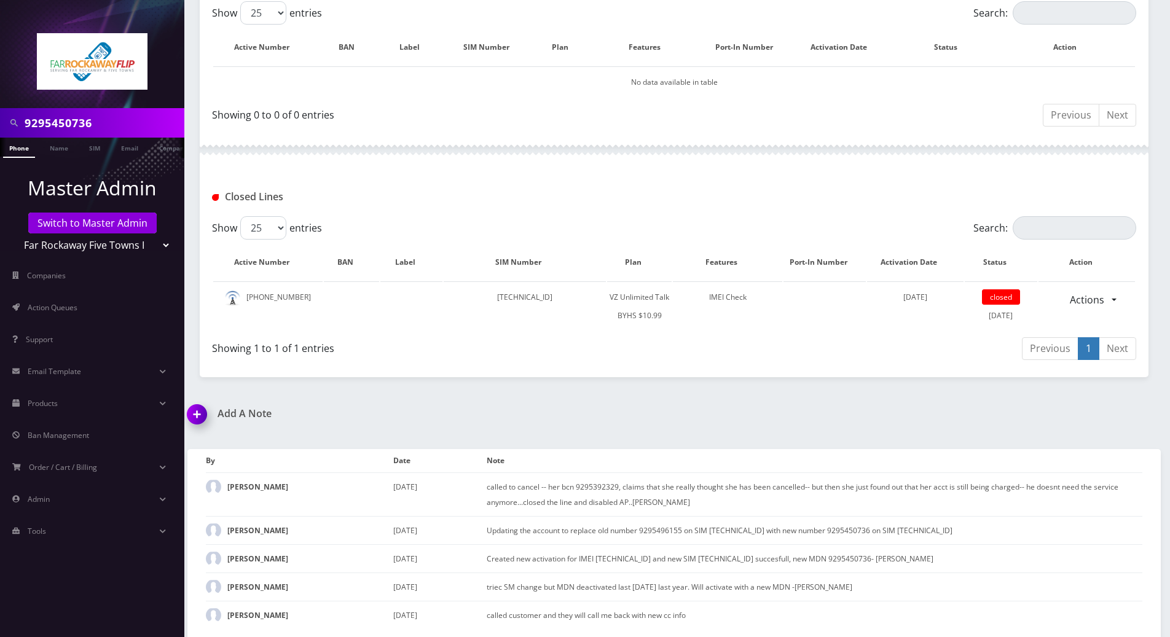
click at [1114, 428] on div "Add A Note called to cancel -- her bcn 9295392329, claims that she really thoug…" at bounding box center [674, 523] width 992 height 231
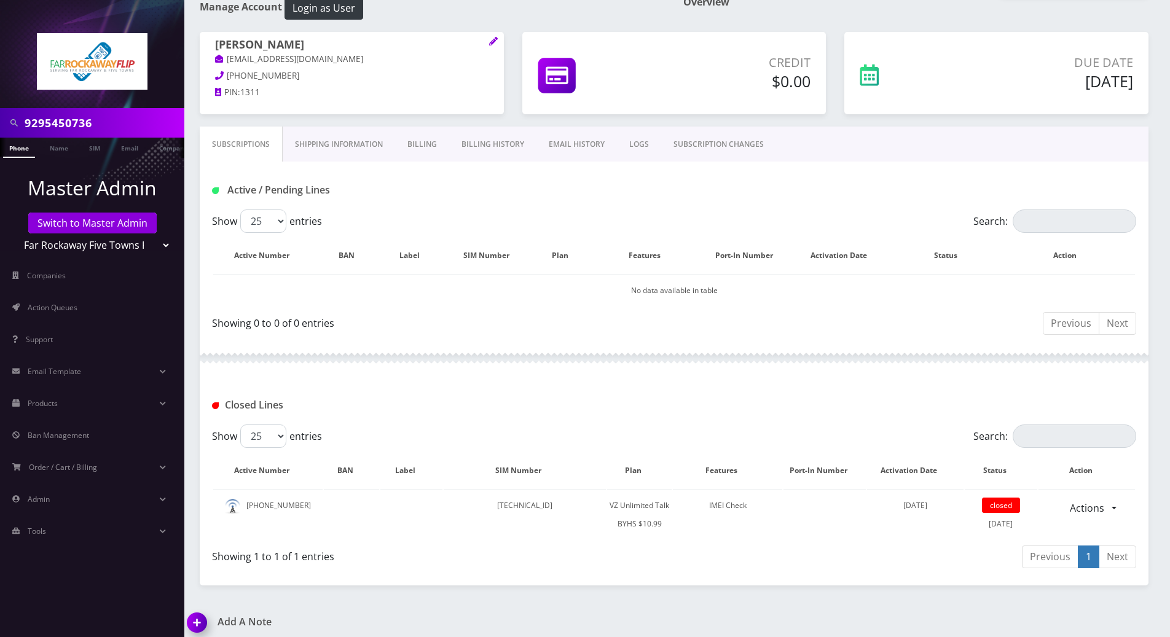
scroll to position [0, 0]
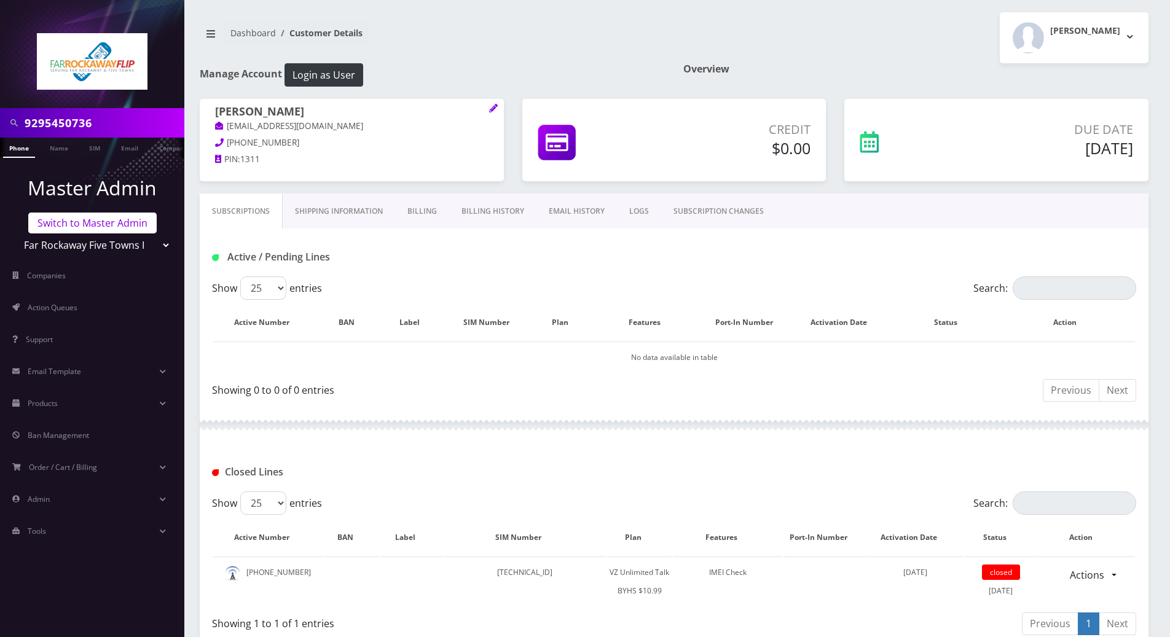
click at [127, 225] on link "Switch to Master Admin" at bounding box center [92, 223] width 128 height 21
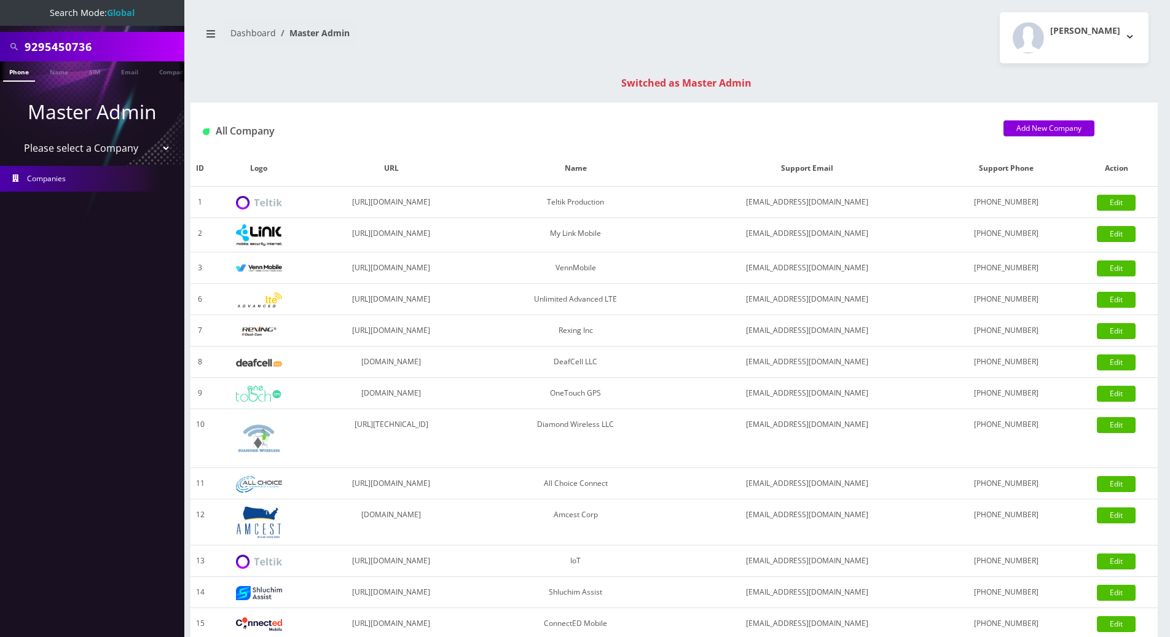
drag, startPoint x: 144, startPoint y: 45, endPoint x: -2, endPoint y: 45, distance: 146.9
click at [0, 45] on html "Search Mode: Global 9295450736 Phone Name SIM Email Company Customer Master Adm…" at bounding box center [585, 437] width 1170 height 874
paste input "[PERSON_NAME]"
type input "[PERSON_NAME]"
click at [64, 72] on link "Name" at bounding box center [59, 71] width 31 height 20
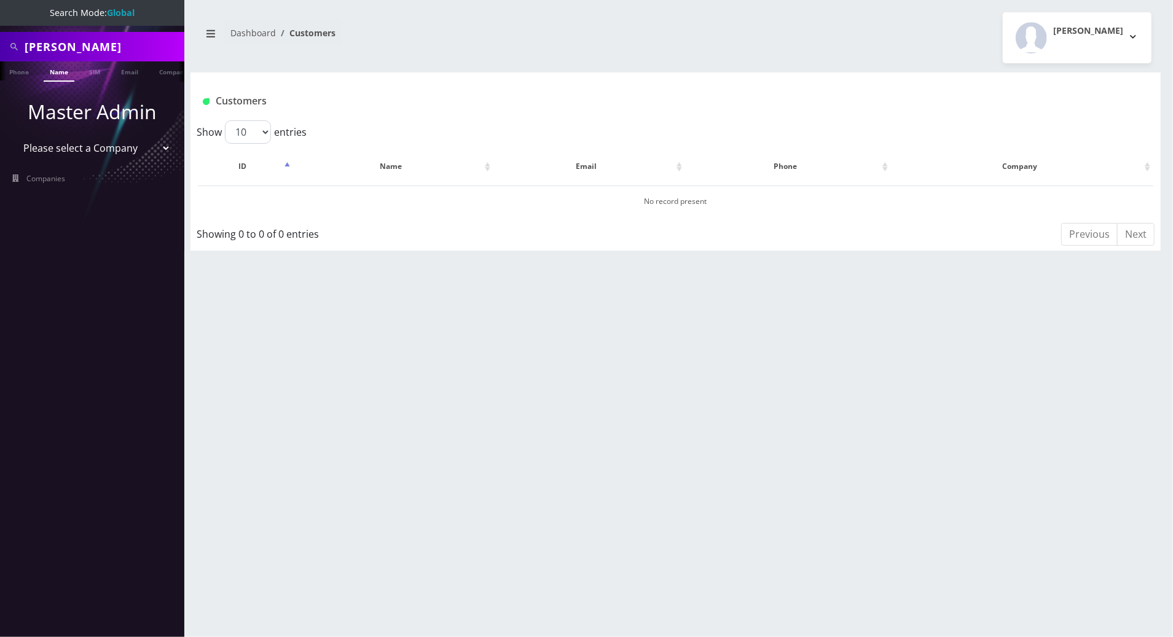
drag, startPoint x: 58, startPoint y: 47, endPoint x: 167, endPoint y: 47, distance: 109.4
click at [167, 47] on input "[PERSON_NAME]" at bounding box center [103, 46] width 157 height 23
type input "Caleb"
click at [60, 76] on link "Name" at bounding box center [59, 71] width 31 height 20
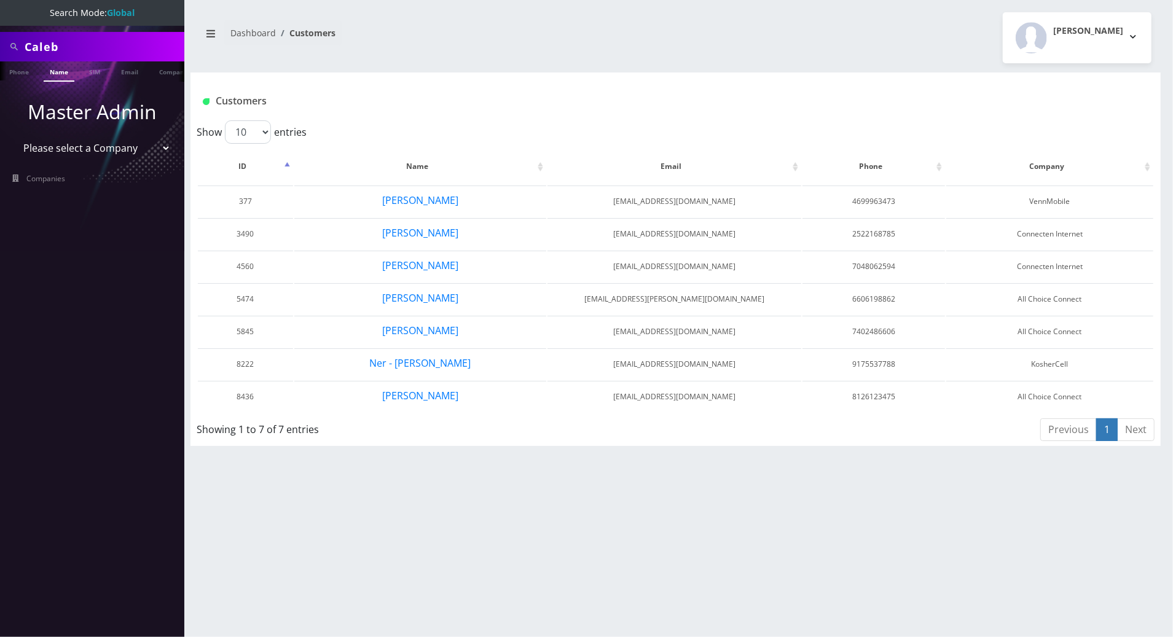
drag, startPoint x: 84, startPoint y: 42, endPoint x: -2, endPoint y: 50, distance: 87.0
click at [0, 50] on html "Search Mode: Global Caleb Phone Name SIM Email Company Customer Master Admin Pl…" at bounding box center [586, 318] width 1173 height 637
paste input "psmccm2@gmail.com"
type input "psmccm2@gmail.com"
click at [126, 74] on link "Email" at bounding box center [130, 71] width 30 height 20
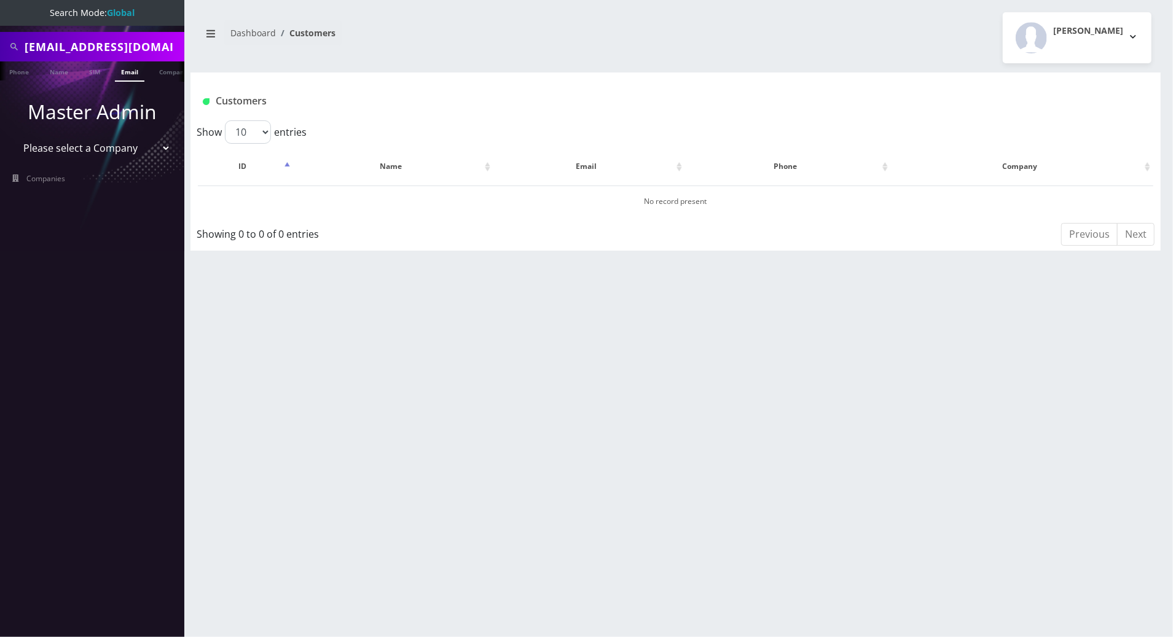
click at [1025, 309] on div "psmccm2@gmail.com Phone Name SIM Email Company Customer Dashboard Customers Tra…" at bounding box center [675, 318] width 995 height 637
click at [132, 69] on link "Email" at bounding box center [130, 71] width 30 height 20
click at [1127, 306] on div "[EMAIL_ADDRESS][DOMAIN_NAME] Phone Name SIM Email Company Customer Dashboard Cu…" at bounding box center [675, 318] width 995 height 637
drag, startPoint x: 157, startPoint y: 47, endPoint x: -2, endPoint y: 42, distance: 159.9
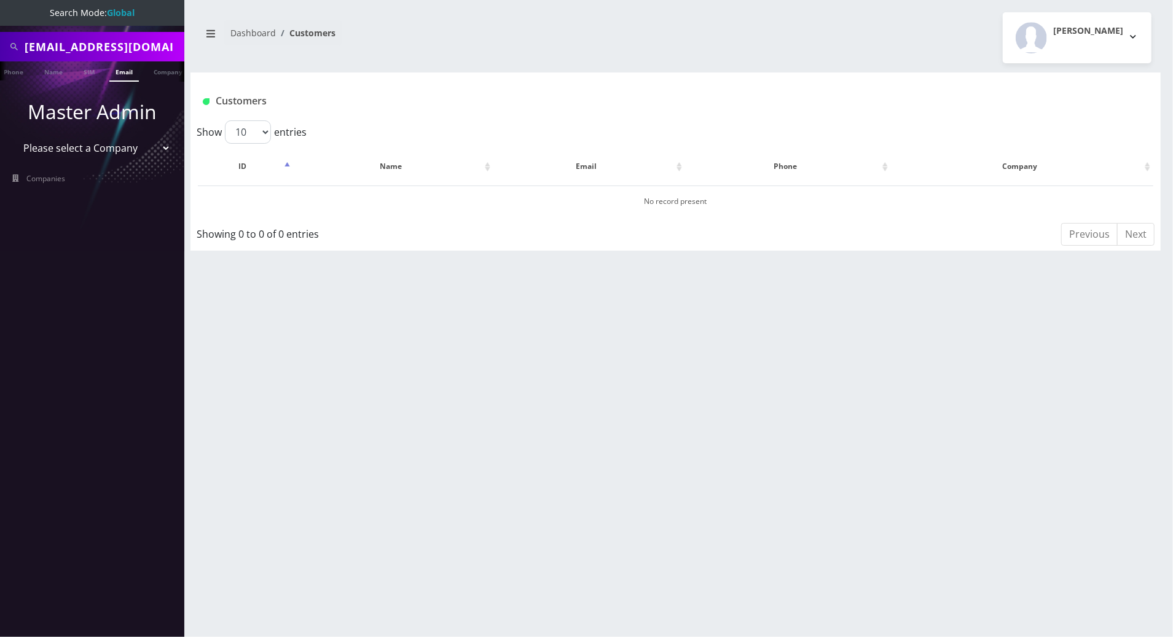
click at [0, 42] on html "Search Mode: Global [EMAIL_ADDRESS][DOMAIN_NAME] Phone Name SIM Email Company C…" at bounding box center [586, 318] width 1173 height 637
paste input "8 5 0- 8 5 1 -7 2 8 3"
click at [97, 49] on input "8 5 0- 8 5 1 -7 2 8 3" at bounding box center [103, 46] width 157 height 23
click at [59, 42] on input "8 5 0- 8 5 1 7 2 8 3" at bounding box center [103, 46] width 157 height 23
click at [44, 47] on input "8 5 08 5 1 7 2 8 3" at bounding box center [103, 46] width 157 height 23
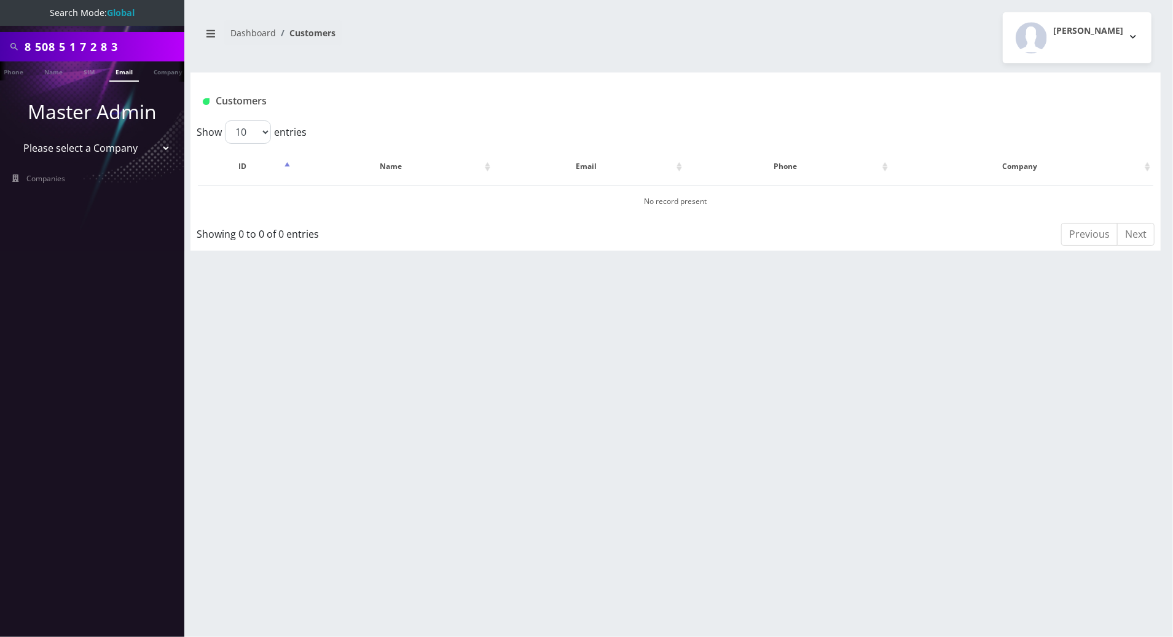
click at [37, 44] on input "8 508 5 1 7 2 8 3" at bounding box center [103, 46] width 157 height 23
click at [58, 46] on input "8508 5 1 7 2 8 3" at bounding box center [103, 46] width 157 height 23
click at [63, 48] on input "85085 1 7 2 8 3" at bounding box center [103, 46] width 157 height 23
click at [72, 43] on input "850851 7 2 8 3" at bounding box center [103, 46] width 157 height 23
click at [77, 45] on input "8508517 2 8 3" at bounding box center [103, 46] width 157 height 23
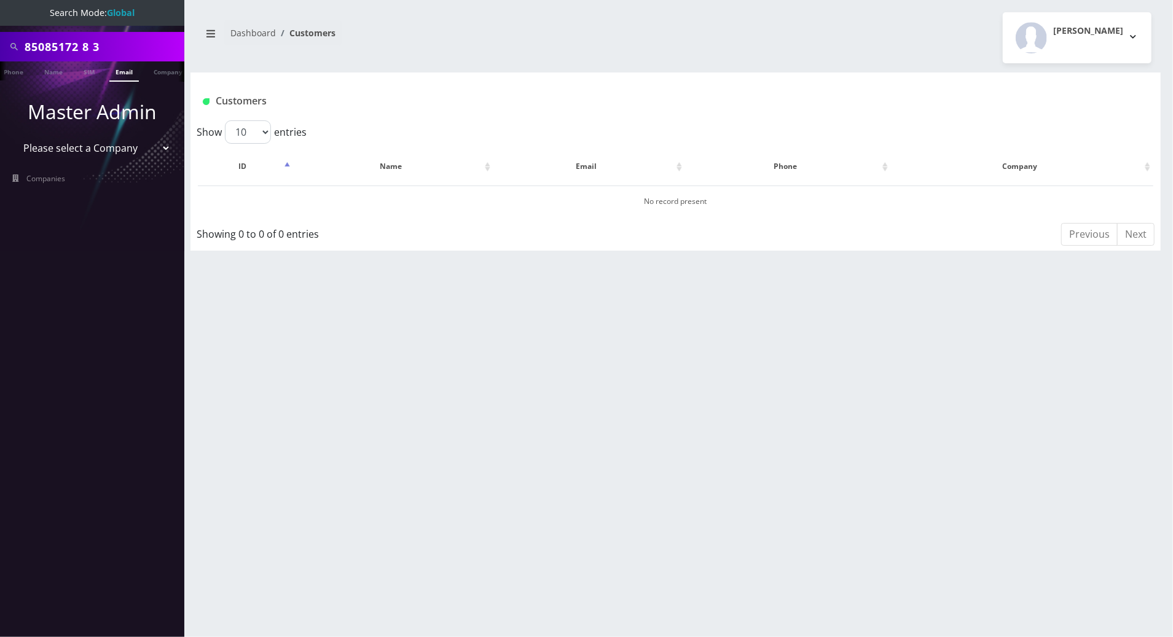
click at [85, 48] on input "85085172 8 3" at bounding box center [103, 46] width 157 height 23
click at [90, 47] on input "850851728 3" at bounding box center [103, 46] width 157 height 23
type input "8508517283"
click at [15, 72] on link "Phone" at bounding box center [14, 71] width 32 height 20
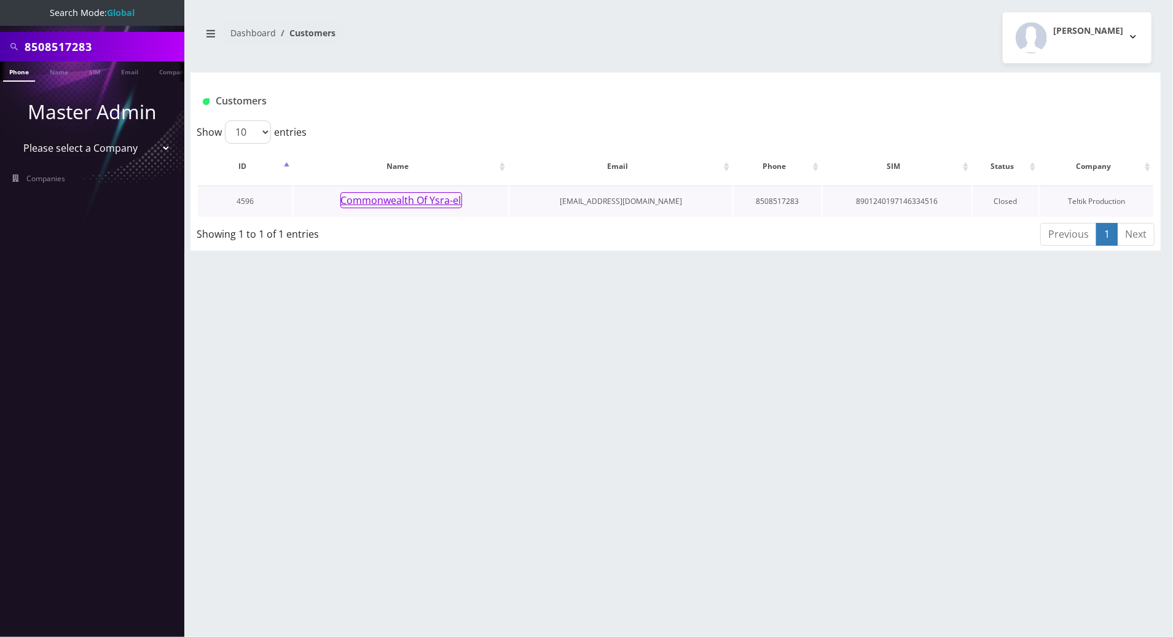
click at [401, 199] on button "Commonwealth Of Ysra-el" at bounding box center [402, 200] width 122 height 16
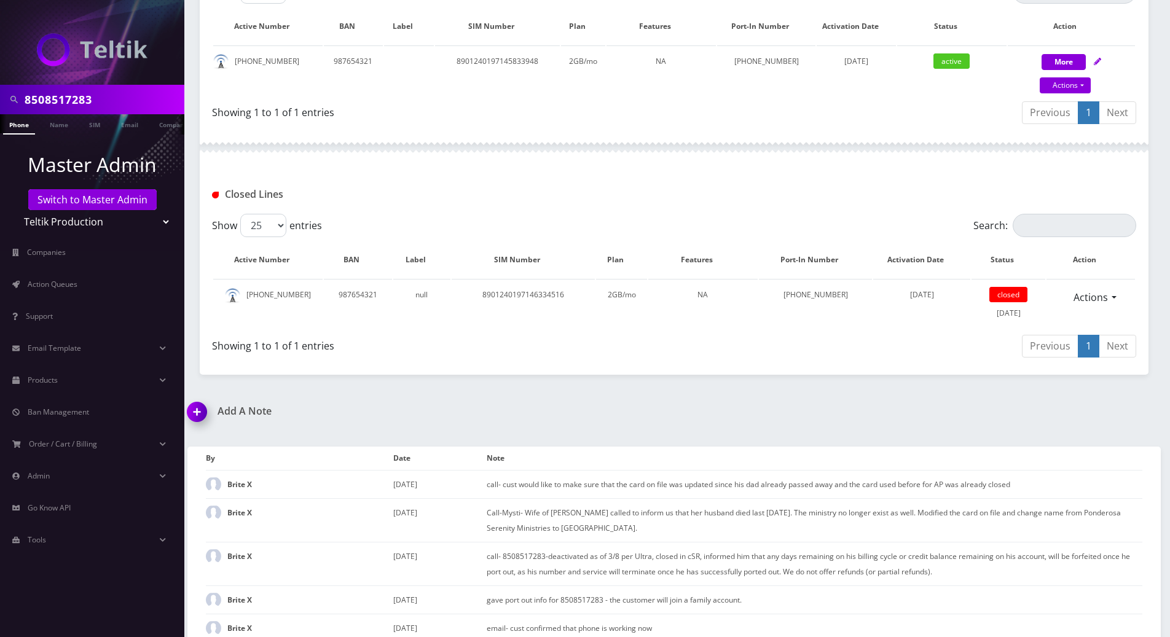
scroll to position [328, 0]
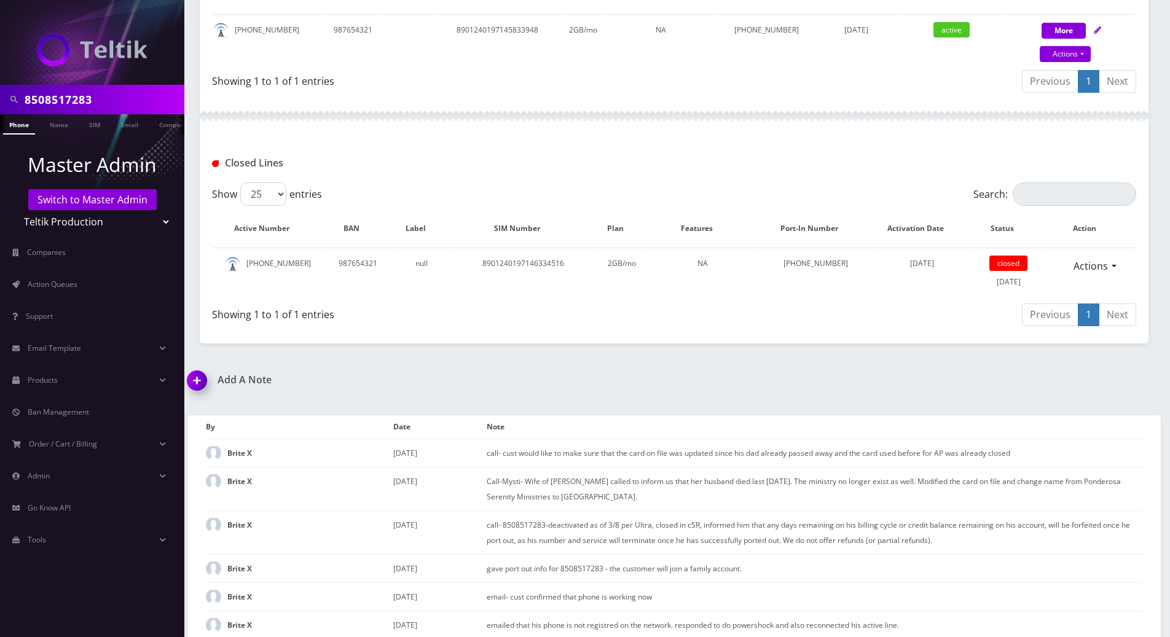
click at [202, 383] on img at bounding box center [199, 385] width 36 height 36
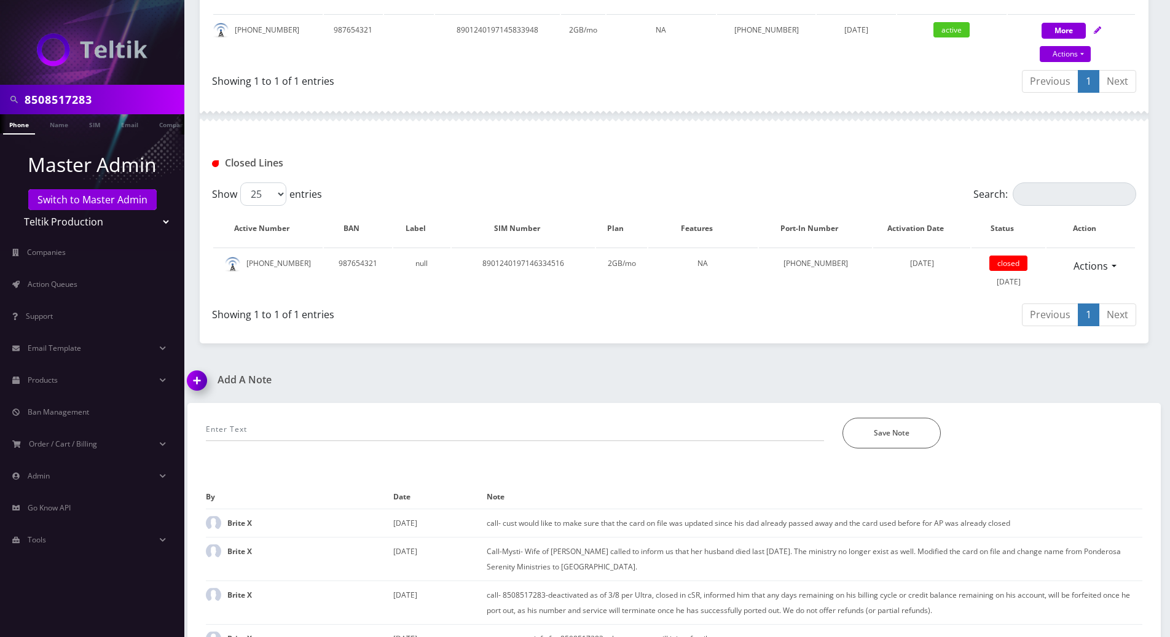
scroll to position [729, 0]
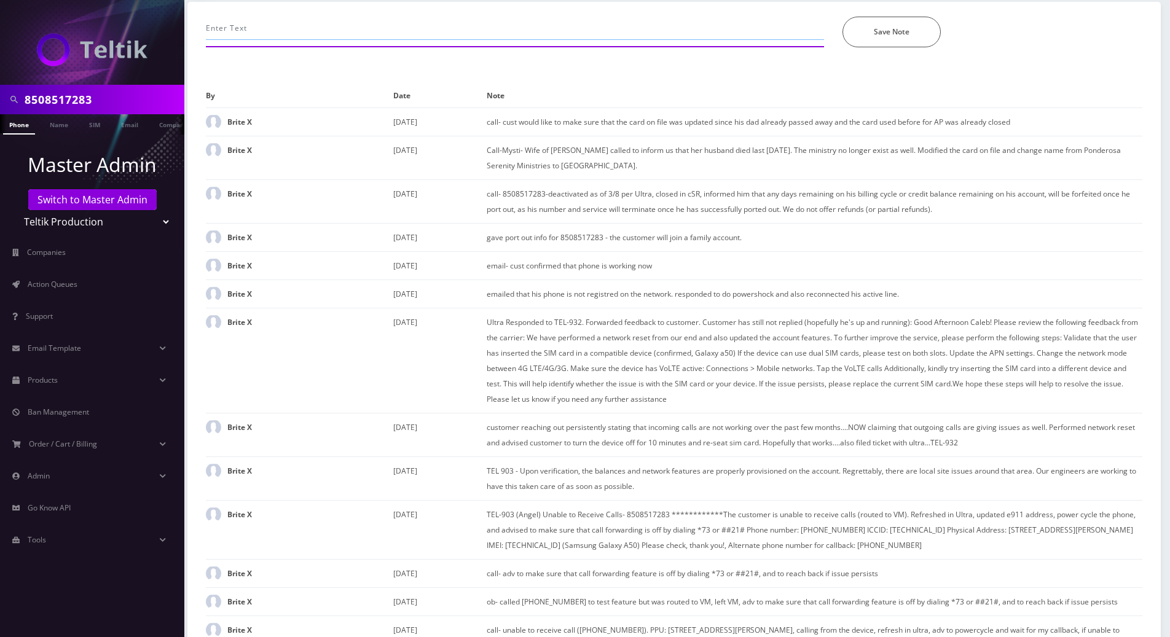
click at [306, 32] on input "text" at bounding box center [515, 28] width 618 height 23
paste input "Yes, you are sending mail to psmccm2@gmail.com and it was my husband's email.. …"
type input "chatted that "Yes, you are sending mail to psmccm2@gmail.com and it was my husb…"
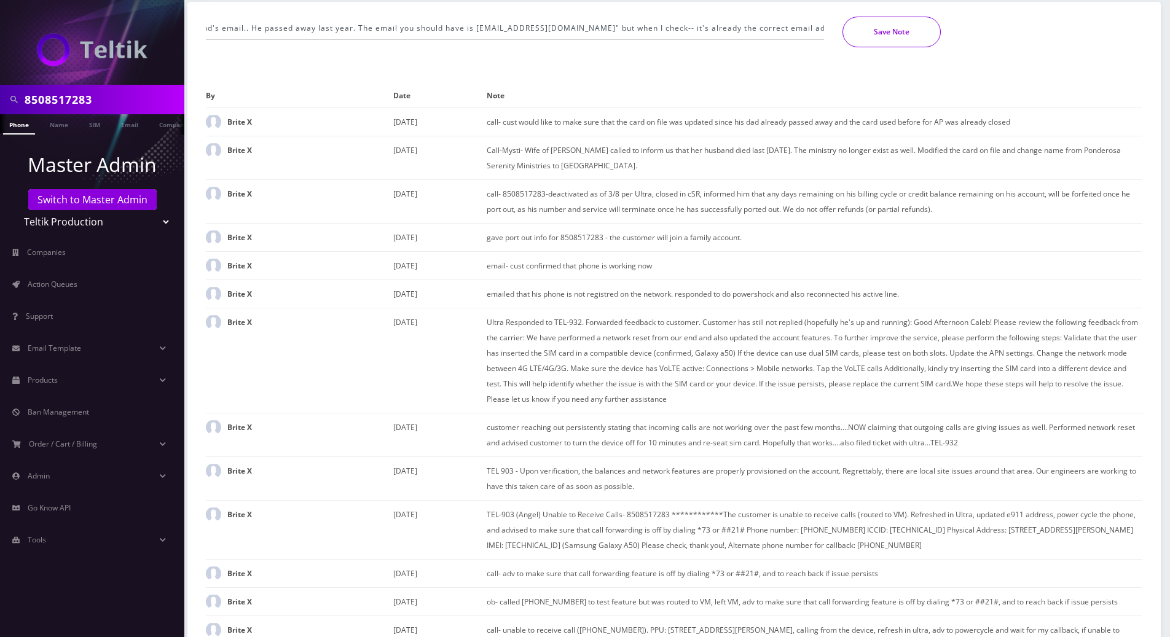
scroll to position [0, 0]
click at [886, 31] on button "Save Note" at bounding box center [892, 32] width 98 height 31
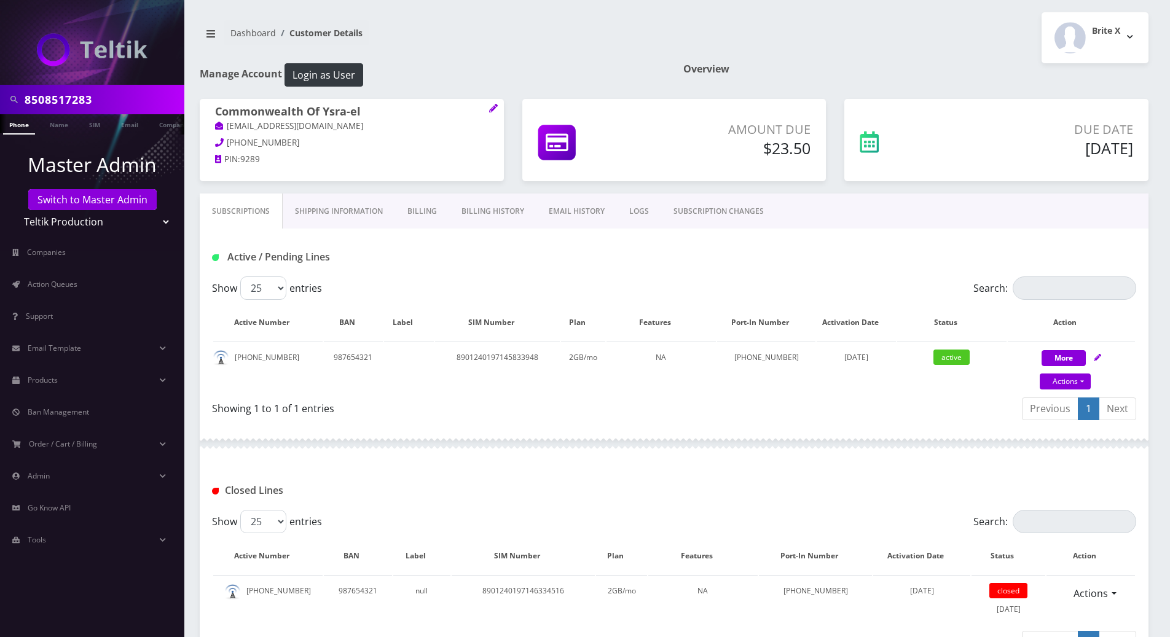
click at [960, 245] on div "Active / Pending Lines" at bounding box center [674, 253] width 949 height 48
click at [118, 205] on link "Switch to Master Admin" at bounding box center [92, 199] width 128 height 21
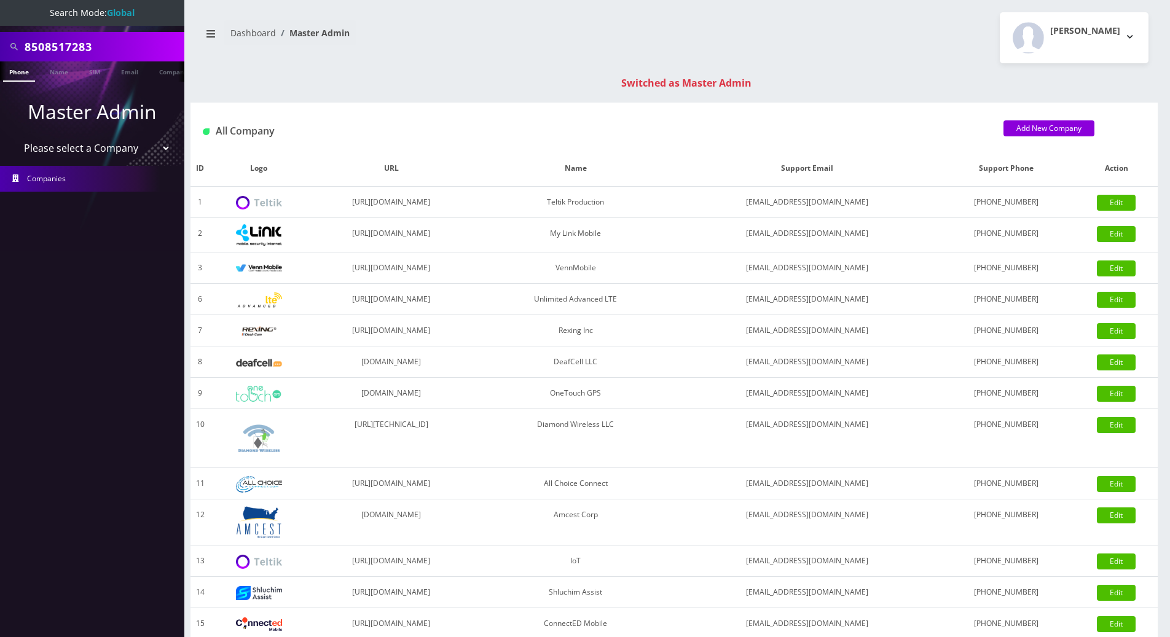
click at [118, 42] on input "8508517283" at bounding box center [103, 46] width 157 height 23
drag, startPoint x: 117, startPoint y: 42, endPoint x: 6, endPoint y: 44, distance: 110.7
click at [6, 44] on div "8508517283" at bounding box center [92, 46] width 178 height 23
paste input "9299697138"
type input "9299697138"
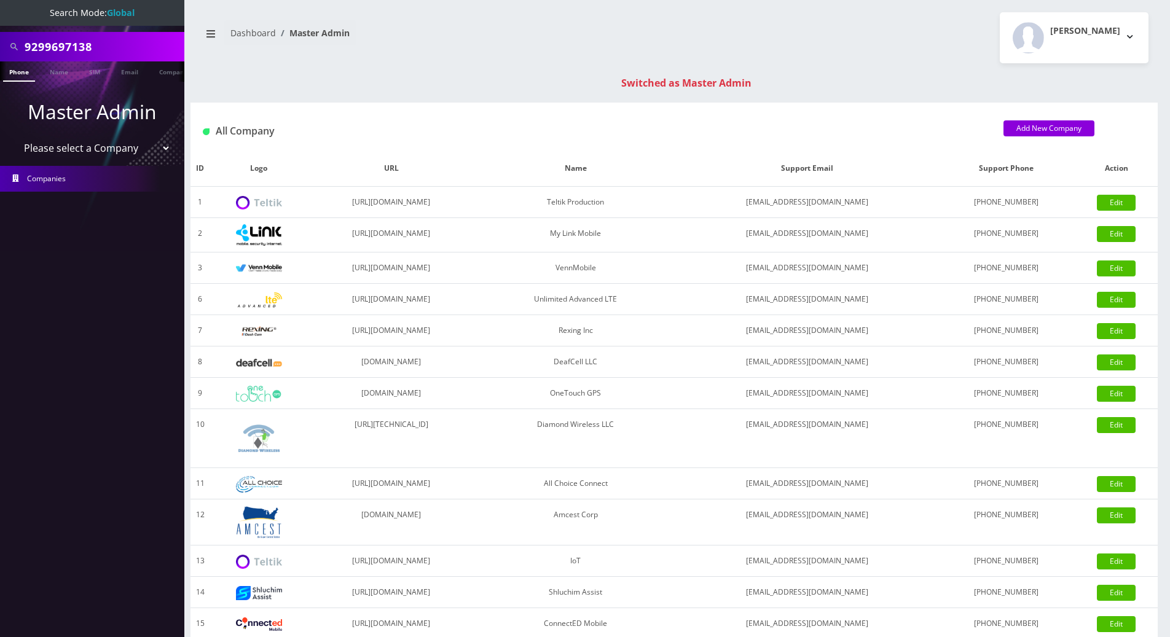
click at [14, 79] on link "Phone" at bounding box center [19, 71] width 32 height 20
click at [16, 77] on link "Phone" at bounding box center [19, 71] width 32 height 20
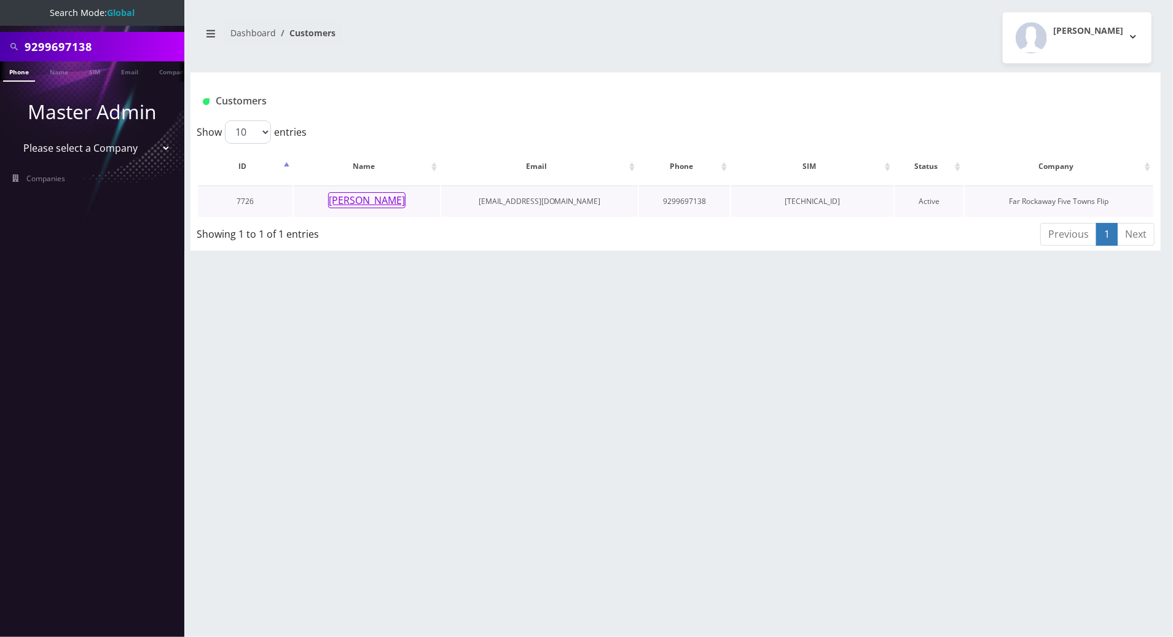
click at [369, 203] on button "[PERSON_NAME]" at bounding box center [366, 200] width 77 height 16
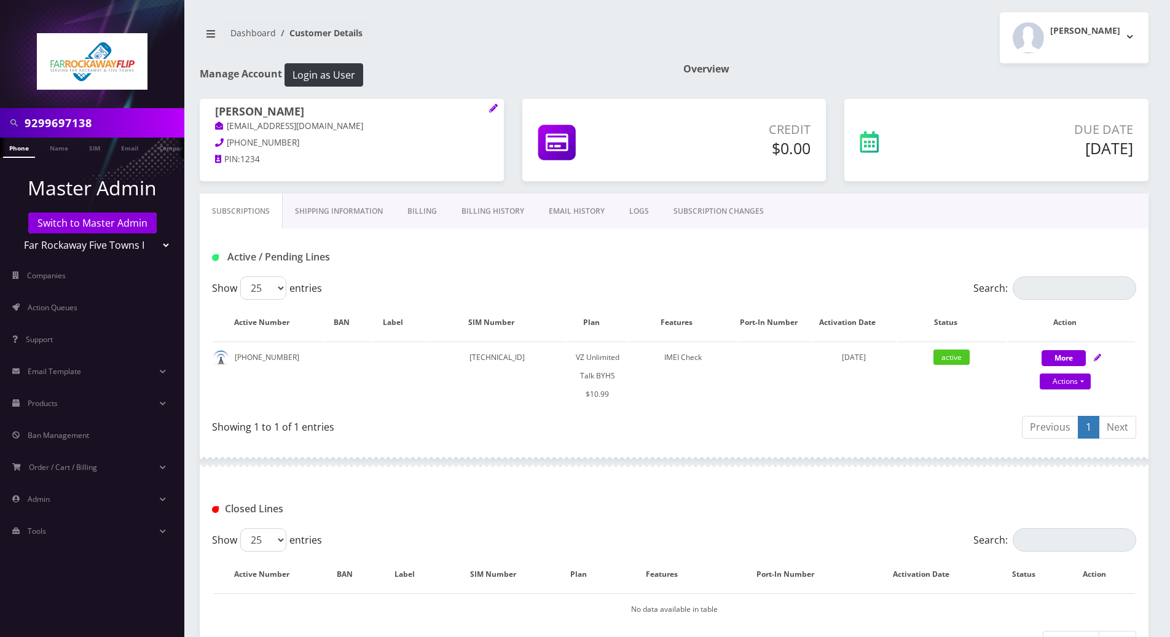
click at [633, 206] on link "LOGS" at bounding box center [639, 212] width 44 height 36
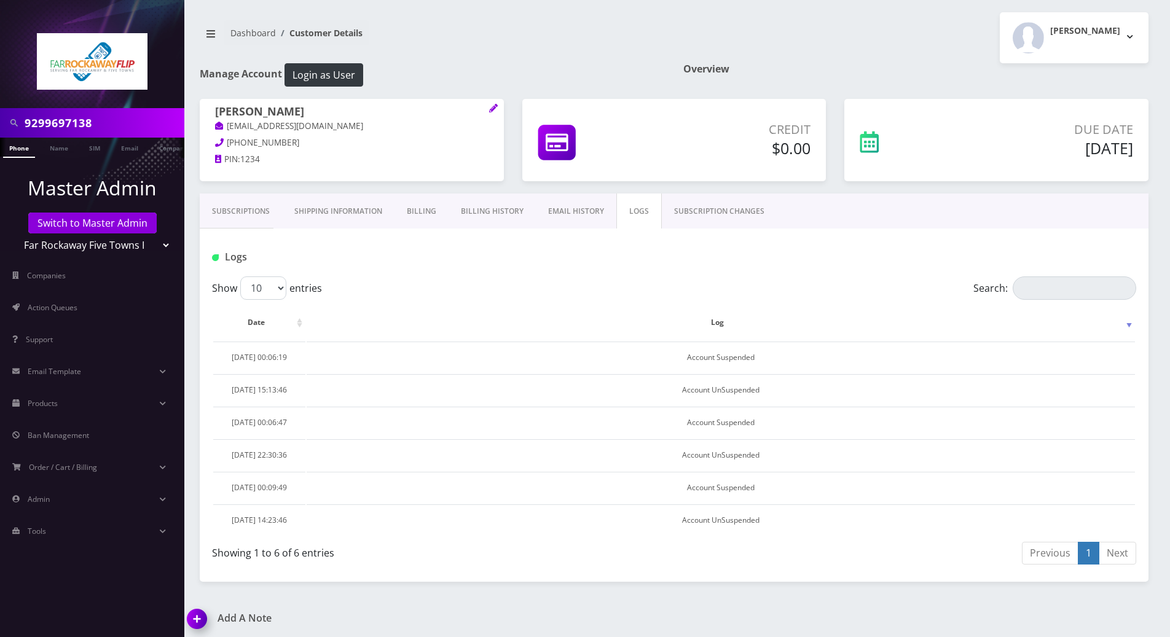
click at [692, 211] on link "SUBSCRIPTION CHANGES" at bounding box center [719, 212] width 115 height 36
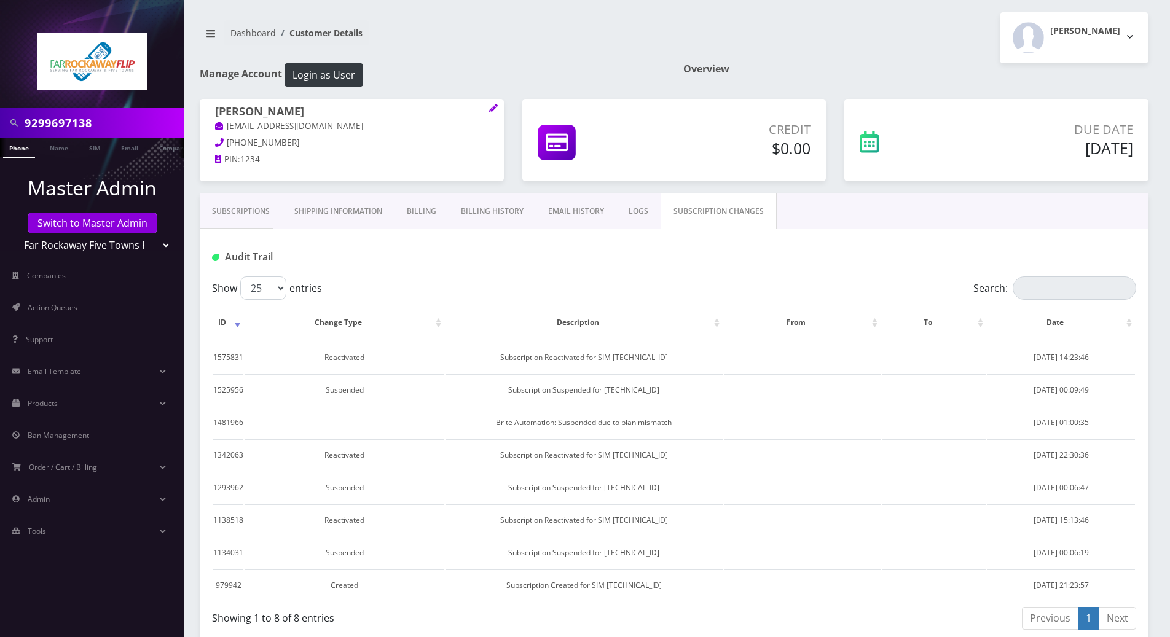
click at [241, 209] on link "Subscriptions" at bounding box center [241, 212] width 82 height 36
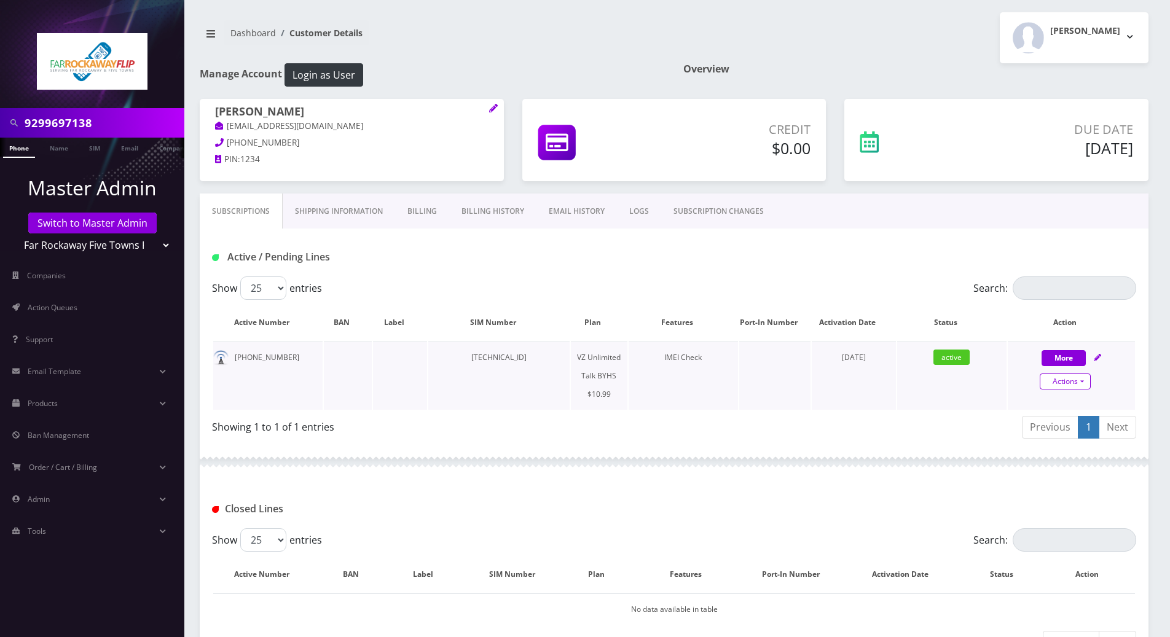
click at [1086, 385] on link "Actions" at bounding box center [1065, 382] width 51 height 16
select select "467"
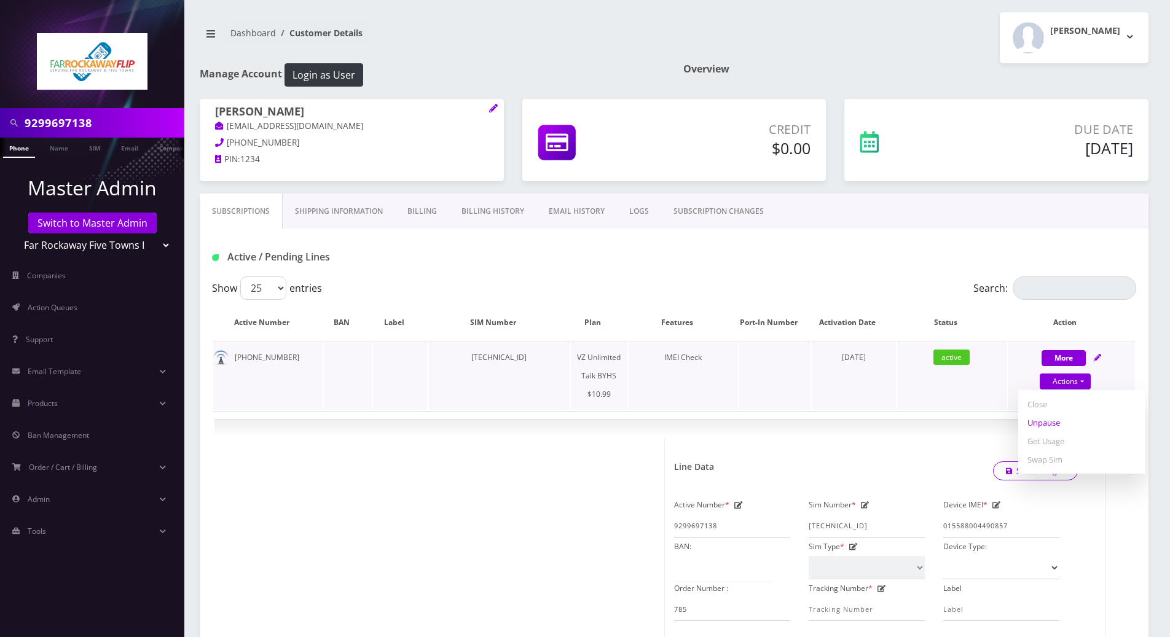
click at [1052, 424] on link "Unpause" at bounding box center [1082, 423] width 127 height 18
select select "467"
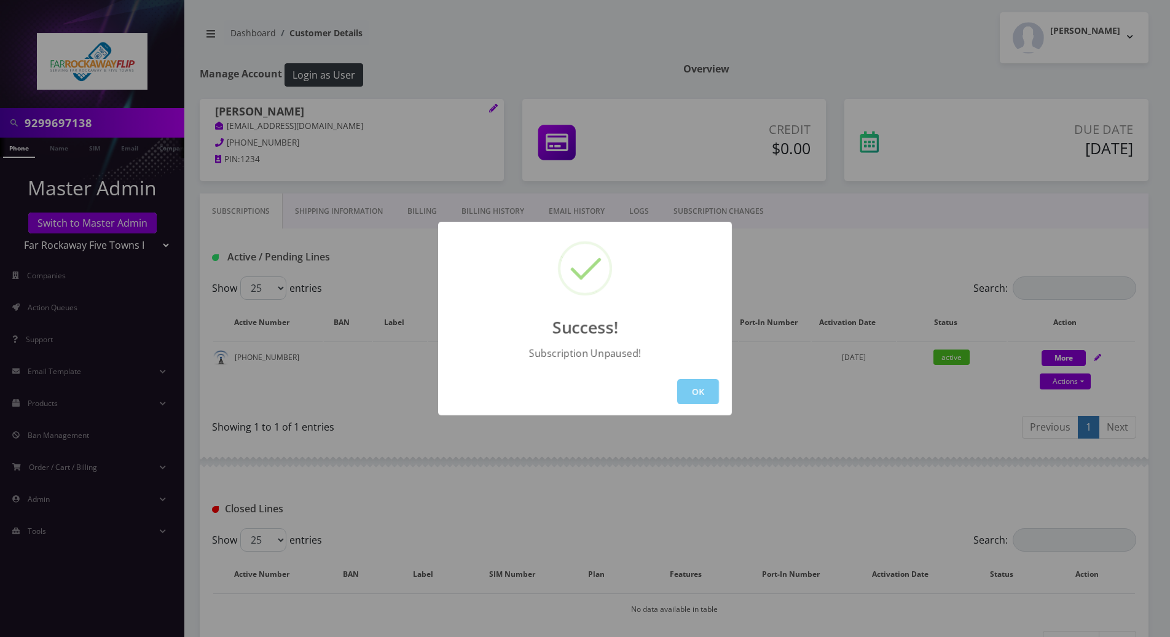
click at [701, 385] on button "OK" at bounding box center [698, 391] width 42 height 25
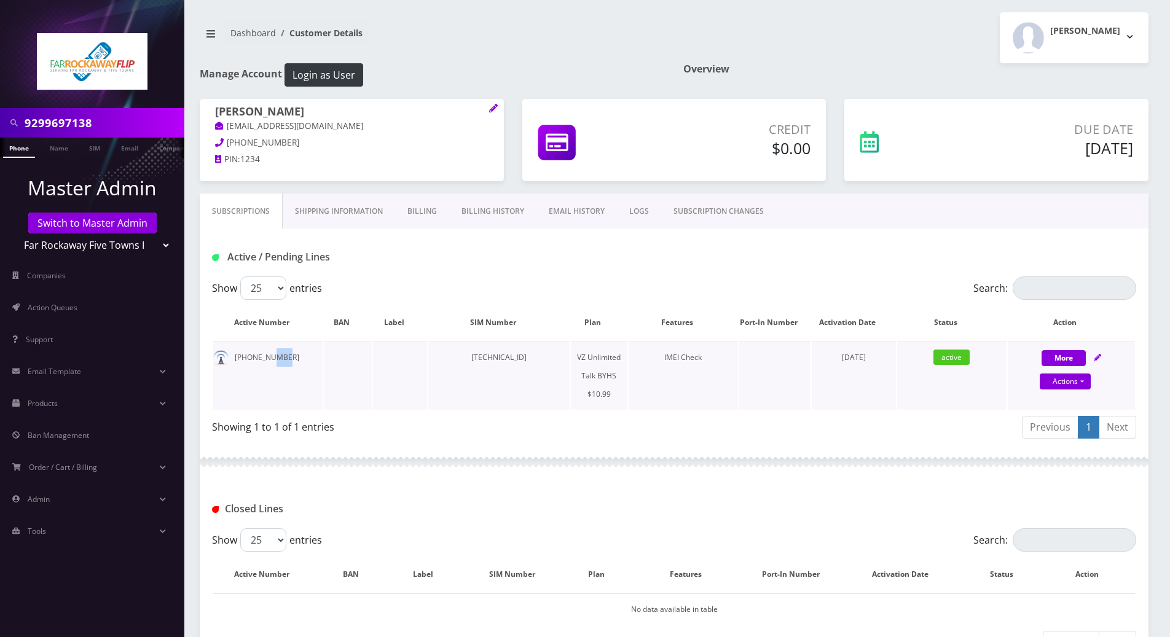
drag, startPoint x: 290, startPoint y: 354, endPoint x: 270, endPoint y: 355, distance: 19.7
click at [270, 355] on td "929-969-7138" at bounding box center [267, 376] width 109 height 68
click at [479, 214] on link "Billing History" at bounding box center [492, 212] width 87 height 36
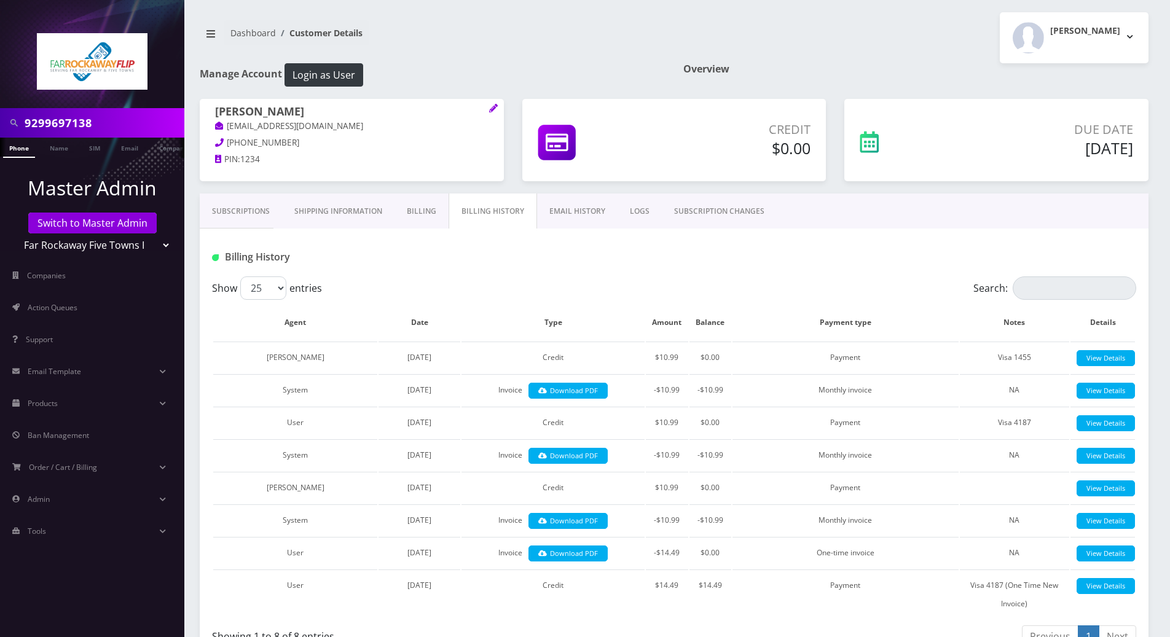
click at [250, 211] on link "Subscriptions" at bounding box center [241, 212] width 82 height 36
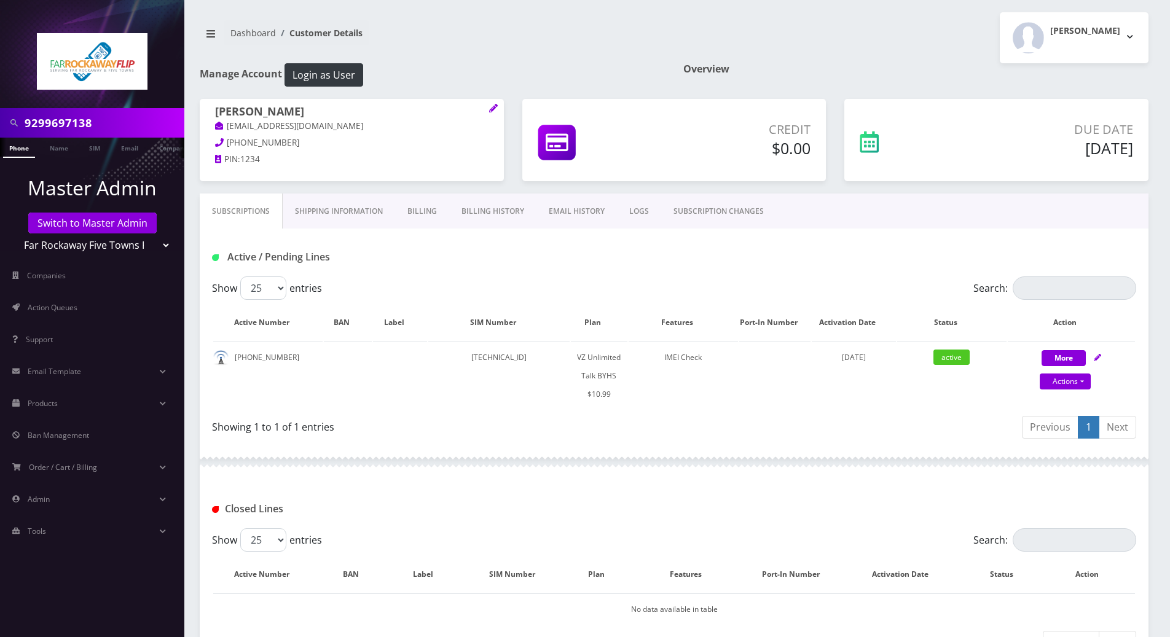
click at [465, 211] on link "Billing History" at bounding box center [492, 212] width 87 height 36
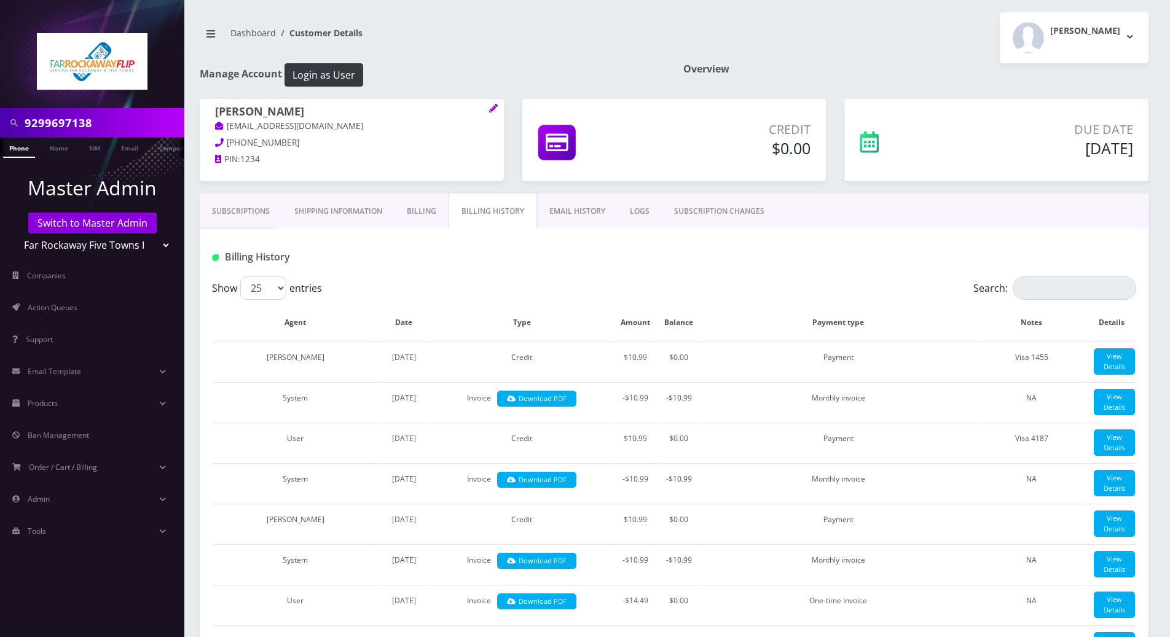
click at [243, 214] on link "Subscriptions" at bounding box center [241, 212] width 82 height 36
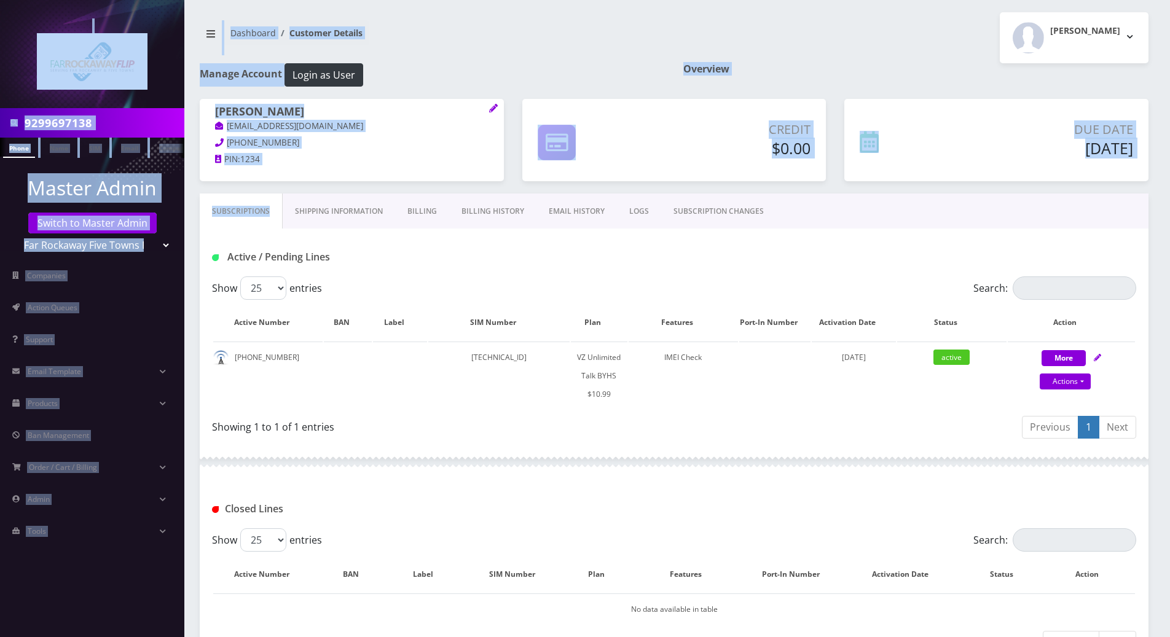
scroll to position [221, 0]
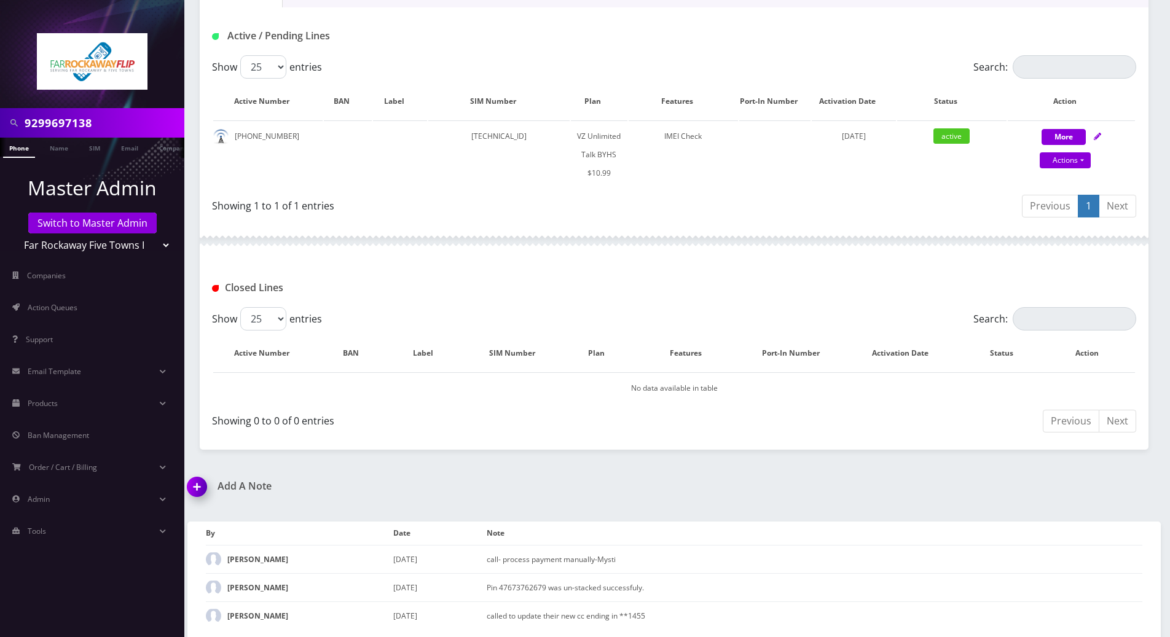
click at [418, 247] on div at bounding box center [674, 241] width 949 height 37
click at [196, 489] on img at bounding box center [199, 491] width 36 height 36
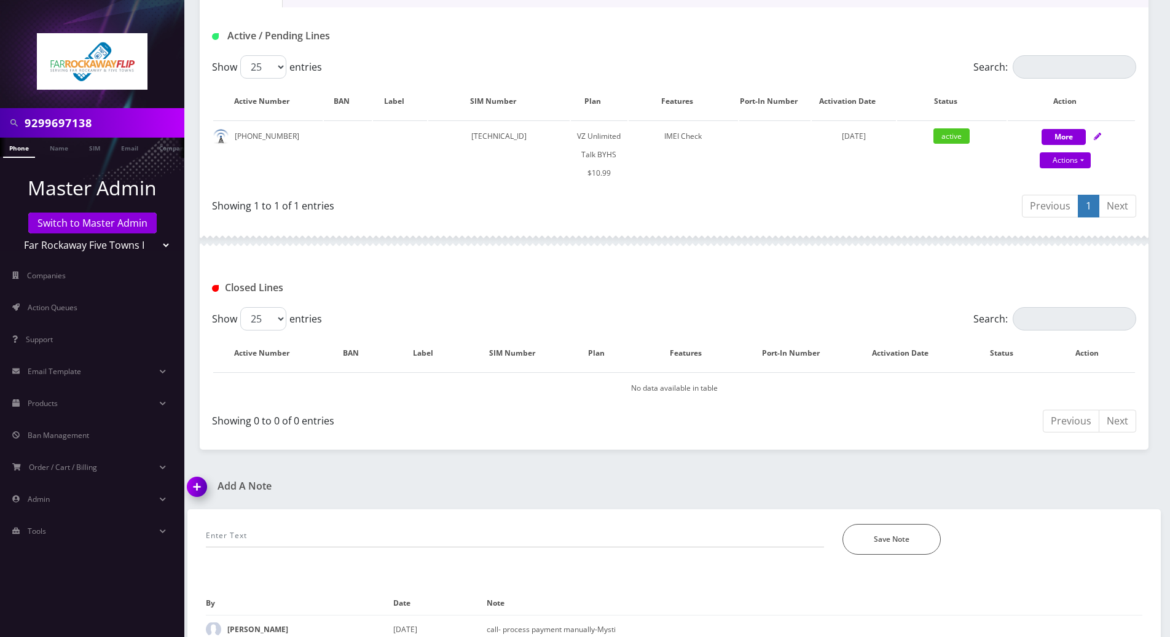
scroll to position [291, 0]
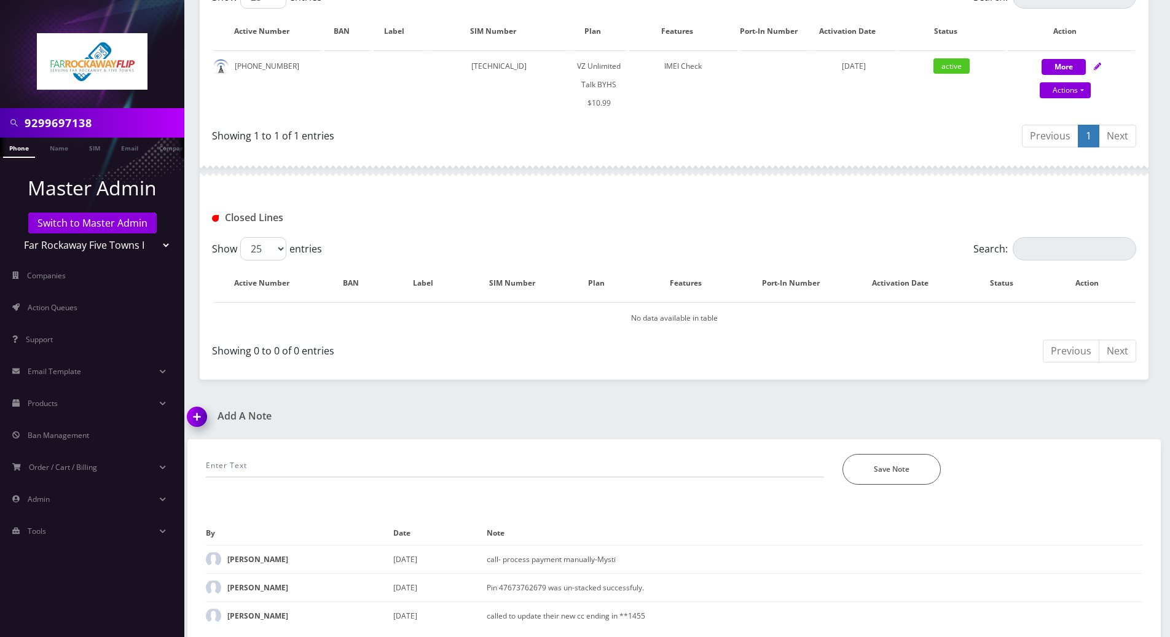
click at [357, 450] on div "*Please Enter Note Save Note" at bounding box center [674, 461] width 955 height 45
click at [371, 459] on input "text" at bounding box center [515, 465] width 618 height 23
paste input "Purchase Service Plan successfull, TT 4G Monthly Unlimited Voice Plan PIN 47833…"
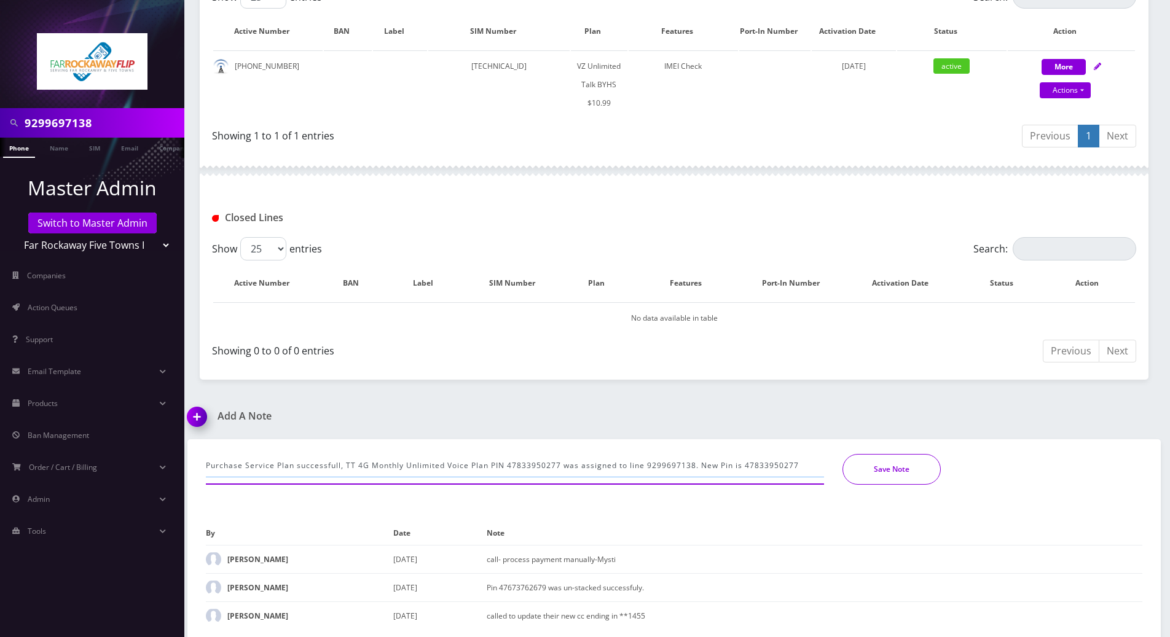
type input "Purchase Service Plan successfull, TT 4G Monthly Unlimited Voice Plan PIN 47833…"
click at [878, 470] on button "Save Note" at bounding box center [892, 469] width 98 height 31
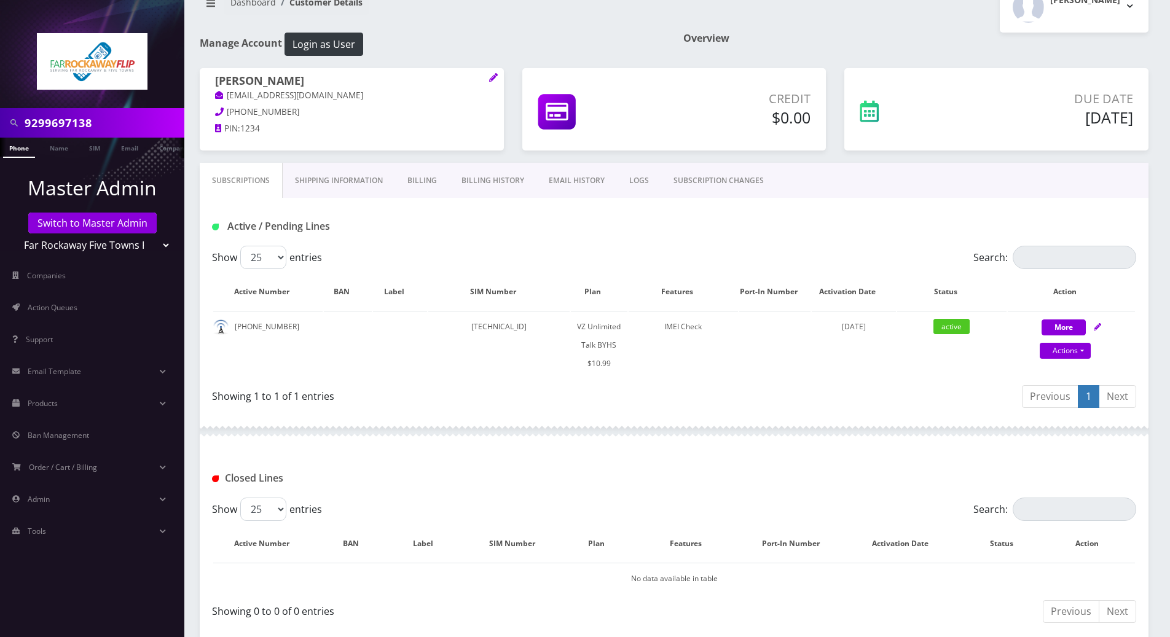
scroll to position [4, 0]
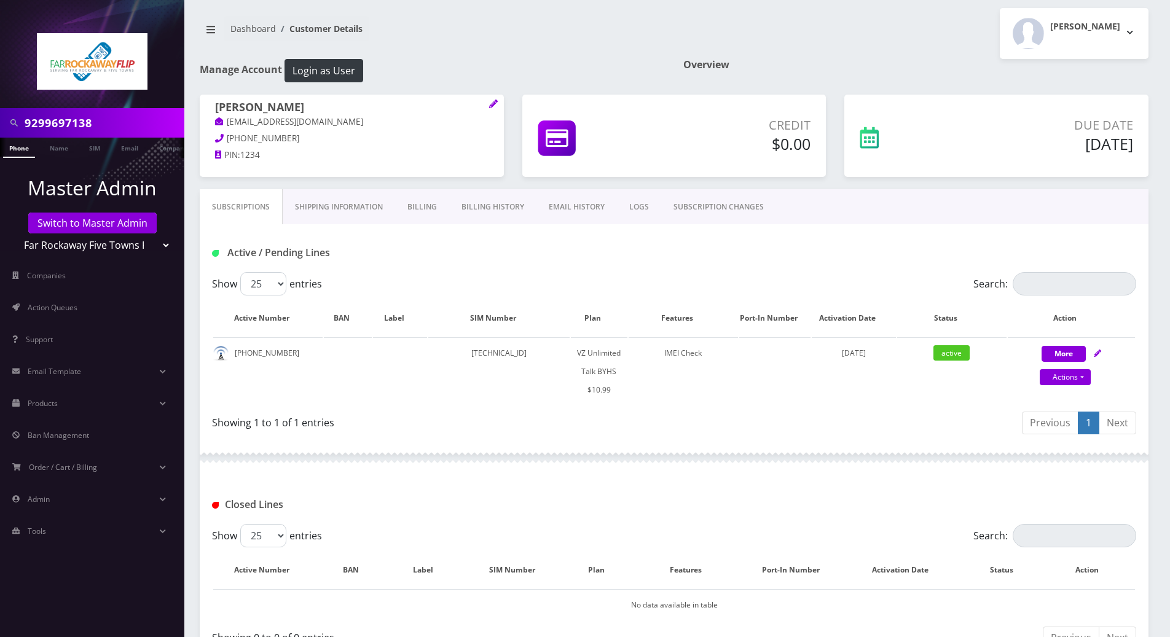
click at [419, 209] on link "Billing" at bounding box center [422, 207] width 54 height 36
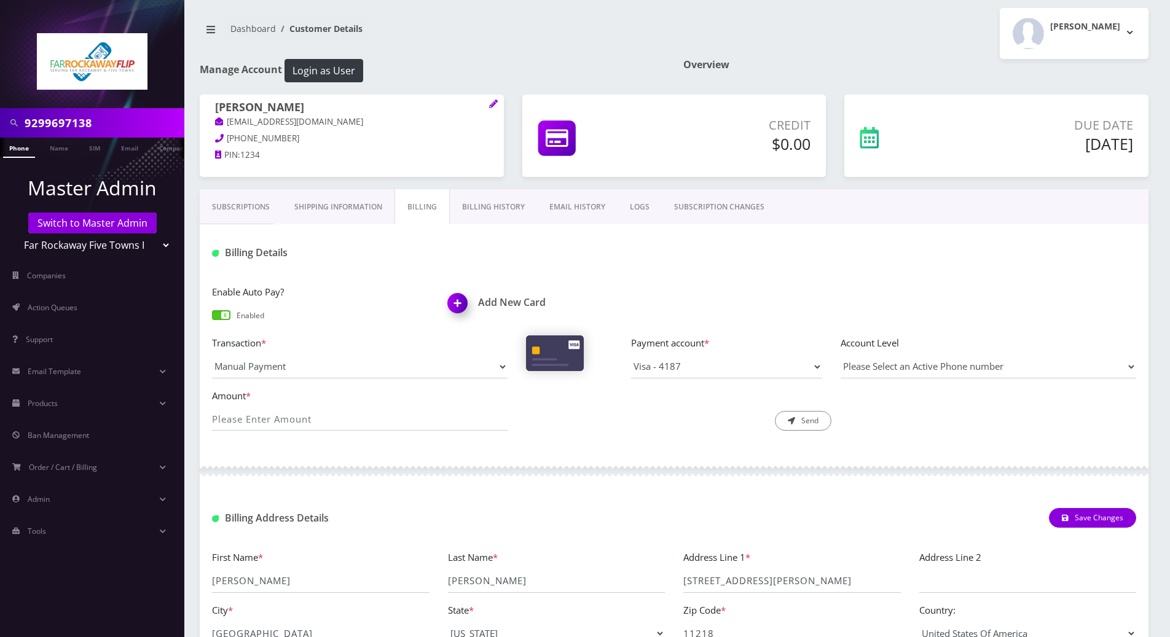
click at [487, 208] on link "Billing History" at bounding box center [493, 207] width 87 height 36
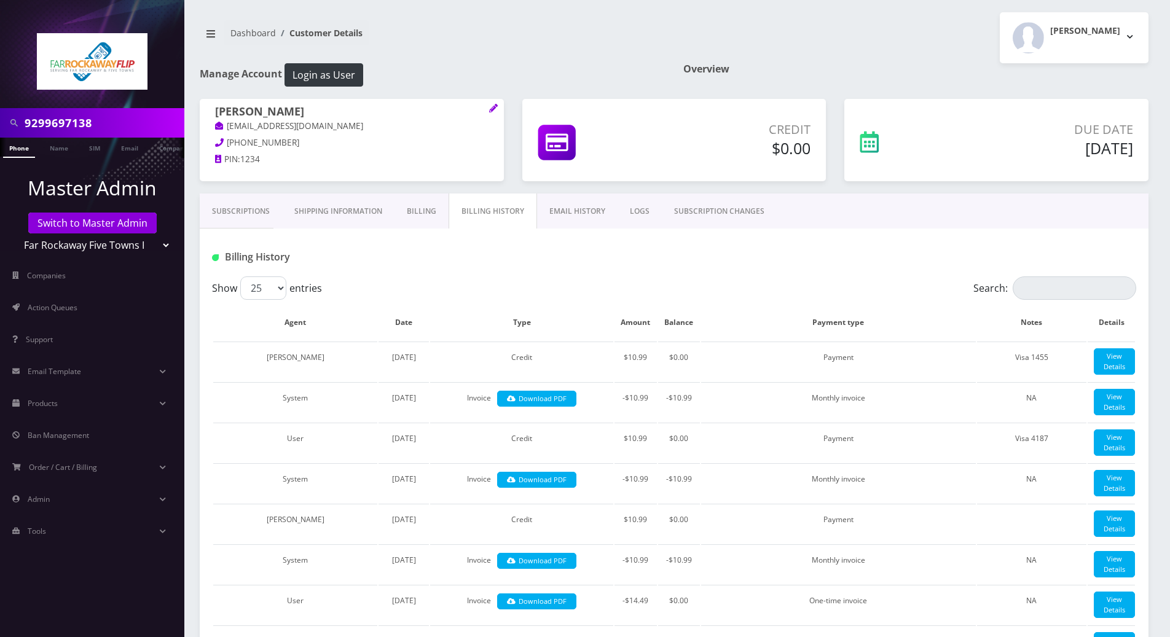
click at [242, 205] on link "Subscriptions" at bounding box center [241, 212] width 82 height 36
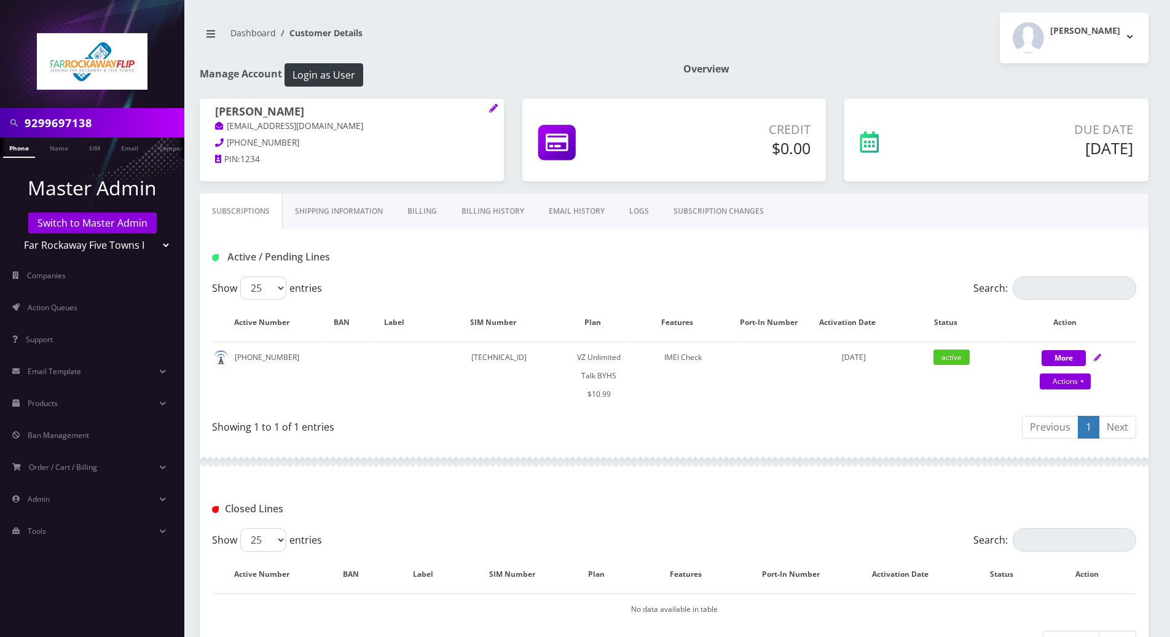
click at [475, 464] on div at bounding box center [674, 462] width 949 height 37
click at [1081, 379] on link "Actions" at bounding box center [1065, 382] width 51 height 16
select select "467"
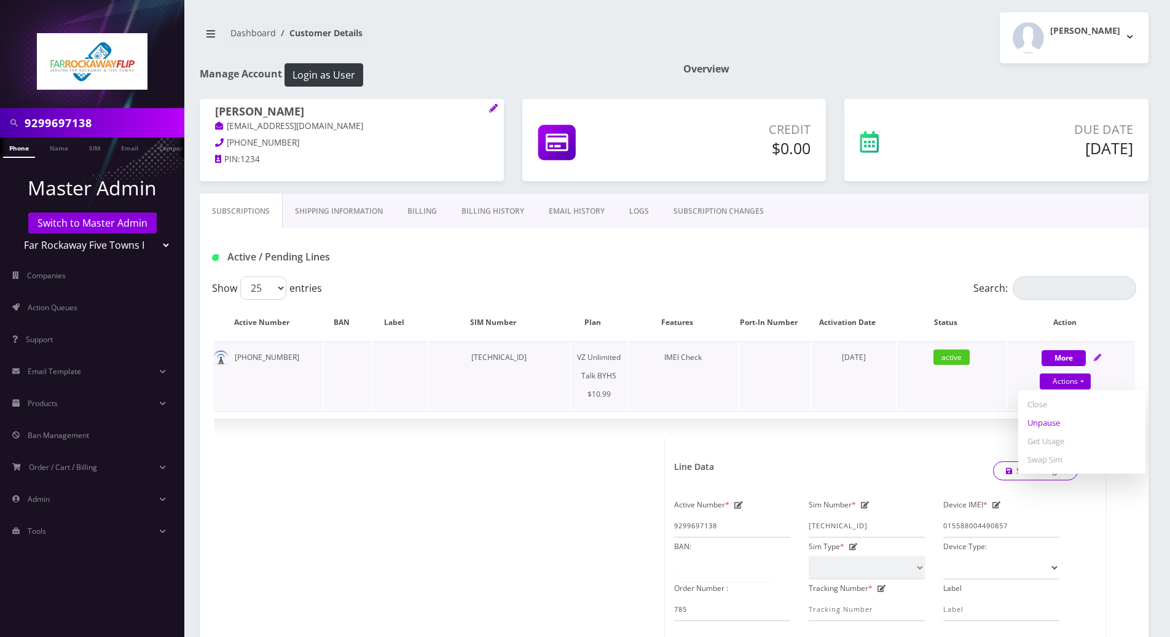
click at [1034, 425] on link "Unpause" at bounding box center [1082, 423] width 127 height 18
select select "467"
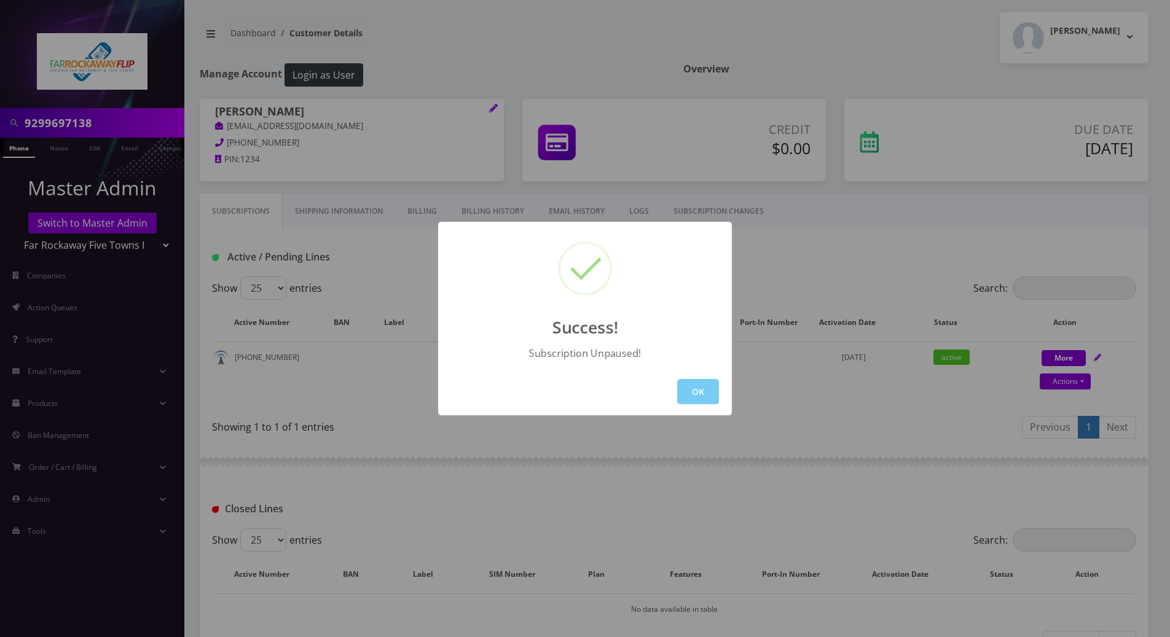
click at [704, 393] on button "OK" at bounding box center [698, 391] width 42 height 25
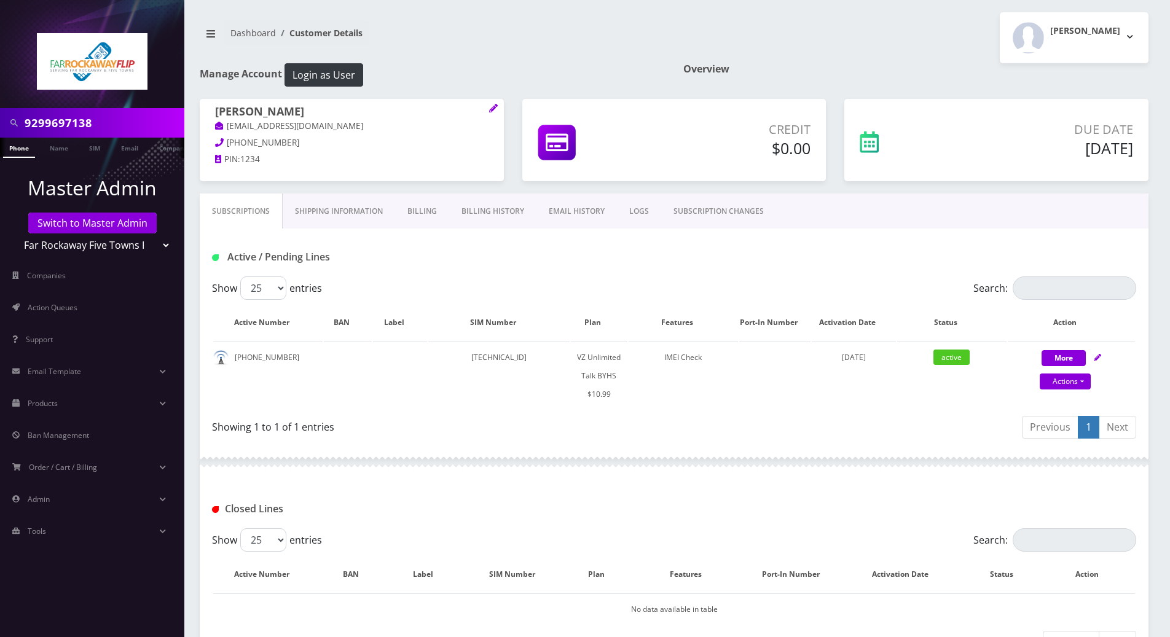
click at [22, 152] on link "Phone" at bounding box center [19, 148] width 32 height 20
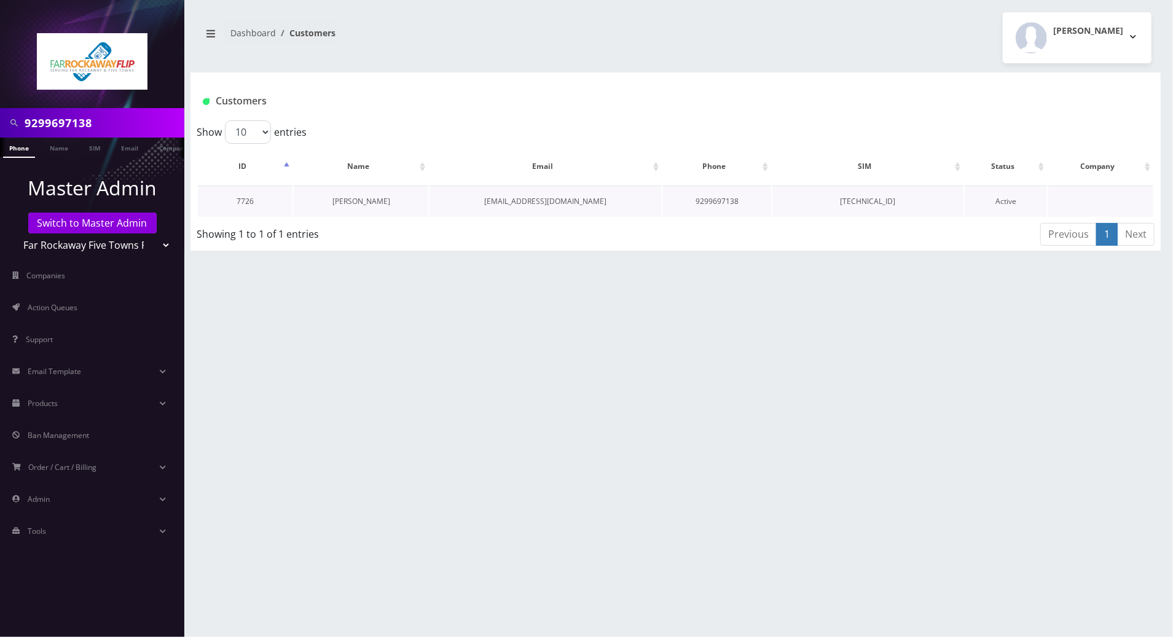
click at [366, 204] on link "[PERSON_NAME]" at bounding box center [362, 201] width 58 height 10
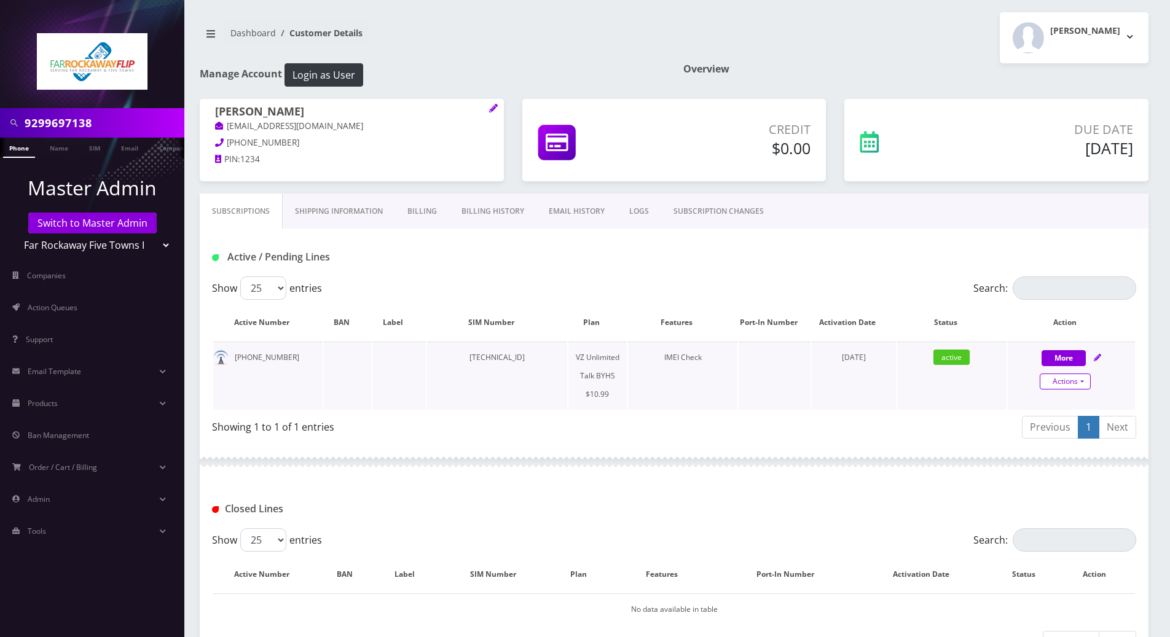
click at [1081, 382] on link "Actions" at bounding box center [1065, 382] width 51 height 16
select select "467"
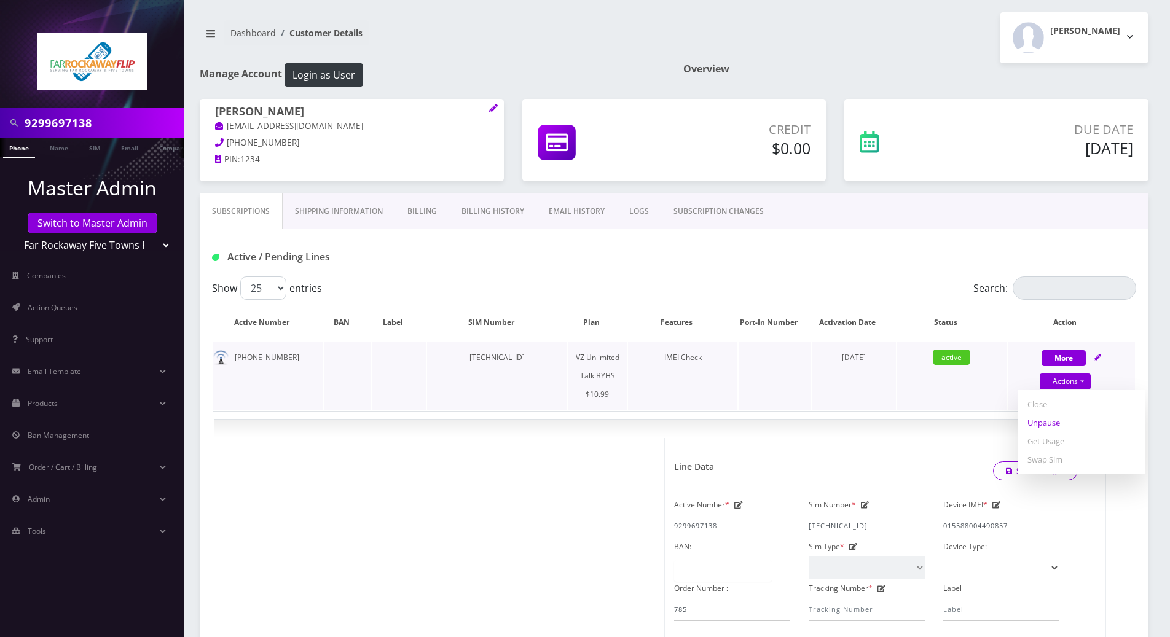
click at [1042, 424] on link "Unpause" at bounding box center [1082, 423] width 127 height 18
select select "467"
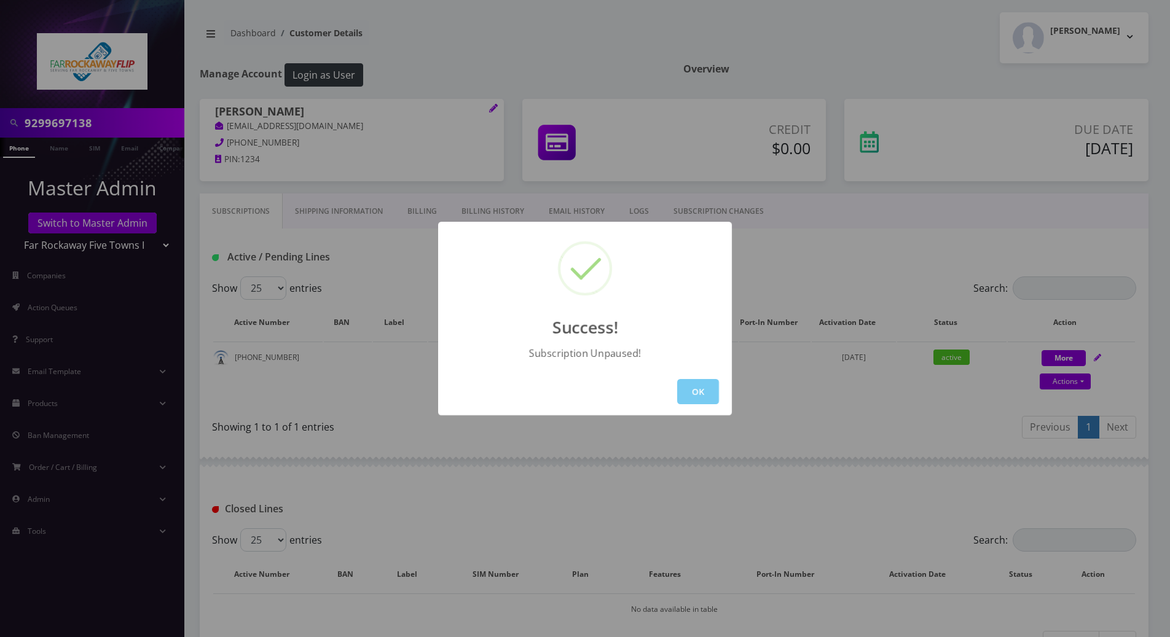
click at [695, 385] on button "OK" at bounding box center [698, 391] width 42 height 25
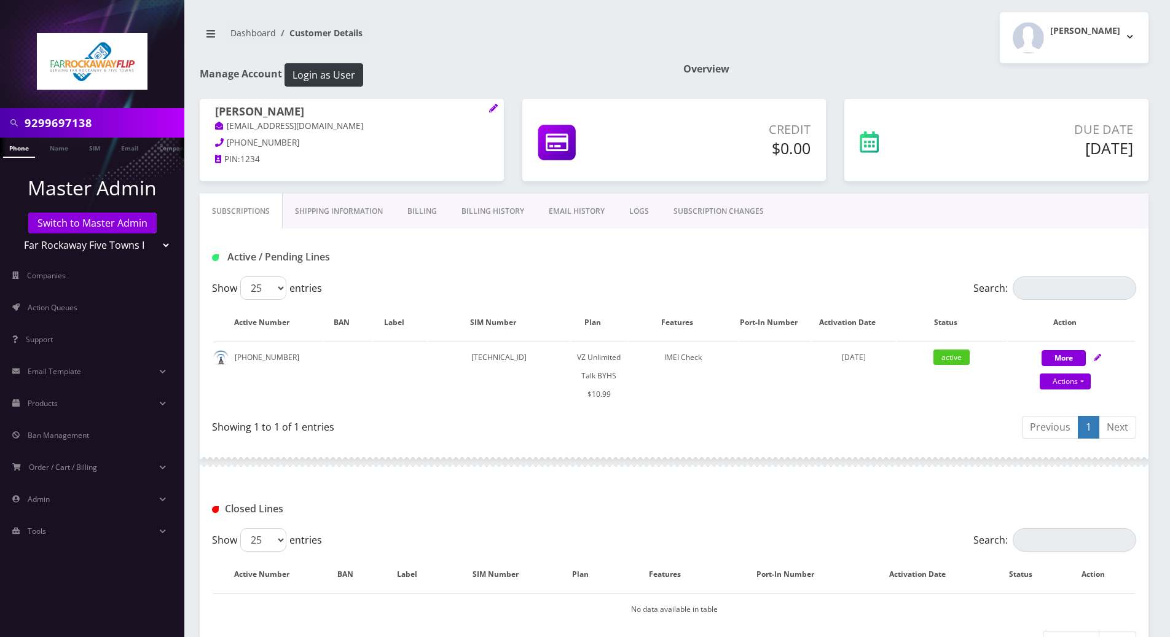
click at [410, 475] on div at bounding box center [674, 462] width 949 height 37
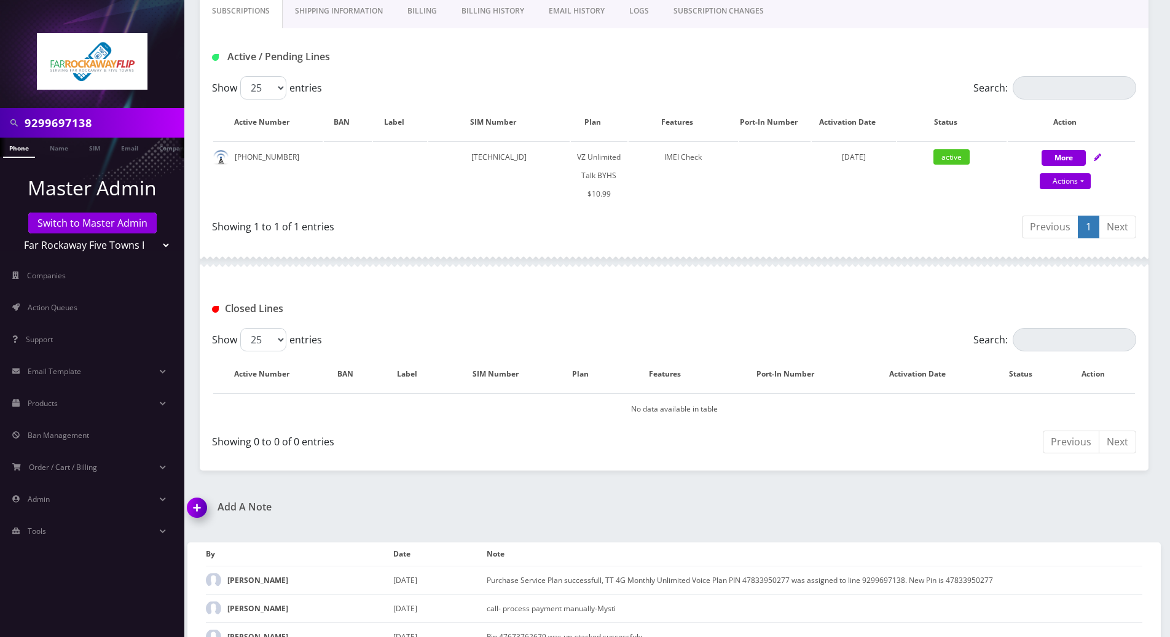
scroll to position [250, 0]
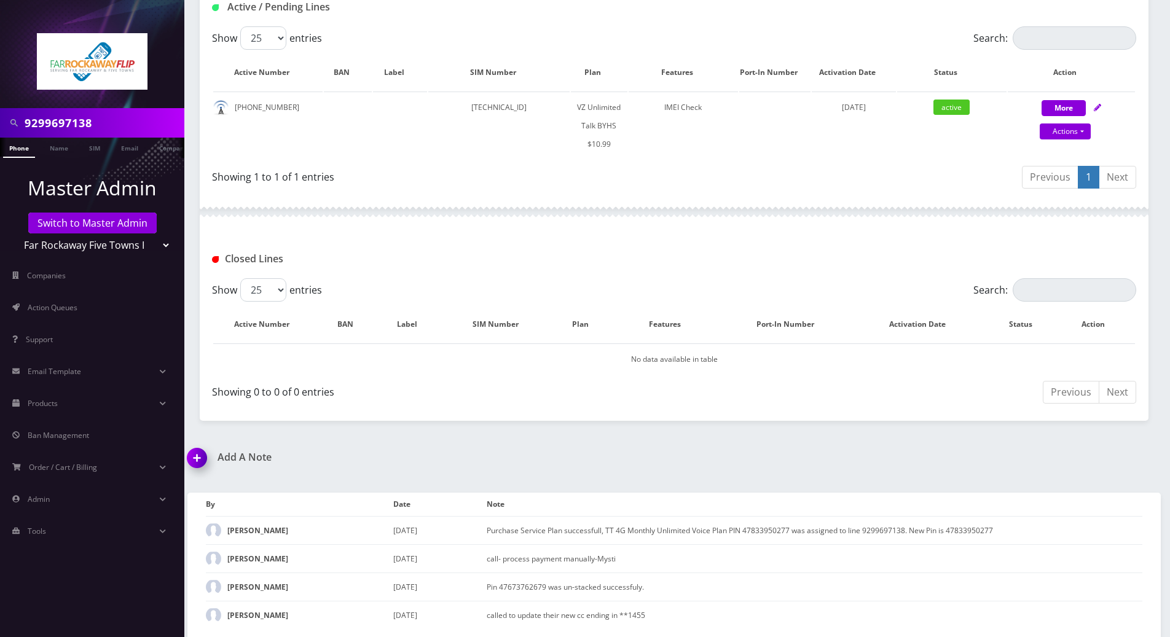
click at [852, 430] on div "9299697138 Phone Name SIM Email Company Customer Dashboard Customer Details Tzv…" at bounding box center [674, 194] width 992 height 889
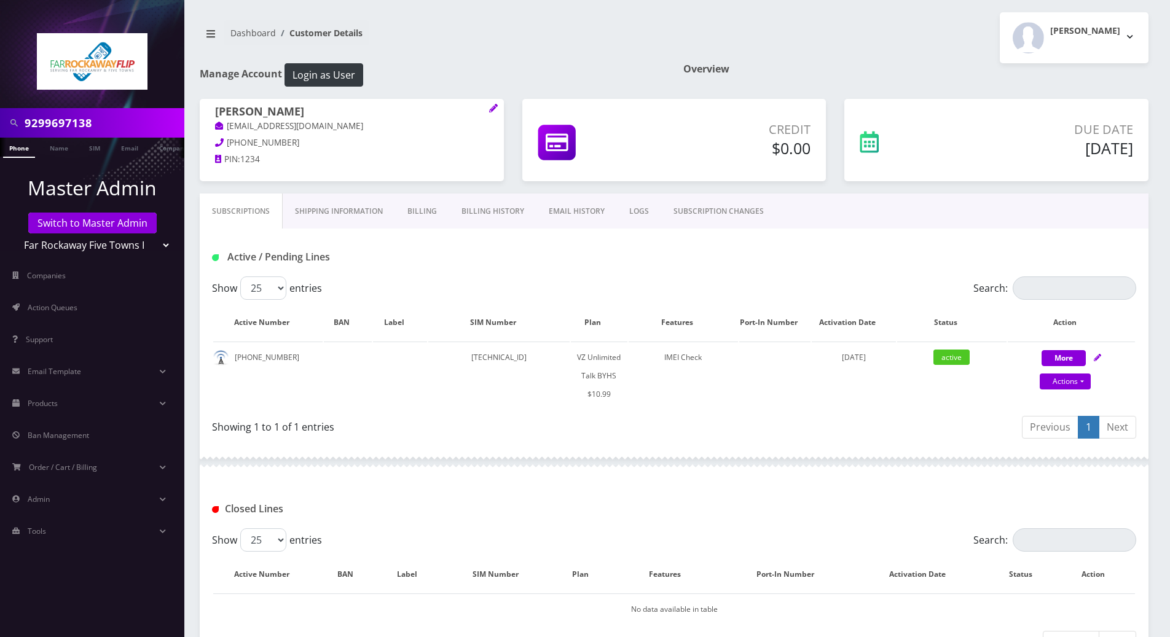
scroll to position [0, 0]
click at [875, 418] on div "Previous 1 Next" at bounding box center [910, 429] width 453 height 29
click at [1113, 238] on div "Active / Pending Lines" at bounding box center [674, 253] width 949 height 48
click at [1139, 376] on div "Show 25 50 100 250 500 entries Search: Active Number BAN Label SIM Number Plan …" at bounding box center [674, 360] width 949 height 167
click at [1132, 256] on div "Active / Pending Lines" at bounding box center [674, 257] width 943 height 20
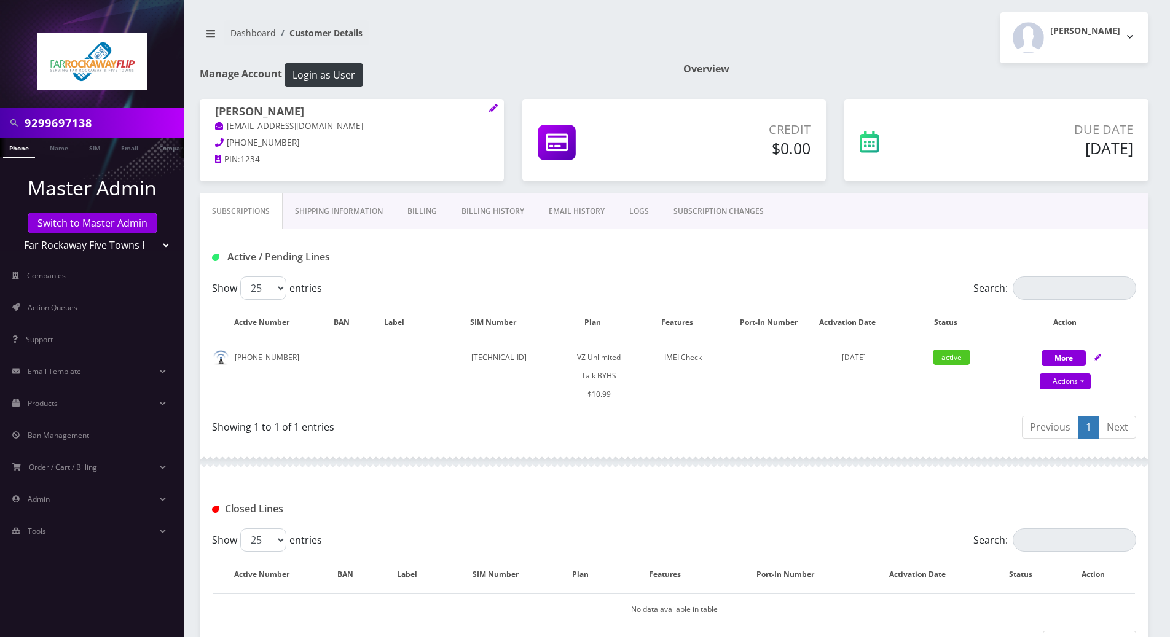
drag, startPoint x: 101, startPoint y: 120, endPoint x: -2, endPoint y: 126, distance: 104.0
click at [0, 126] on html "9299697138 Phone Name SIM Email Company Customer Master Admin Switch to Master …" at bounding box center [585, 444] width 1170 height 889
paste input "17974310"
type input "9179743108"
click at [20, 151] on link "Phone" at bounding box center [19, 148] width 32 height 20
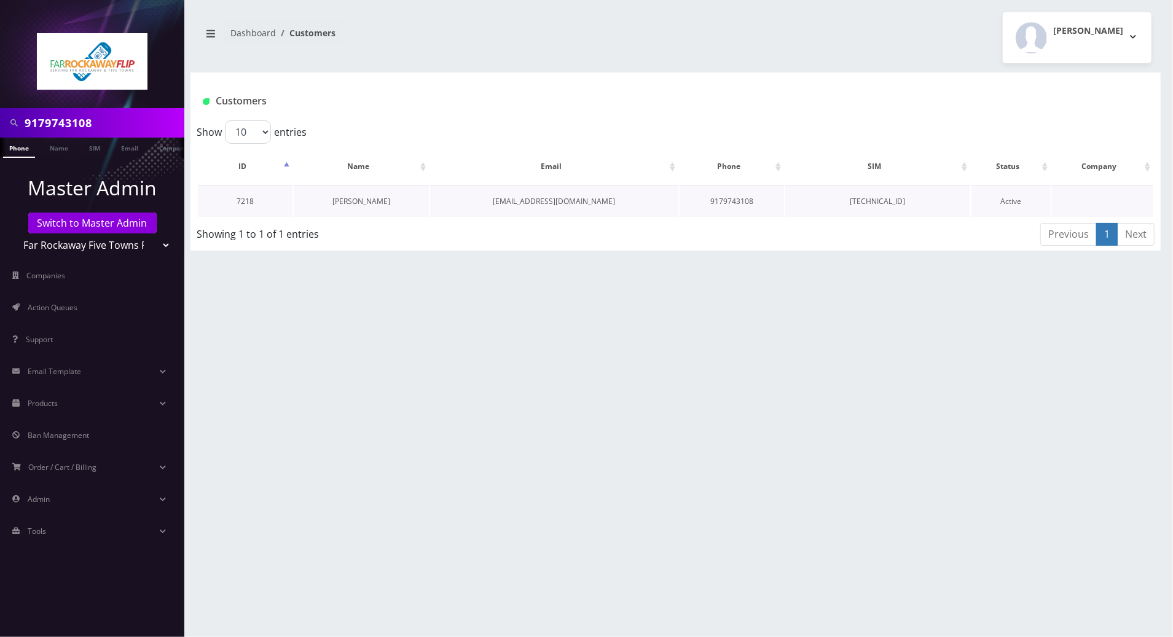
click at [369, 196] on link "[PERSON_NAME]" at bounding box center [362, 201] width 58 height 10
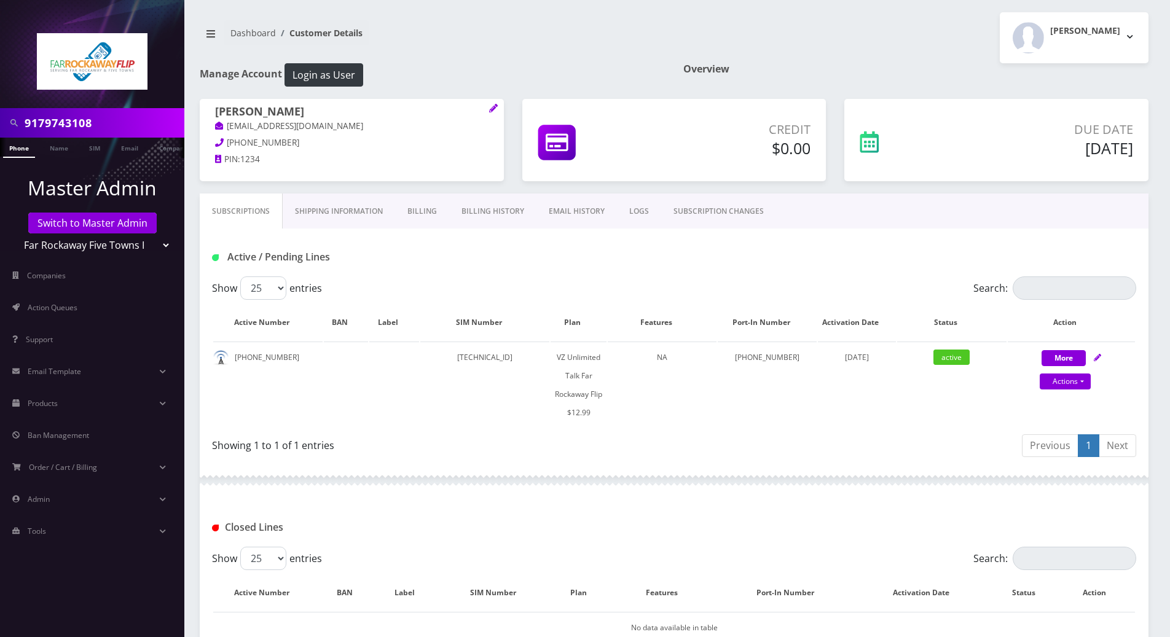
click at [479, 475] on div at bounding box center [674, 480] width 949 height 37
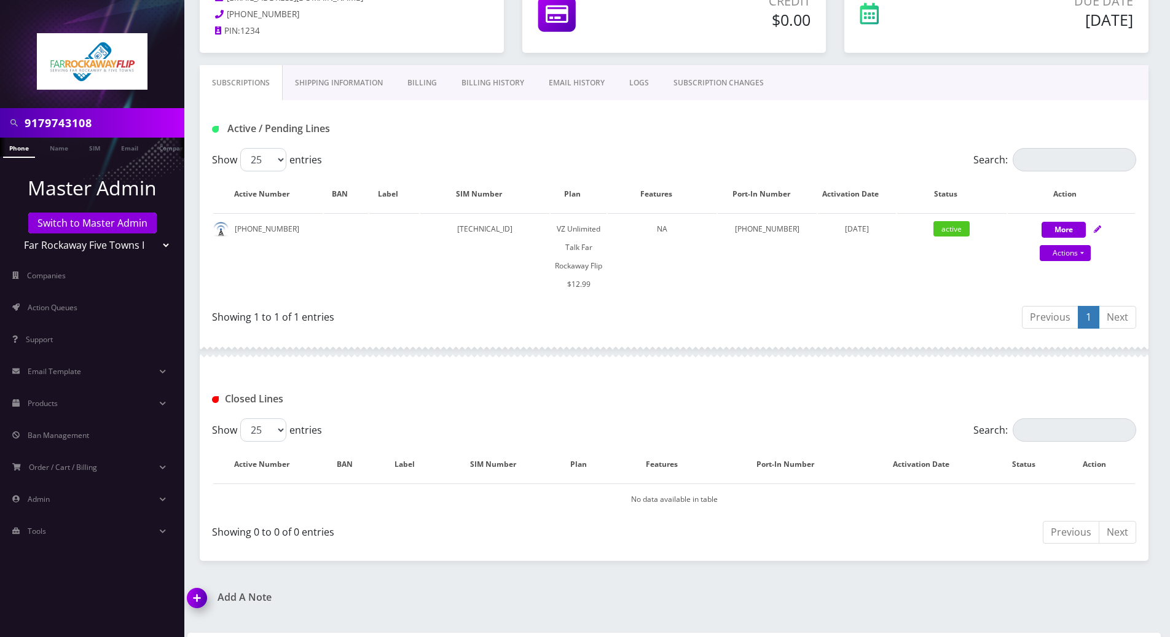
scroll to position [164, 0]
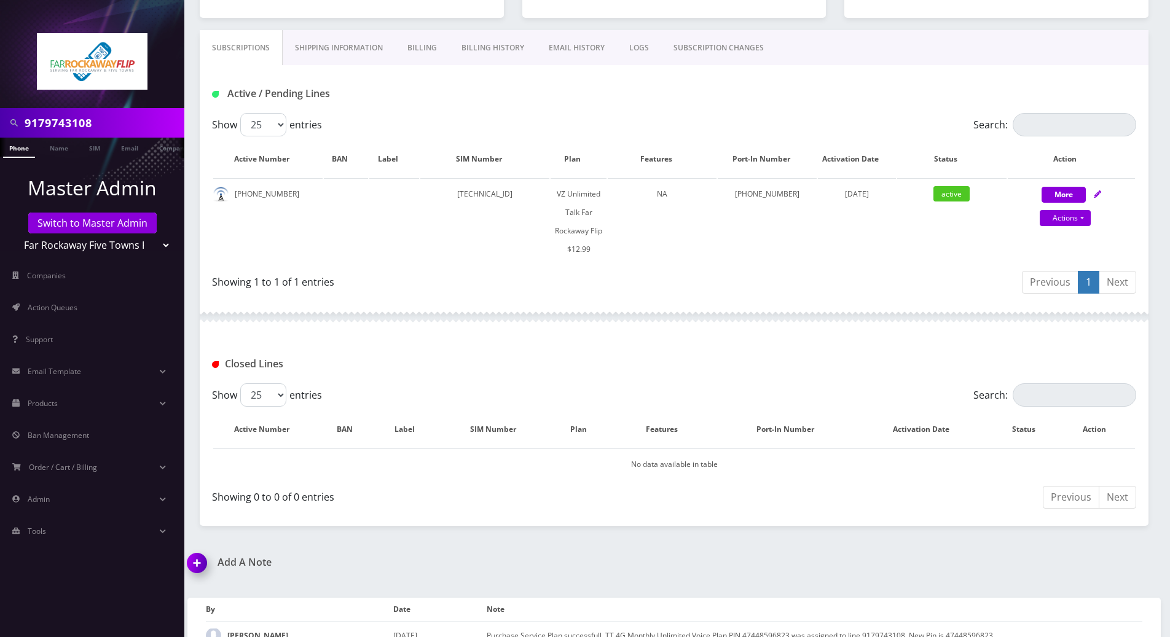
click at [202, 561] on img at bounding box center [199, 568] width 36 height 36
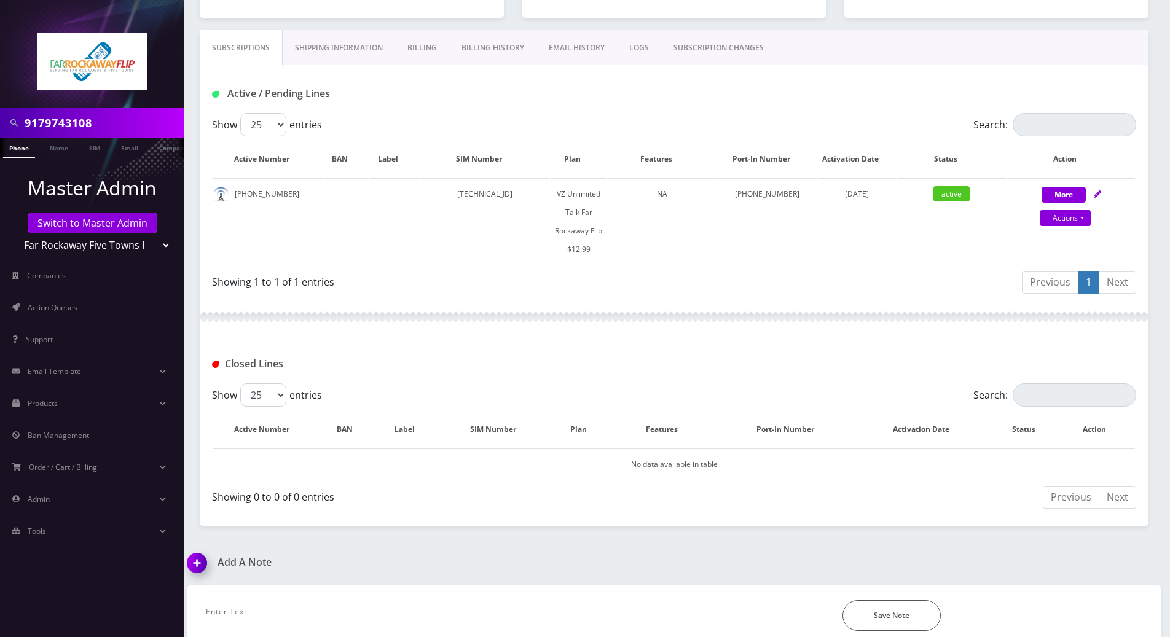
scroll to position [369, 0]
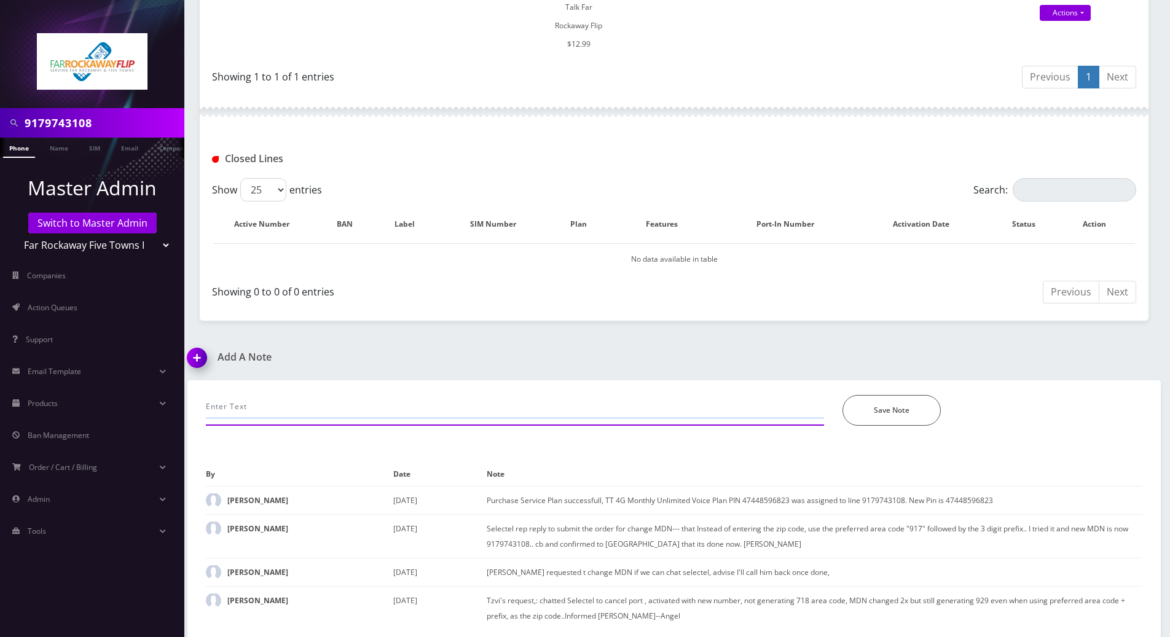
click at [296, 402] on input "text" at bounding box center [515, 406] width 618 height 23
type input "asked to change MDN nbut when she knew she couldnt pick an area code or anythin…"
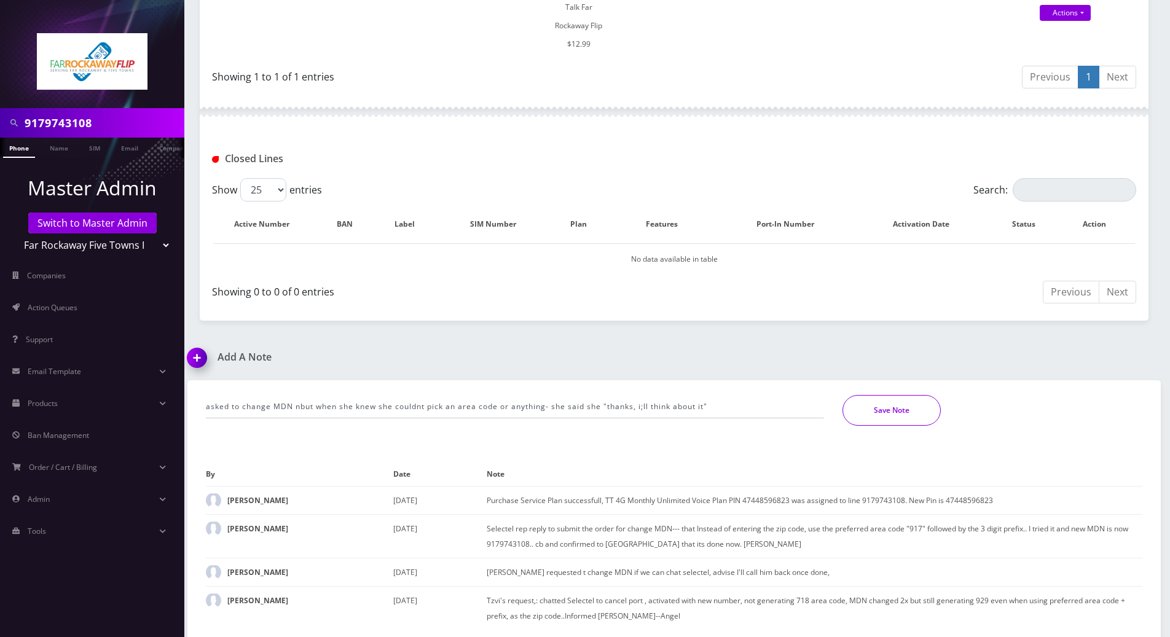
click at [877, 400] on button "Save Note" at bounding box center [892, 410] width 98 height 31
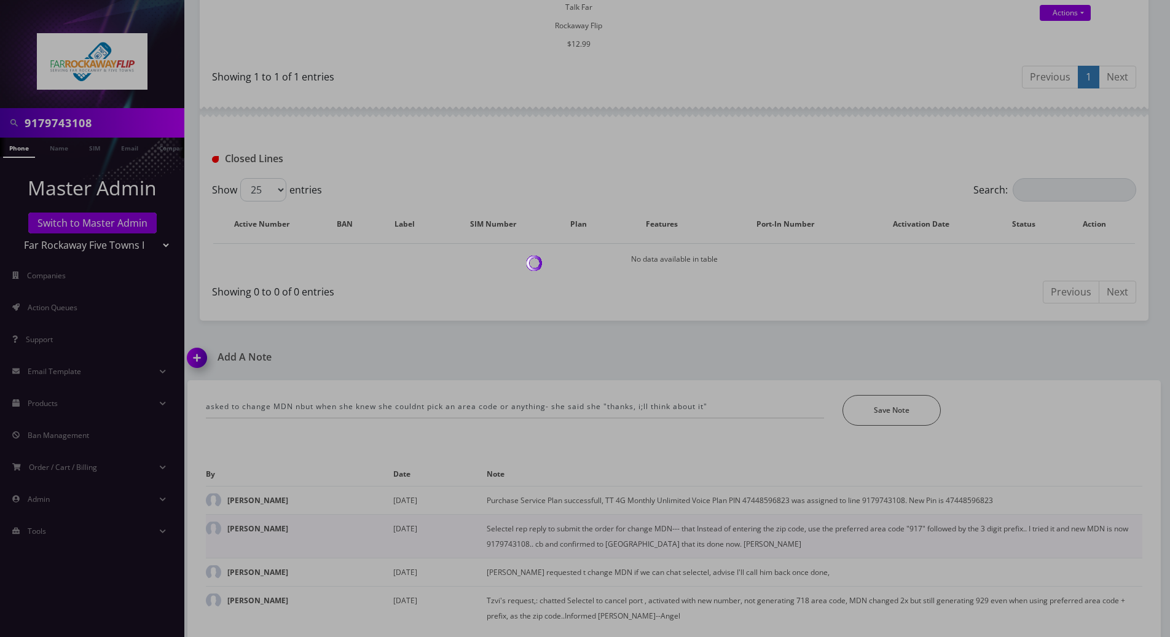
scroll to position [327, 0]
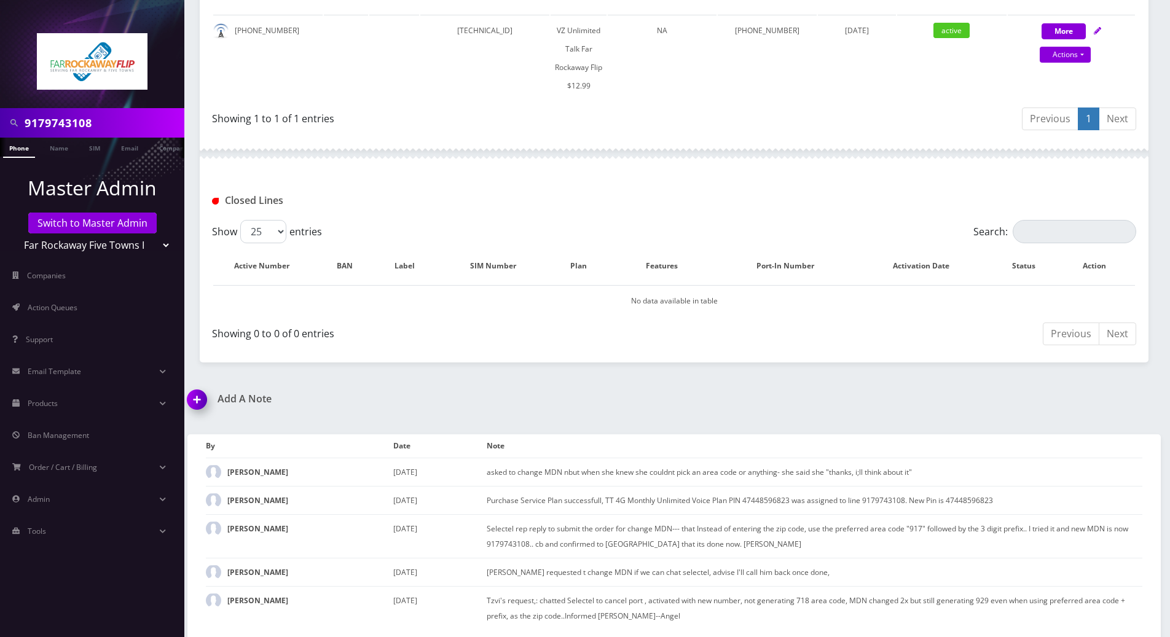
click at [1109, 398] on div "Add A Note asked to change MDN nbut when she knew she couldnt pick an area code…" at bounding box center [674, 516] width 992 height 246
